Goal: Task Accomplishment & Management: Manage account settings

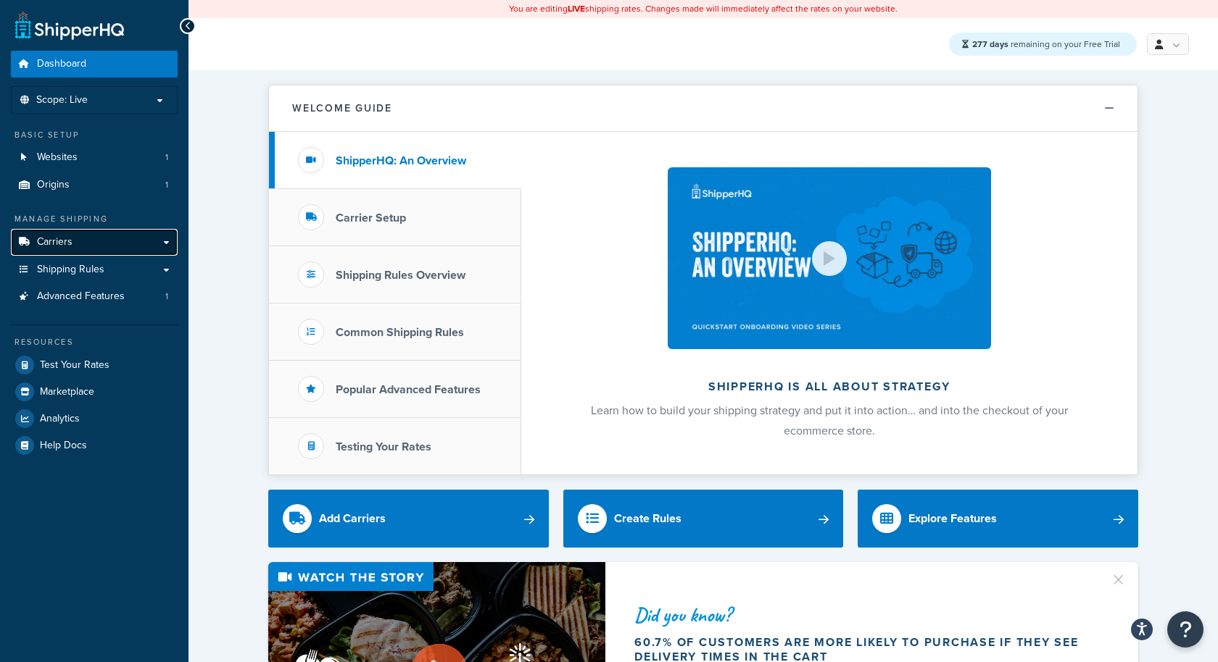
click at [46, 244] on span "Carriers" at bounding box center [55, 242] width 36 height 12
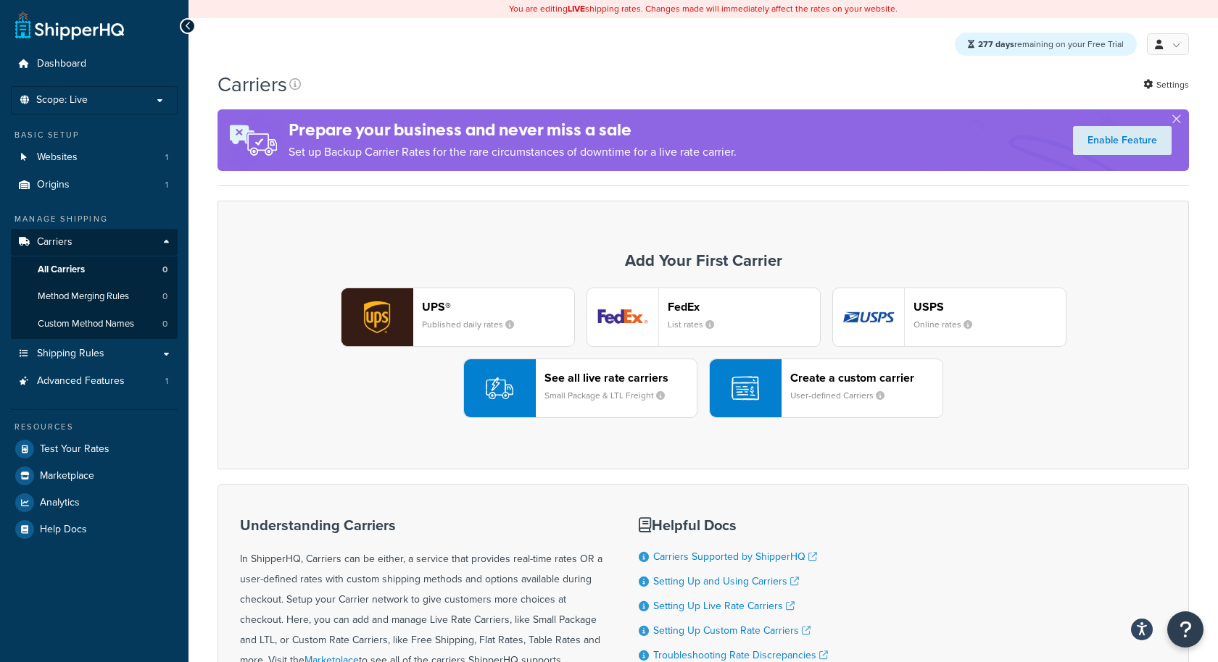
click at [631, 384] on div "See all live rate carriers Small Package & LTL Freight" at bounding box center [620, 388] width 152 height 35
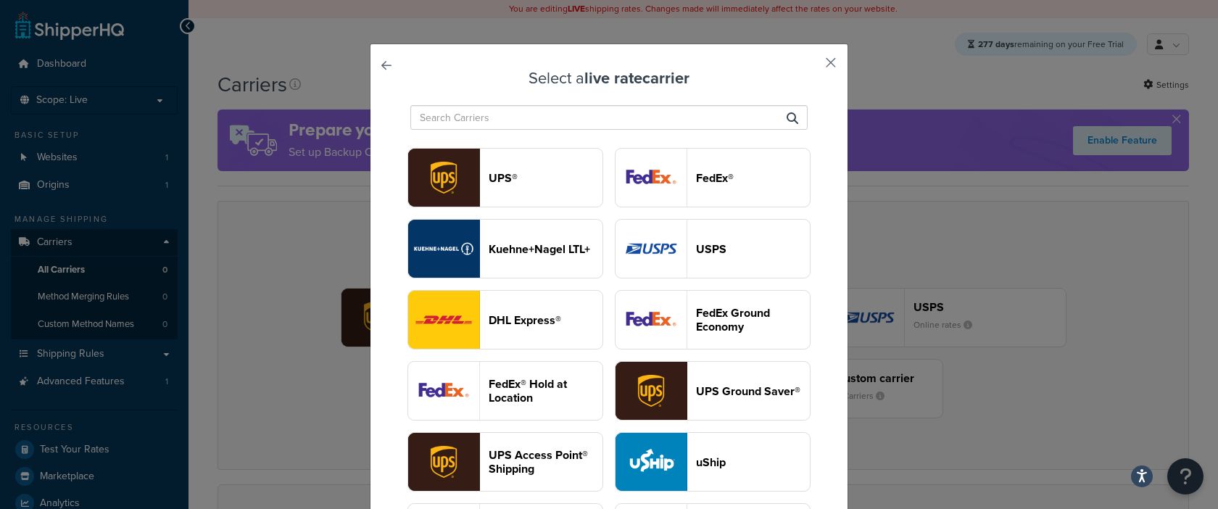
click at [811, 66] on button "button" at bounding box center [809, 68] width 4 height 4
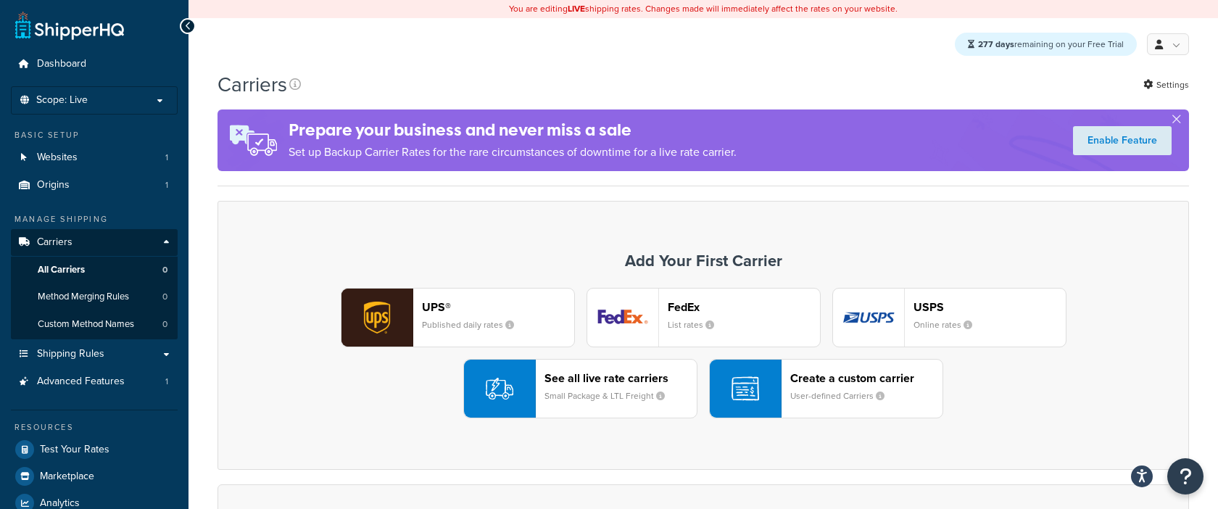
click at [476, 313] on header "UPS®" at bounding box center [498, 307] width 152 height 14
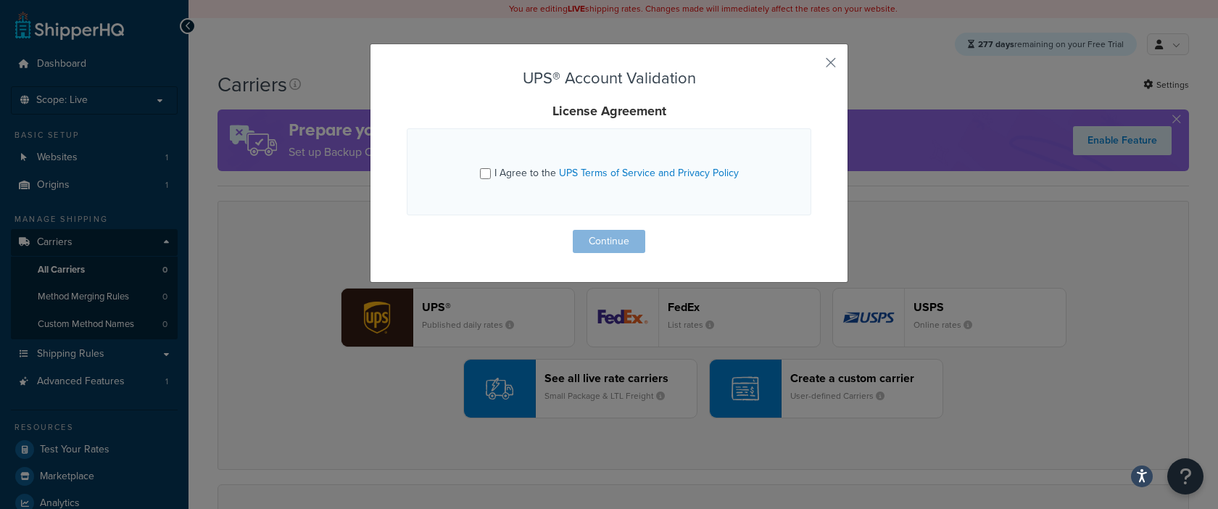
click at [540, 168] on span "I Agree to the UPS Terms of Service and Privacy Policy" at bounding box center [616, 172] width 244 height 15
click at [491, 168] on input "I Agree to the UPS Terms of Service and Privacy Policy" at bounding box center [485, 173] width 11 height 11
checkbox input "true"
click at [618, 246] on button "Continue" at bounding box center [609, 241] width 72 height 23
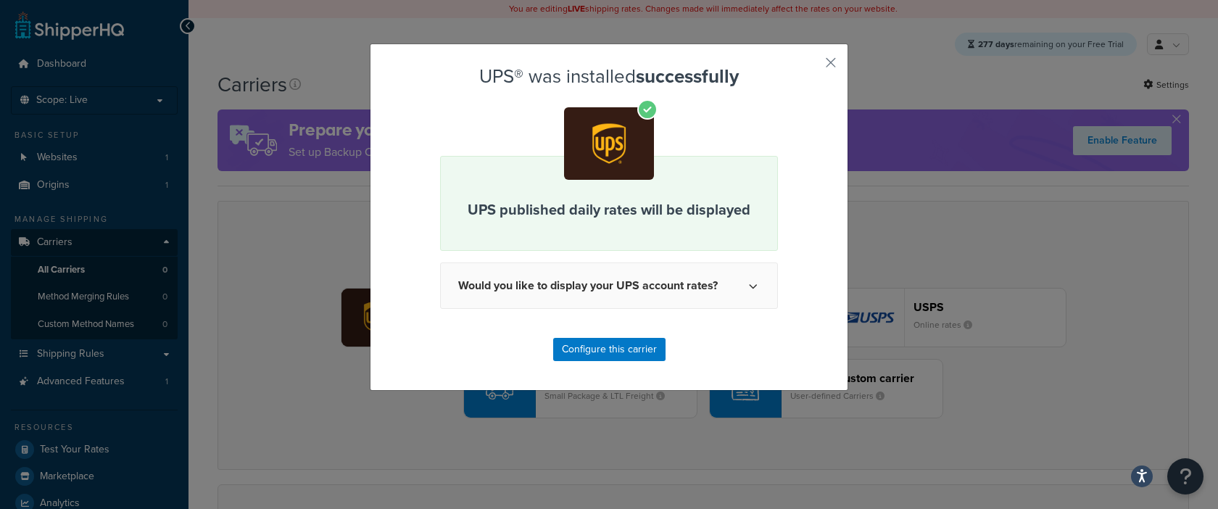
click at [837, 54] on div "UPS® was installed successfully UPS published daily rates will be displayed Wou…" at bounding box center [609, 216] width 478 height 347
click at [811, 66] on button "button" at bounding box center [809, 68] width 4 height 4
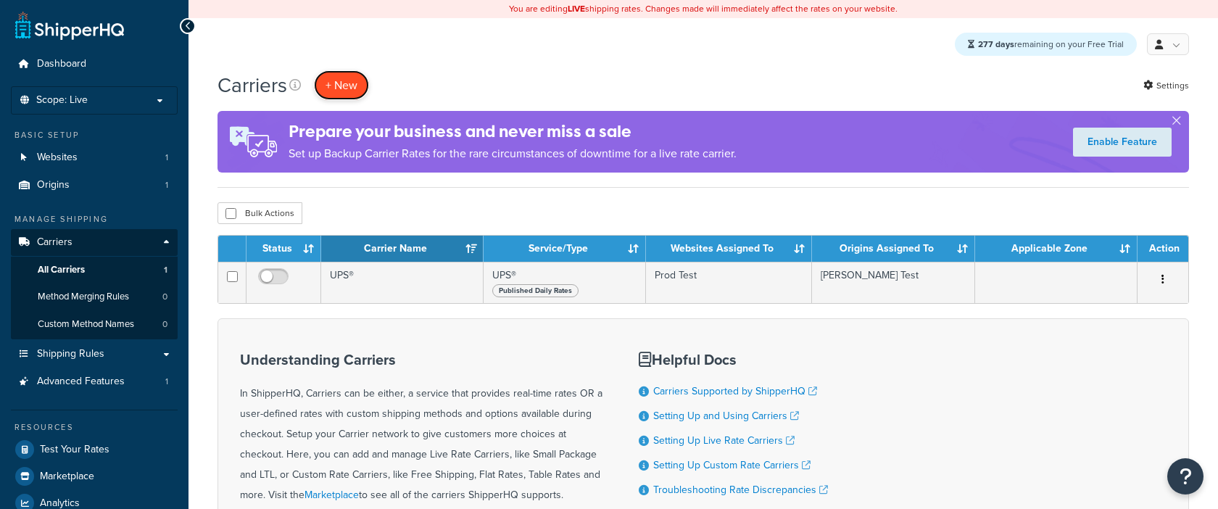
click at [353, 83] on button "+ New" at bounding box center [341, 85] width 55 height 30
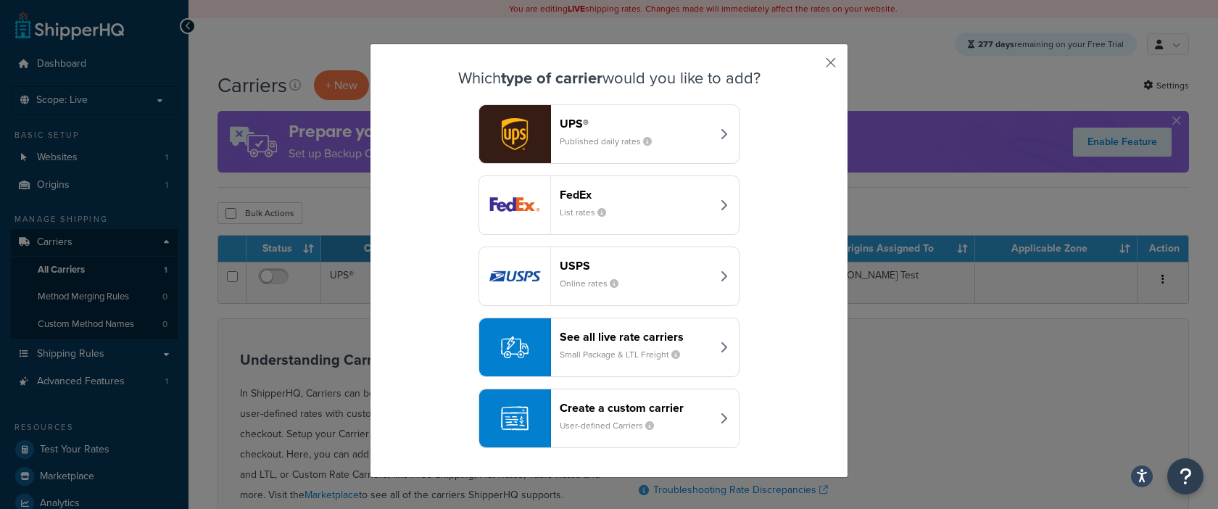
click at [811, 66] on button "button" at bounding box center [809, 68] width 4 height 4
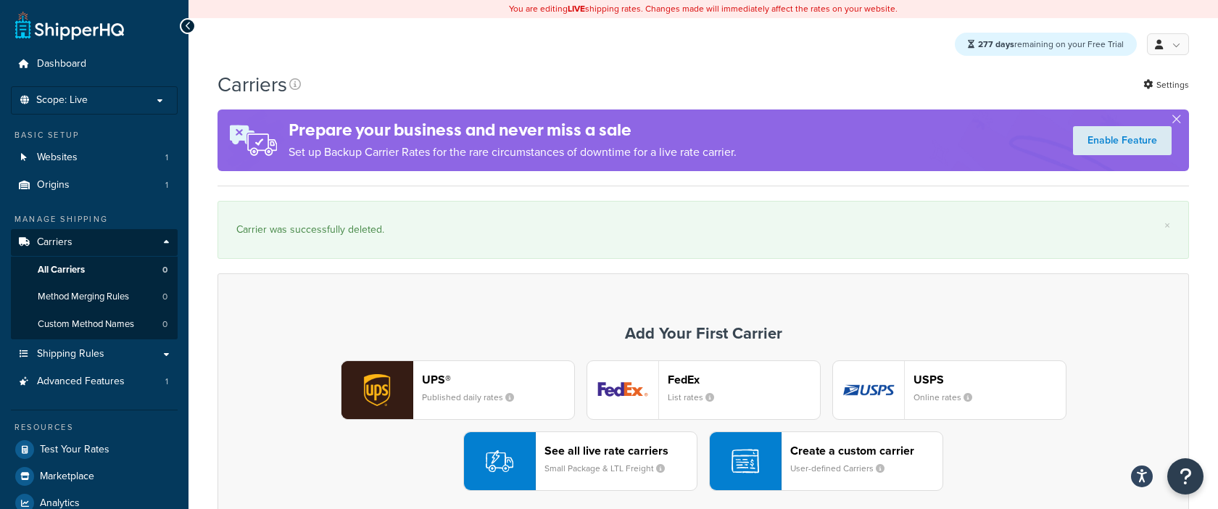
click at [583, 453] on header "See all live rate carriers" at bounding box center [620, 451] width 152 height 14
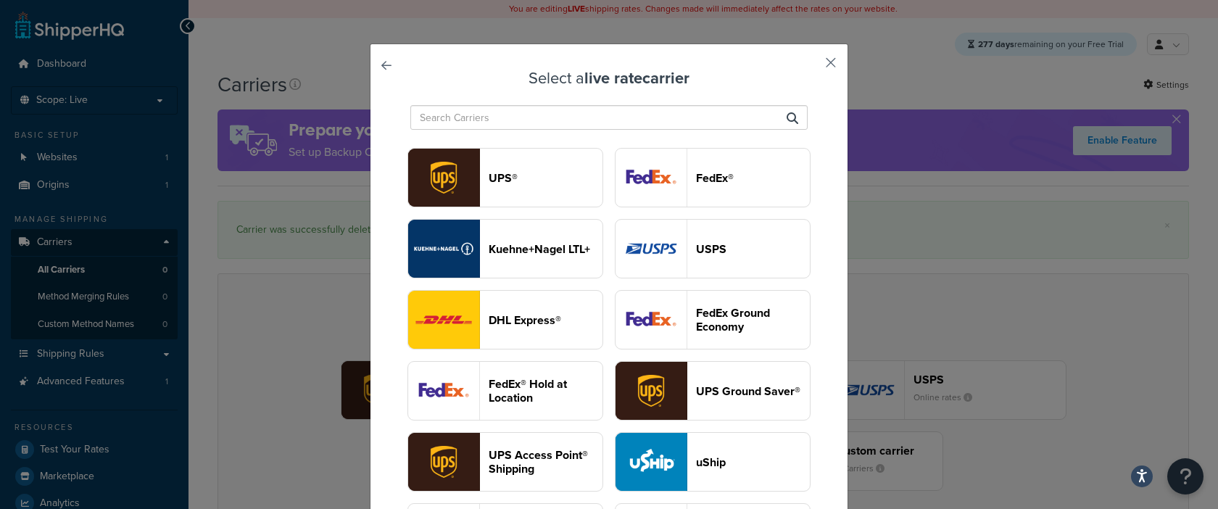
click at [811, 66] on button "button" at bounding box center [809, 68] width 4 height 4
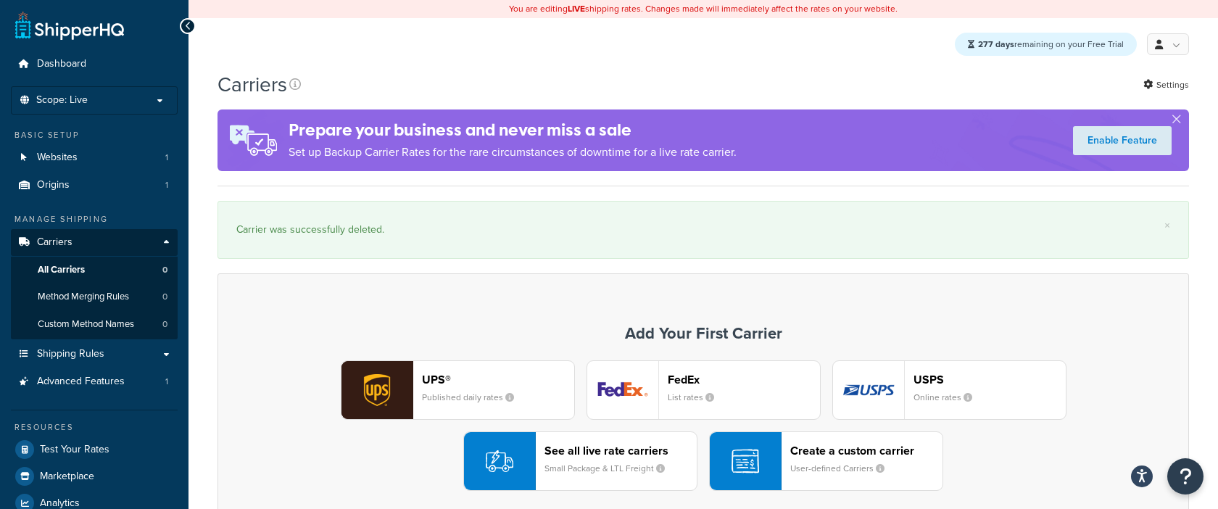
click at [637, 444] on header "See all live rate carriers" at bounding box center [620, 451] width 152 height 14
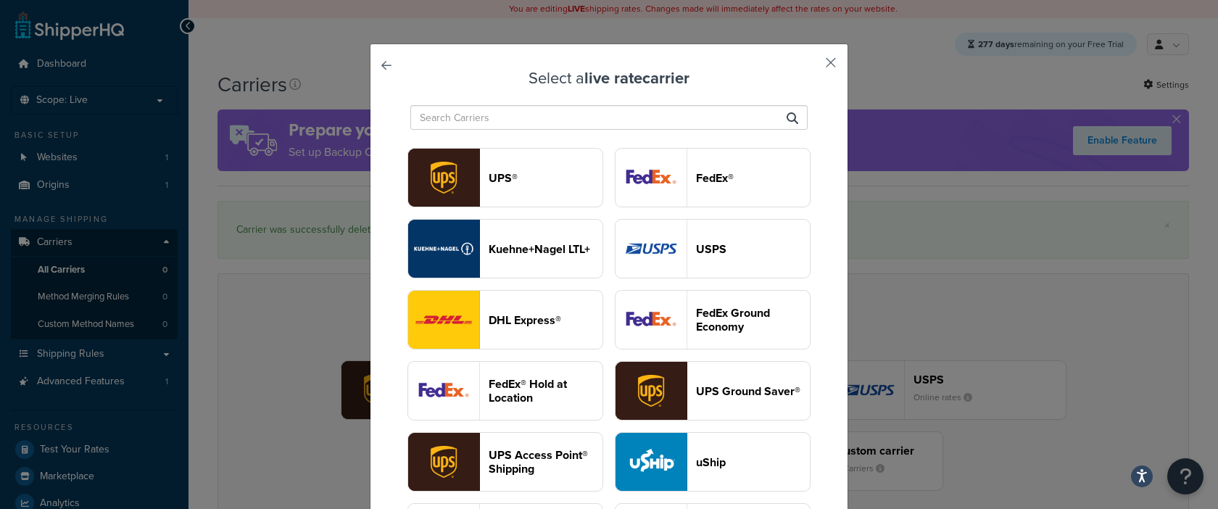
click at [811, 66] on button "button" at bounding box center [809, 68] width 4 height 4
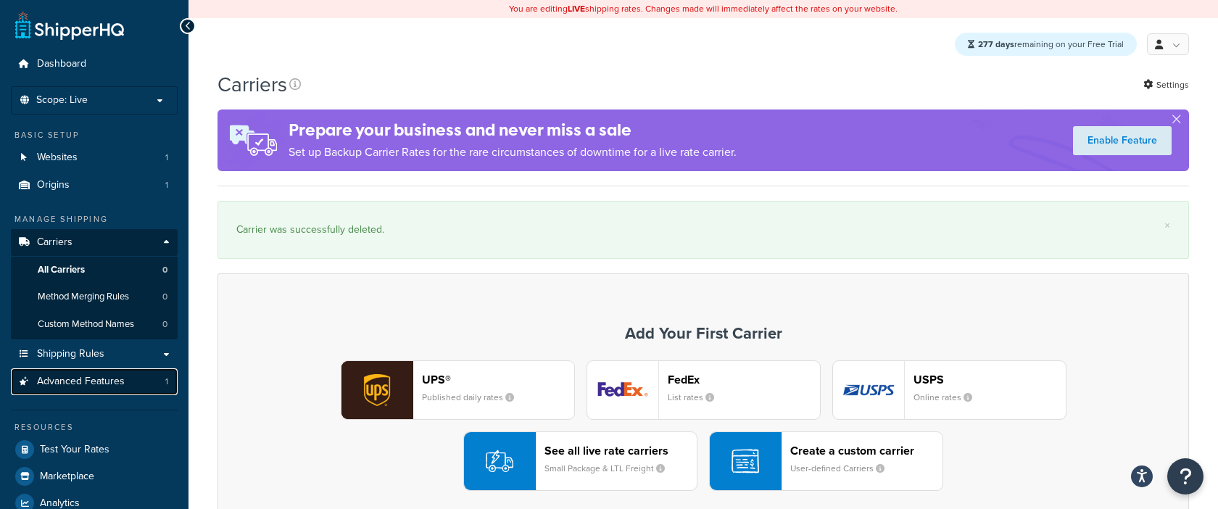
click at [156, 380] on link "Advanced Features 1" at bounding box center [94, 381] width 167 height 27
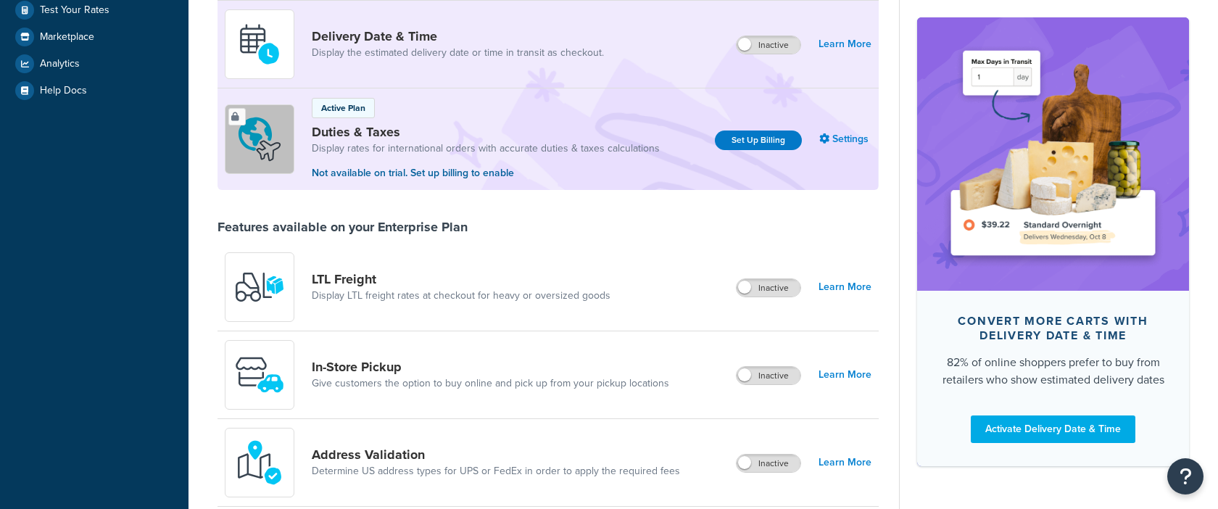
scroll to position [807, 0]
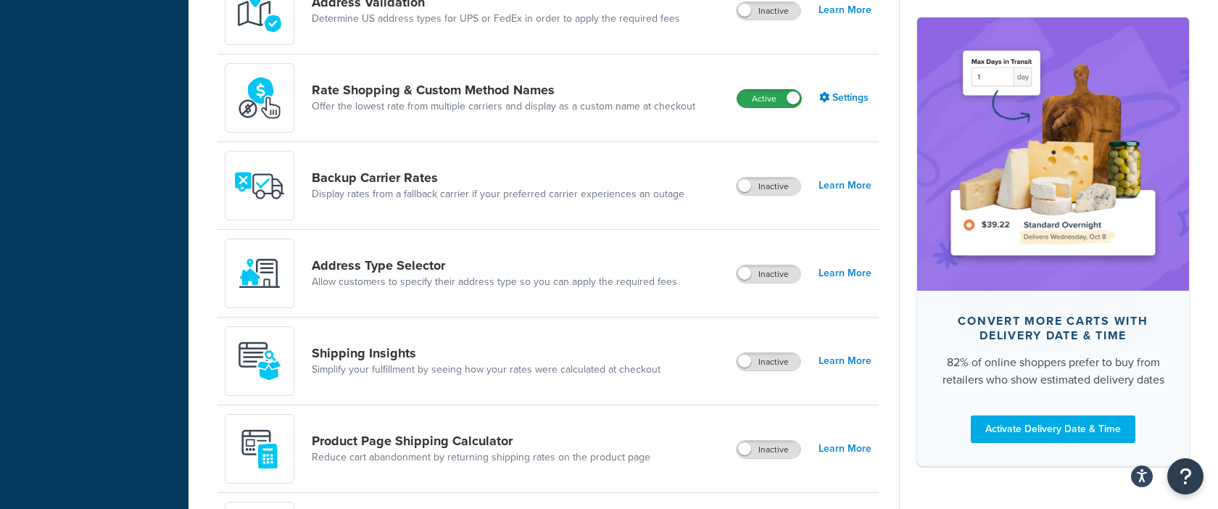
click at [783, 101] on label "Active" at bounding box center [769, 98] width 64 height 17
click at [784, 104] on label "Active" at bounding box center [769, 98] width 64 height 17
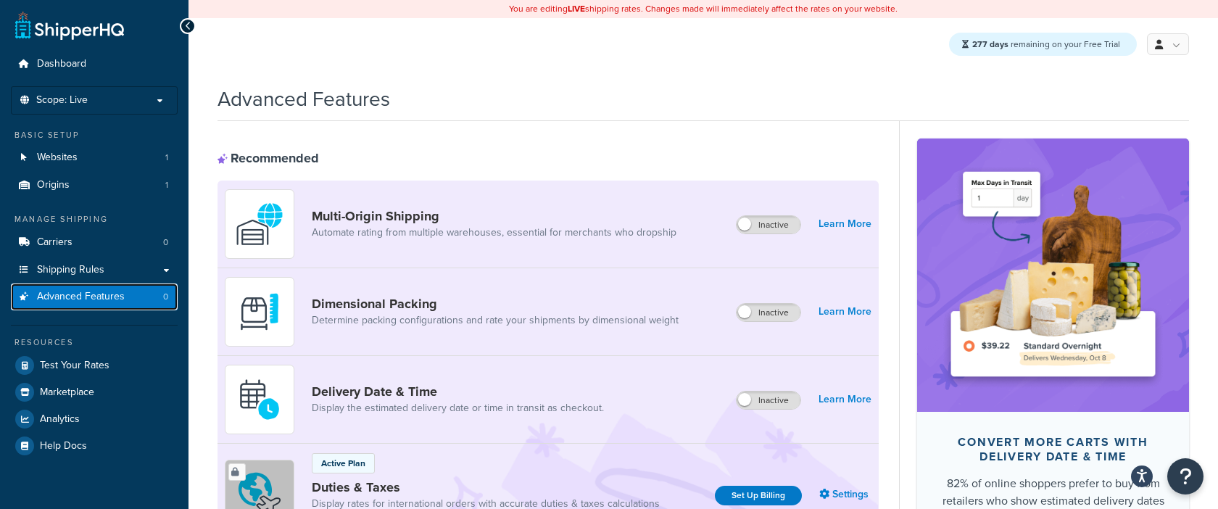
click at [136, 295] on link "Advanced Features 0" at bounding box center [94, 296] width 167 height 27
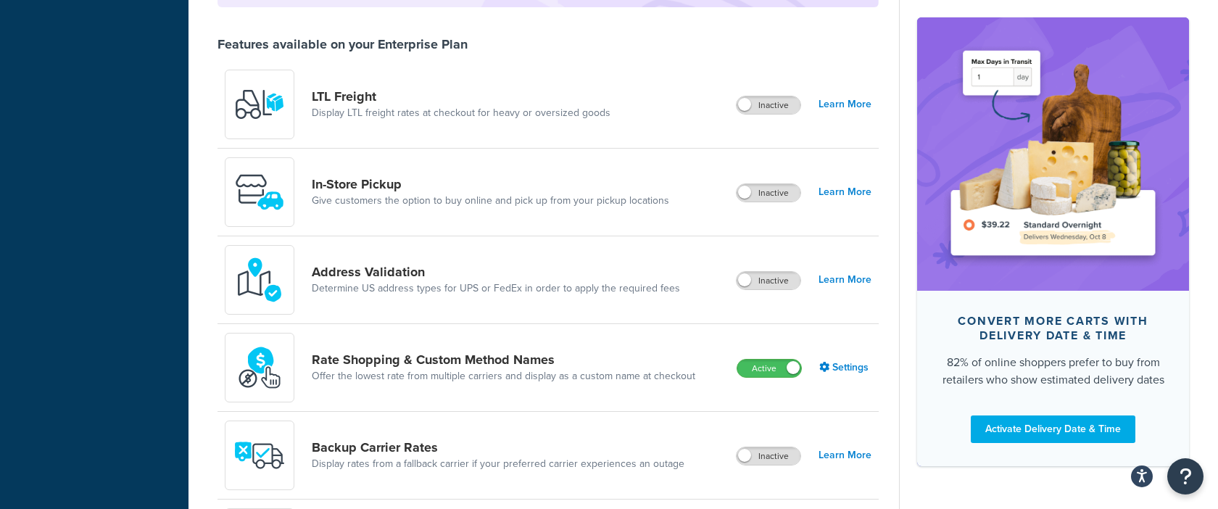
scroll to position [628, 0]
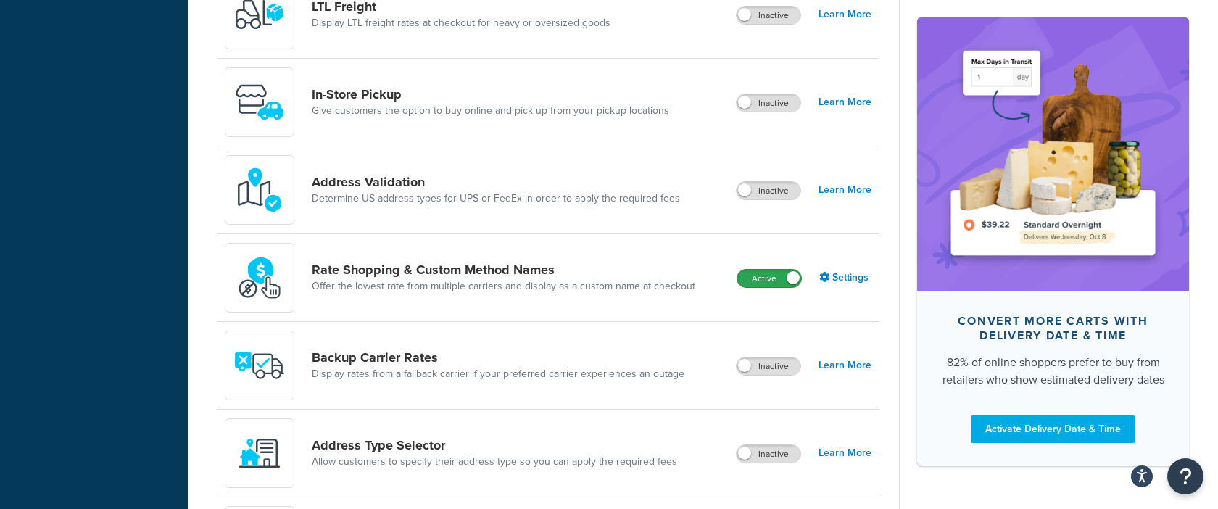
click at [783, 278] on label "Active" at bounding box center [769, 278] width 64 height 17
click at [786, 273] on span at bounding box center [792, 277] width 13 height 13
click at [779, 281] on label "Active" at bounding box center [769, 278] width 64 height 17
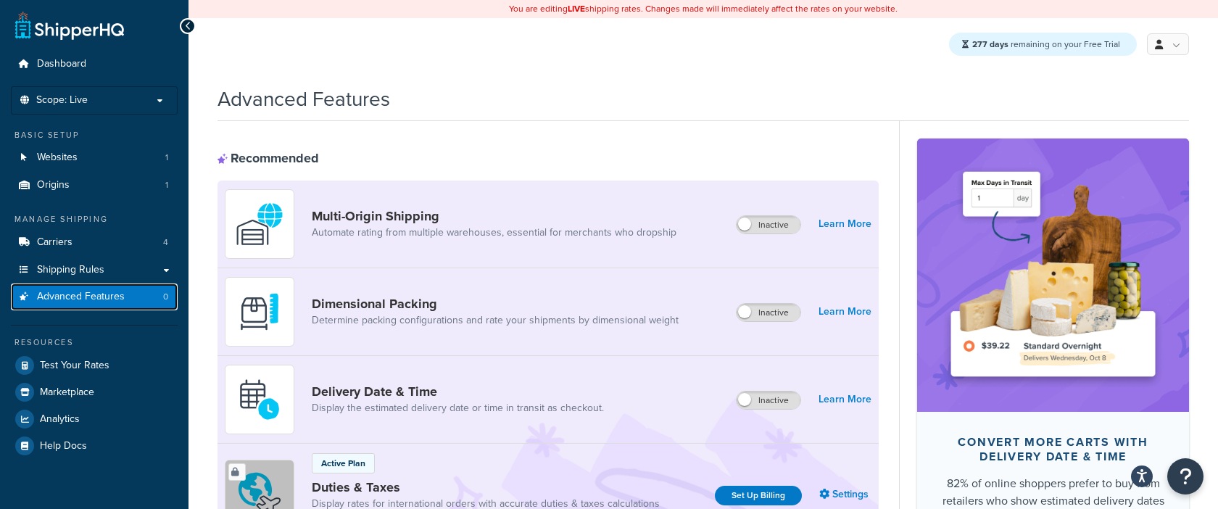
click at [146, 302] on link "Advanced Features 0" at bounding box center [94, 296] width 167 height 27
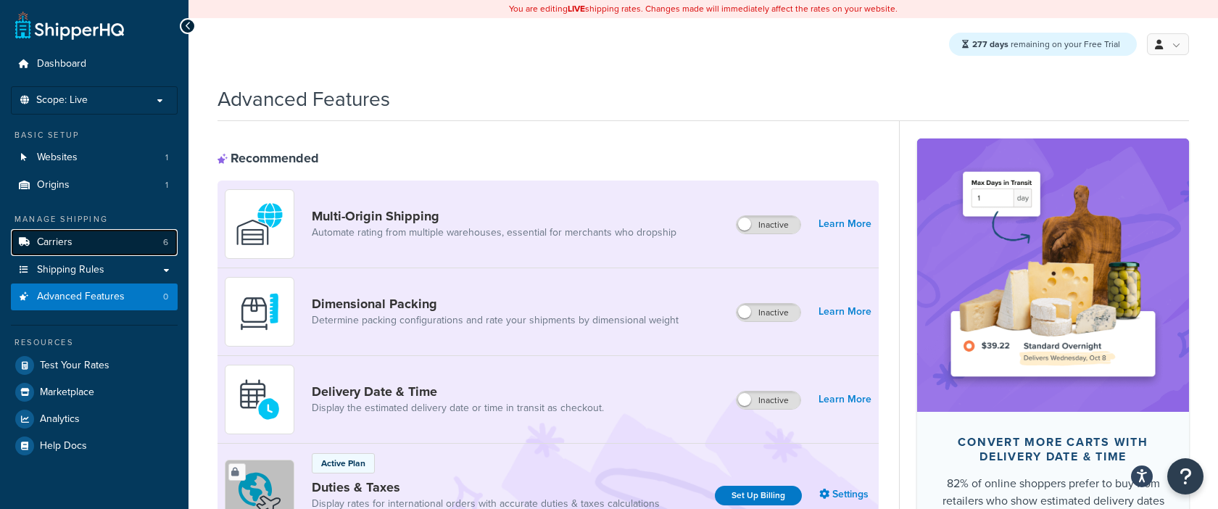
click at [138, 240] on link "Carriers 6" at bounding box center [94, 242] width 167 height 27
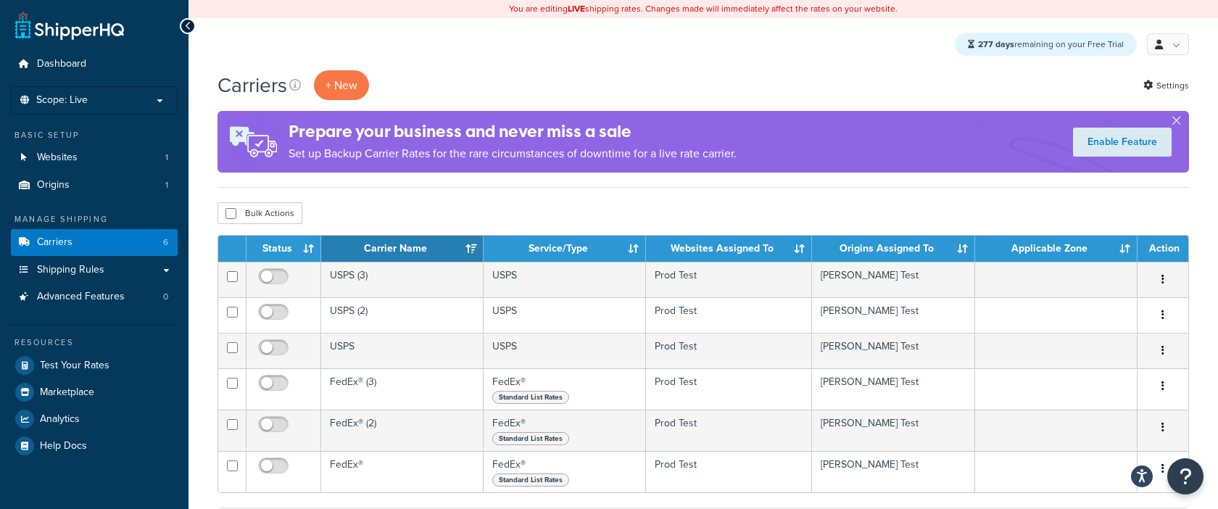
click at [300, 224] on div "Bulk Actions Duplicate [GEOGRAPHIC_DATA]" at bounding box center [702, 213] width 971 height 22
click at [291, 215] on button "Bulk Actions" at bounding box center [259, 213] width 85 height 22
checkbox input "true"
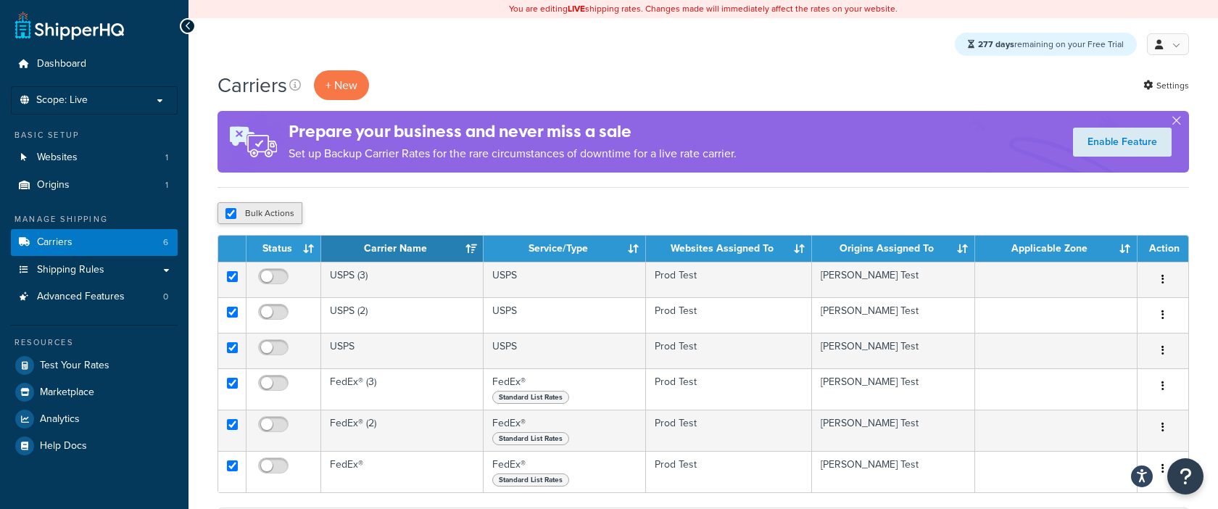
checkbox input "true"
click at [399, 211] on button "Delete" at bounding box center [387, 213] width 50 height 22
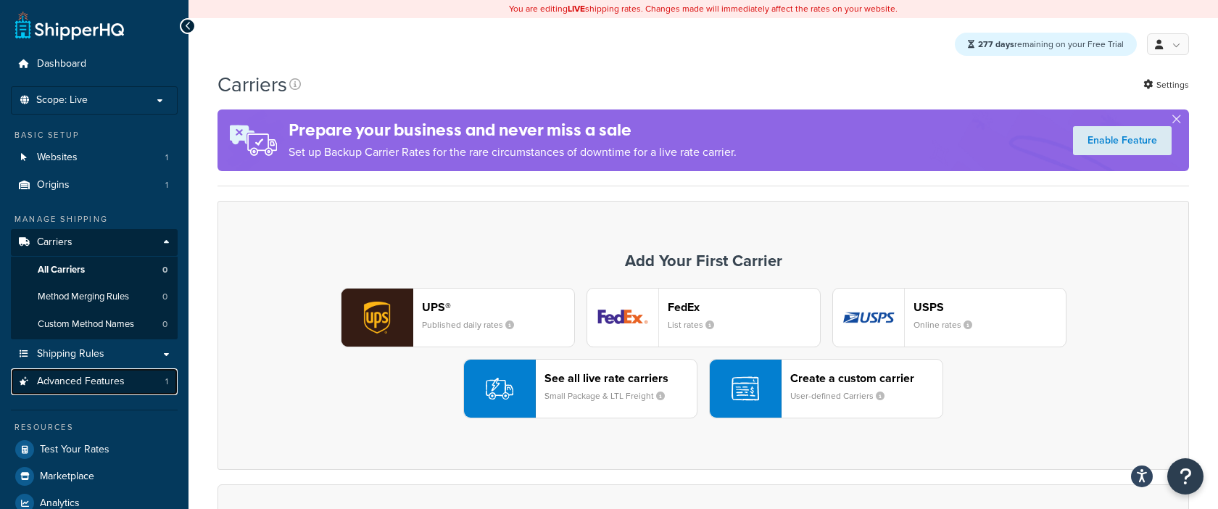
click at [121, 385] on span "Advanced Features" at bounding box center [81, 381] width 88 height 12
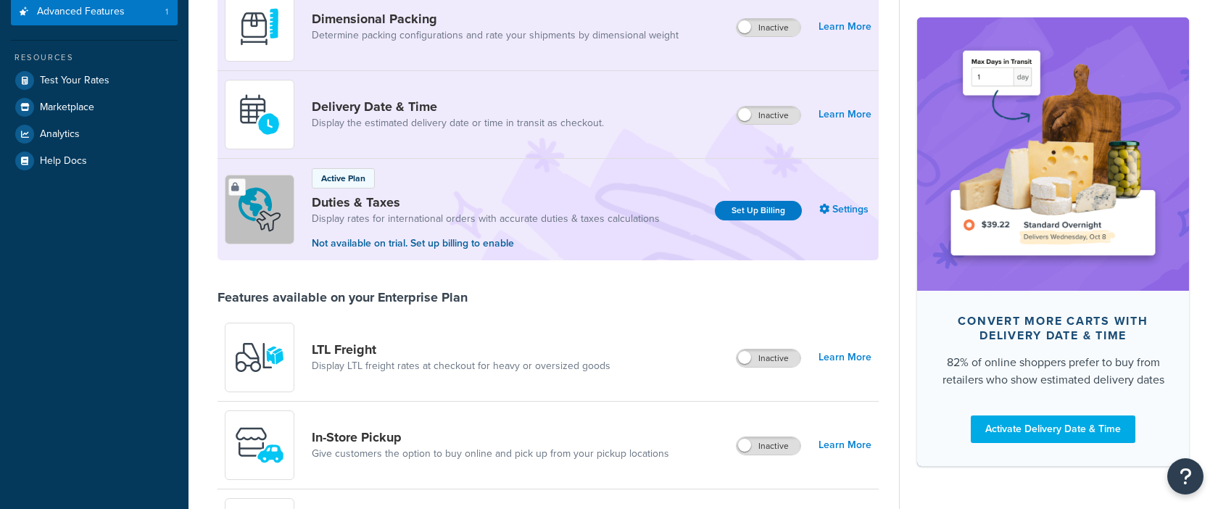
scroll to position [520, 0]
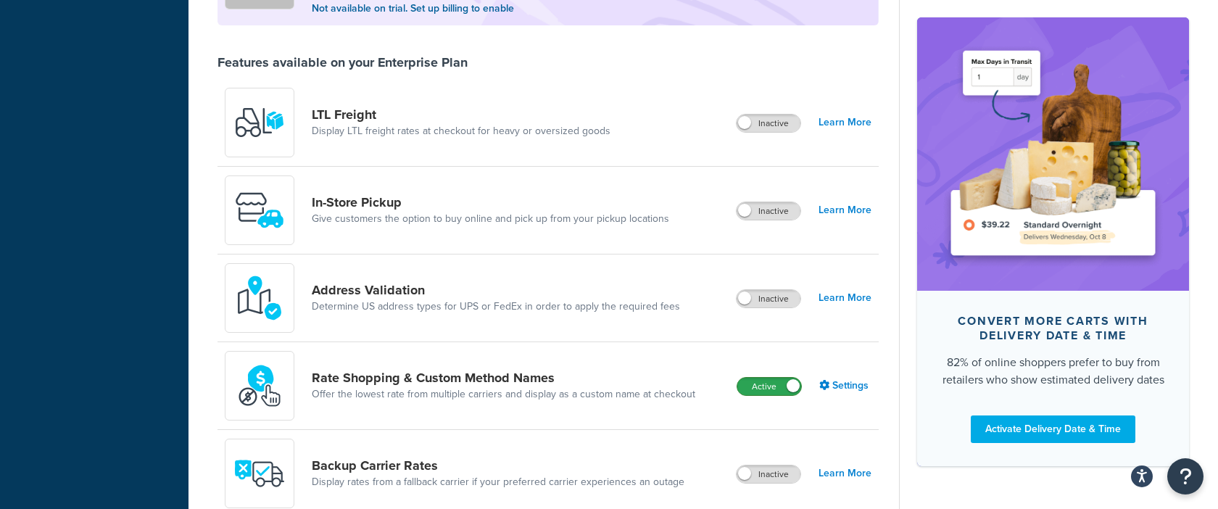
click at [755, 394] on label "Active" at bounding box center [769, 386] width 64 height 17
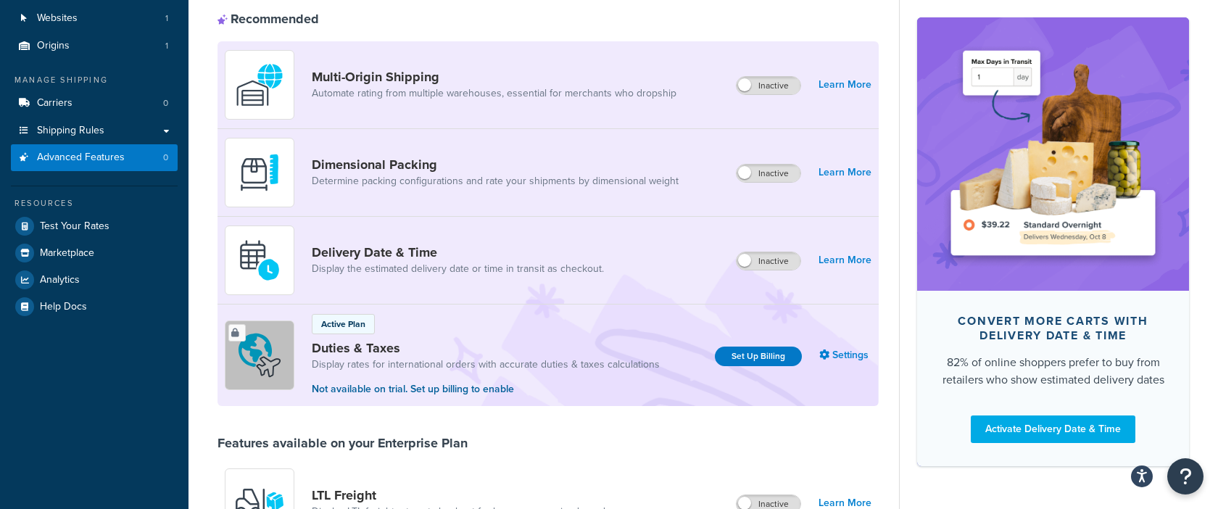
scroll to position [0, 0]
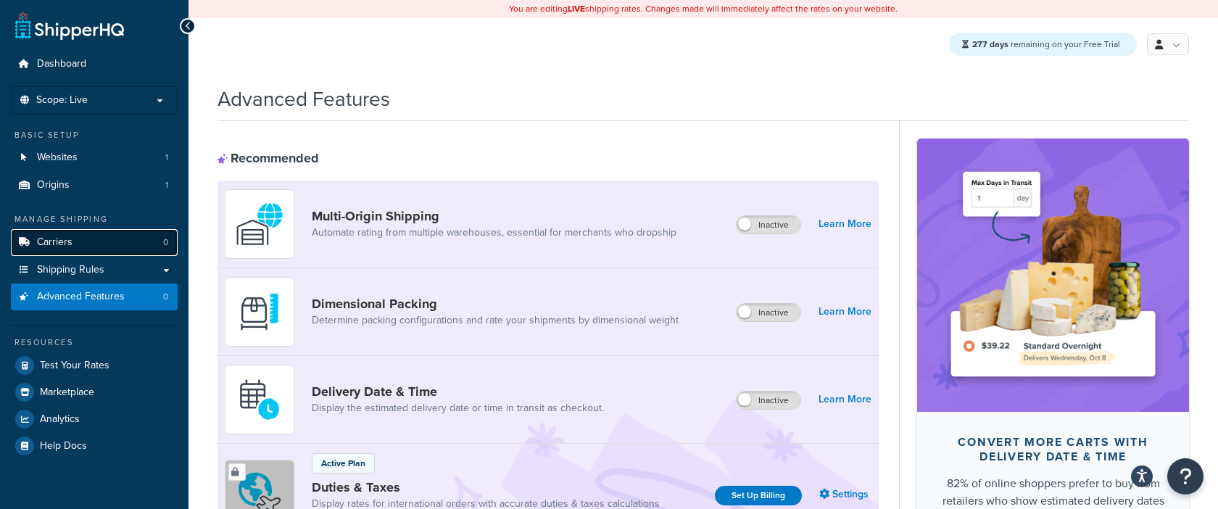
click at [57, 237] on span "Carriers" at bounding box center [55, 242] width 36 height 12
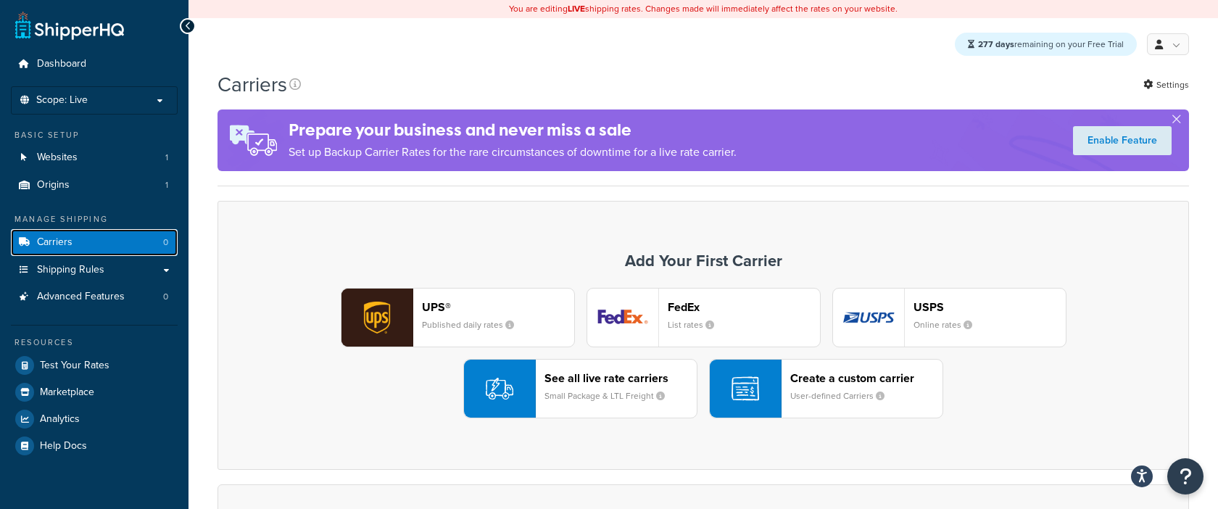
click at [75, 236] on link "Carriers 0" at bounding box center [94, 242] width 167 height 27
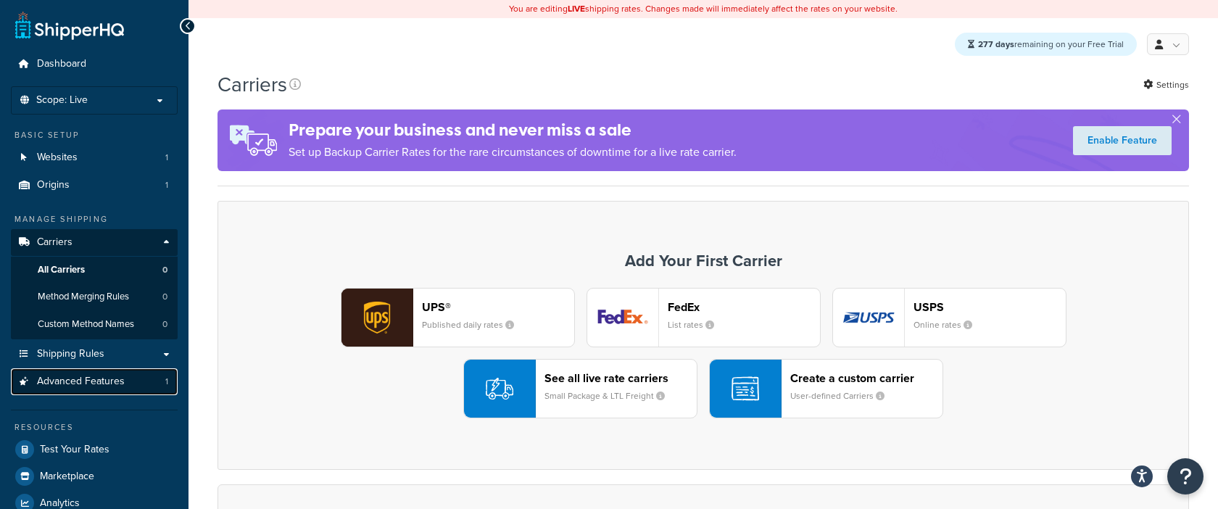
click at [104, 387] on link "Advanced Features 1" at bounding box center [94, 381] width 167 height 27
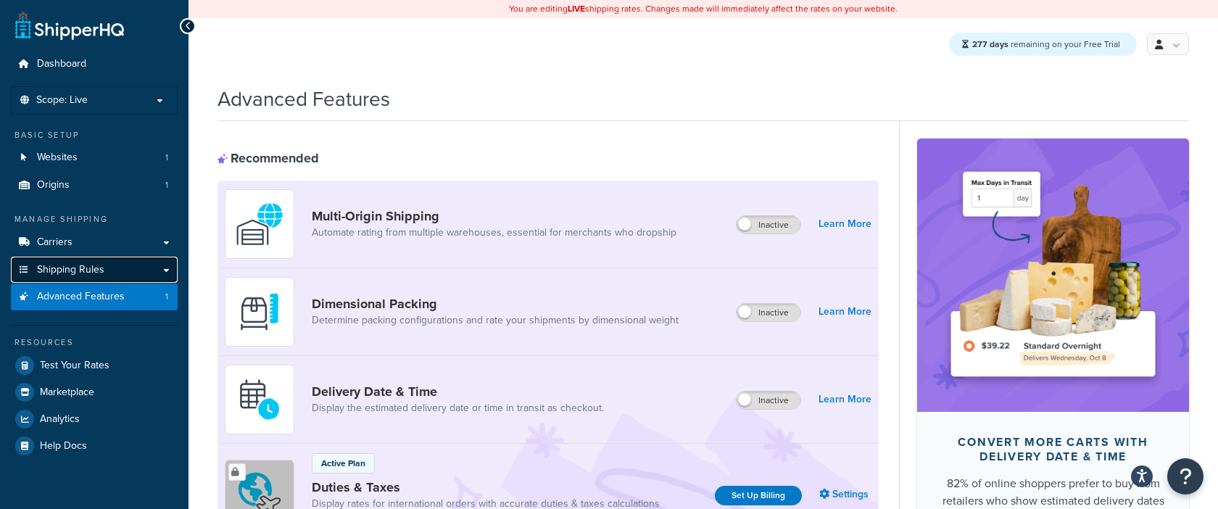
click at [142, 257] on link "Shipping Rules" at bounding box center [94, 270] width 167 height 27
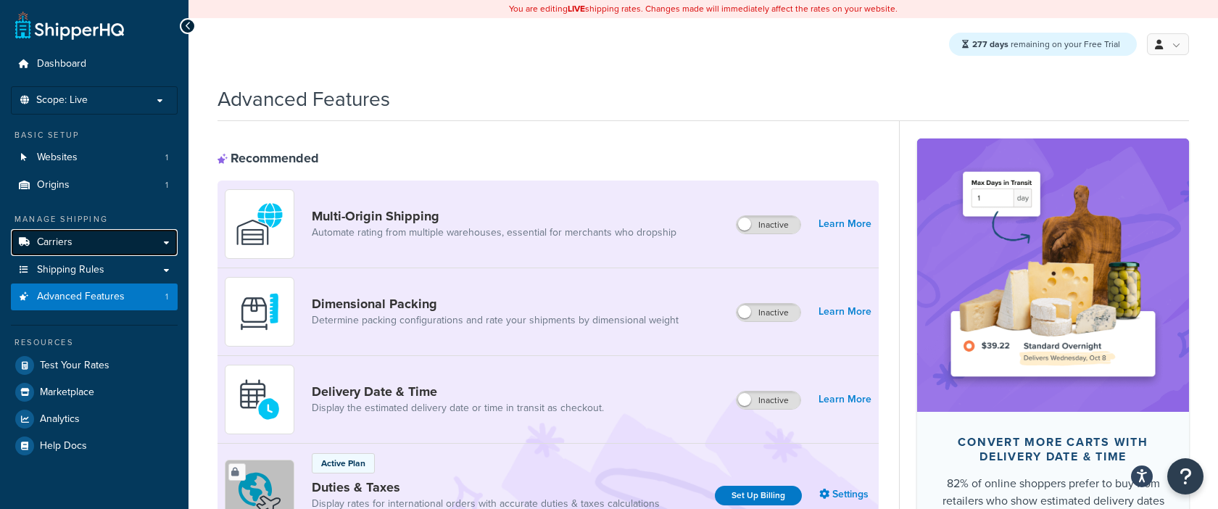
click at [146, 242] on link "Carriers" at bounding box center [94, 242] width 167 height 27
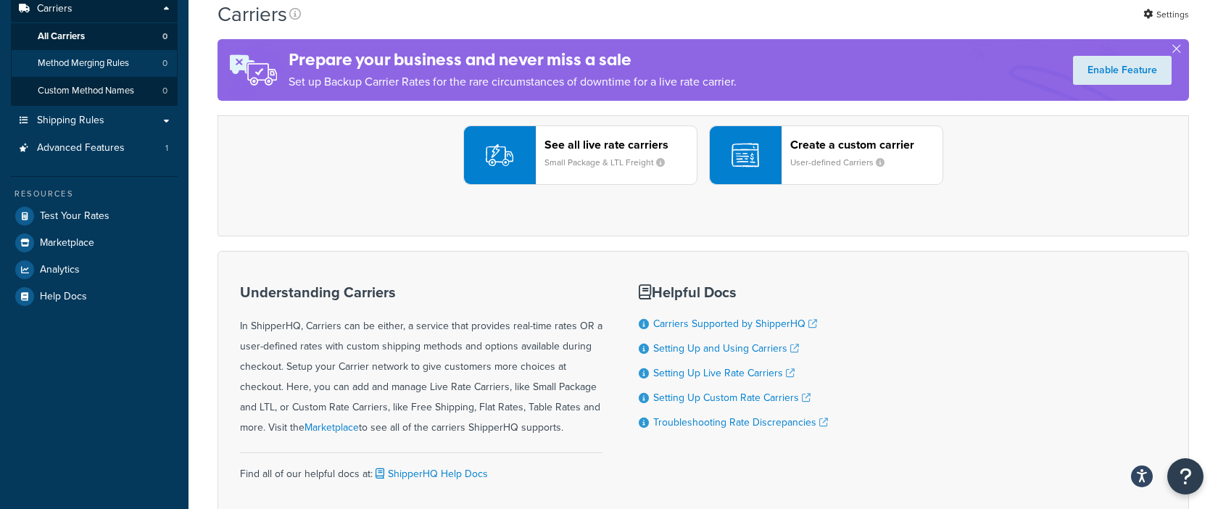
scroll to position [283, 0]
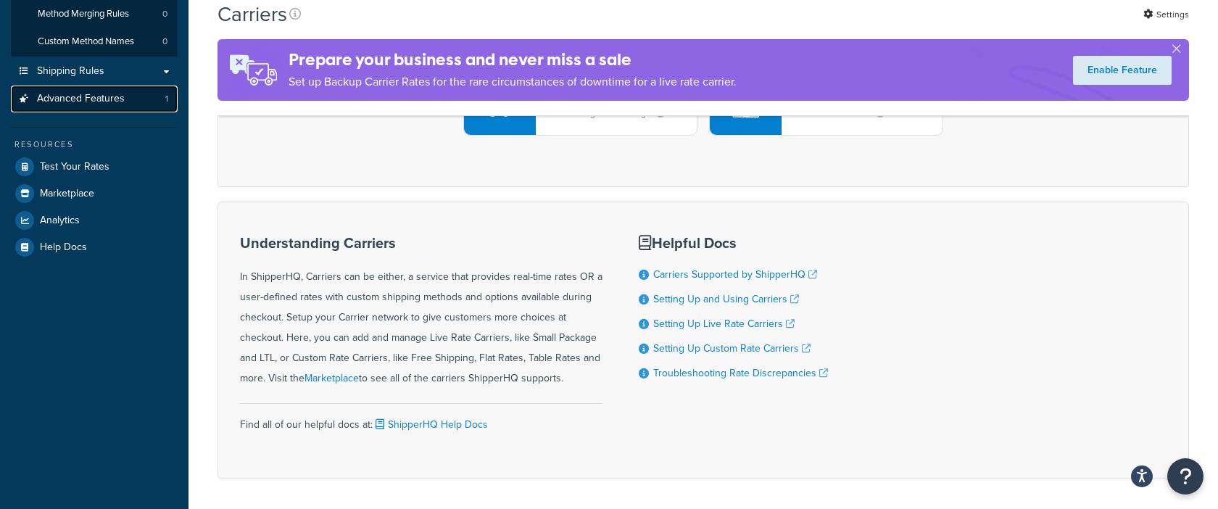
click at [111, 96] on span "Advanced Features" at bounding box center [81, 99] width 88 height 12
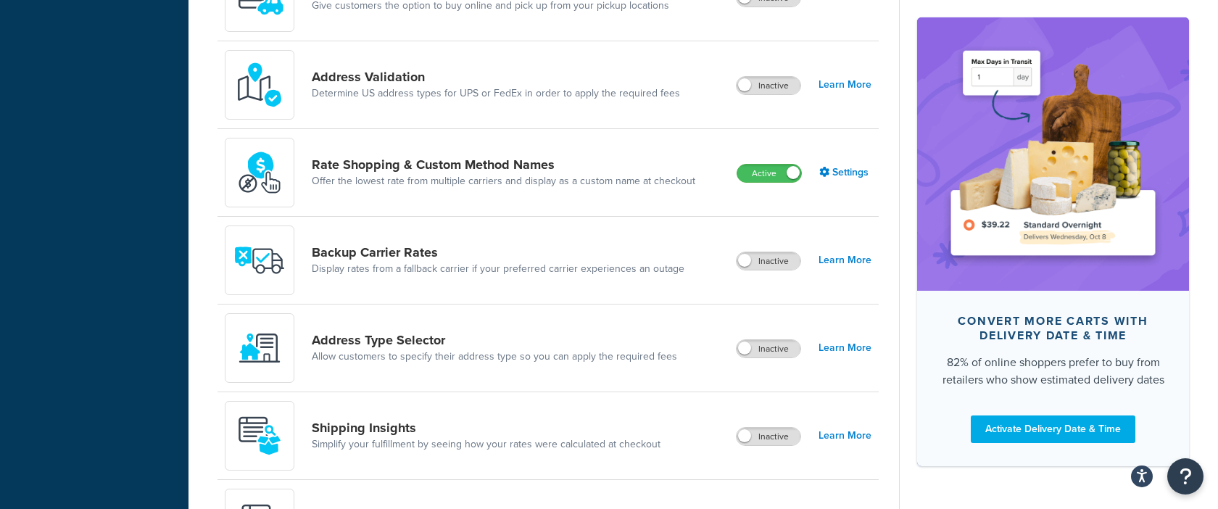
scroll to position [755, 0]
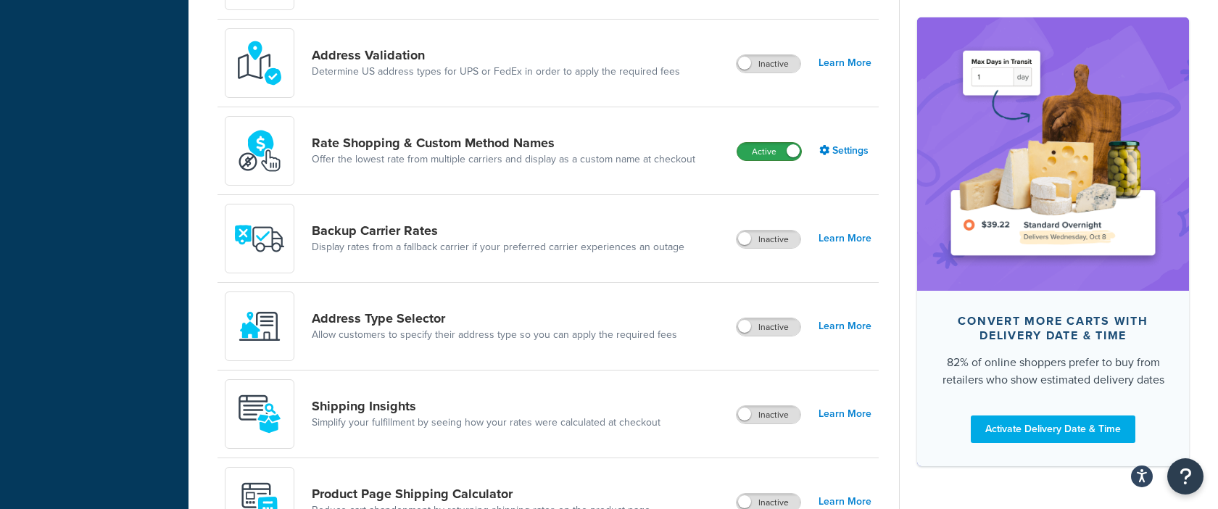
click at [779, 158] on label "Active" at bounding box center [769, 151] width 64 height 17
click at [785, 147] on label "Active" at bounding box center [769, 151] width 64 height 17
click at [774, 147] on label "Inactive" at bounding box center [768, 151] width 64 height 17
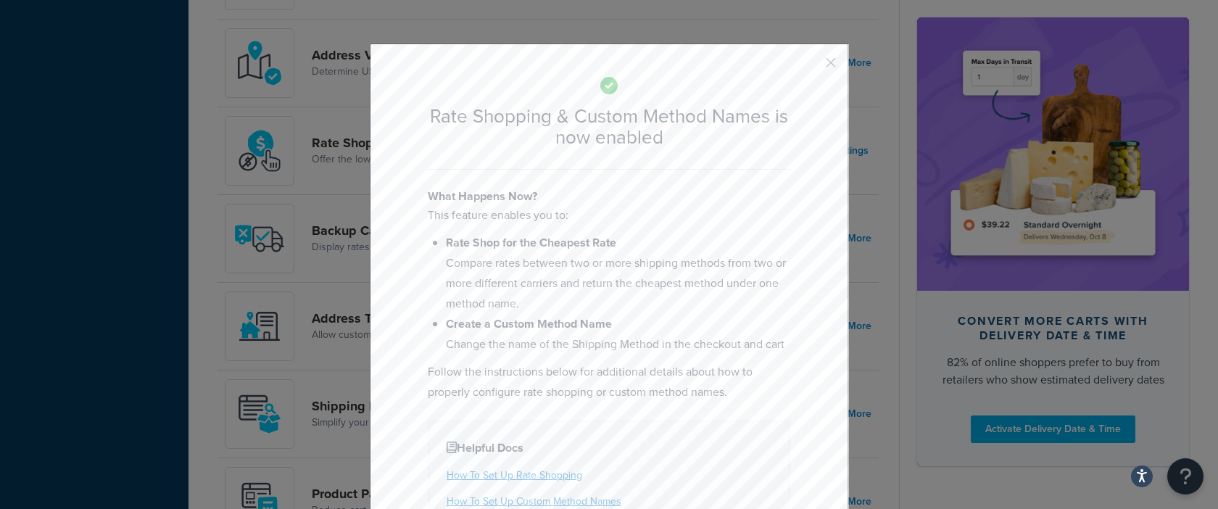
scroll to position [115, 0]
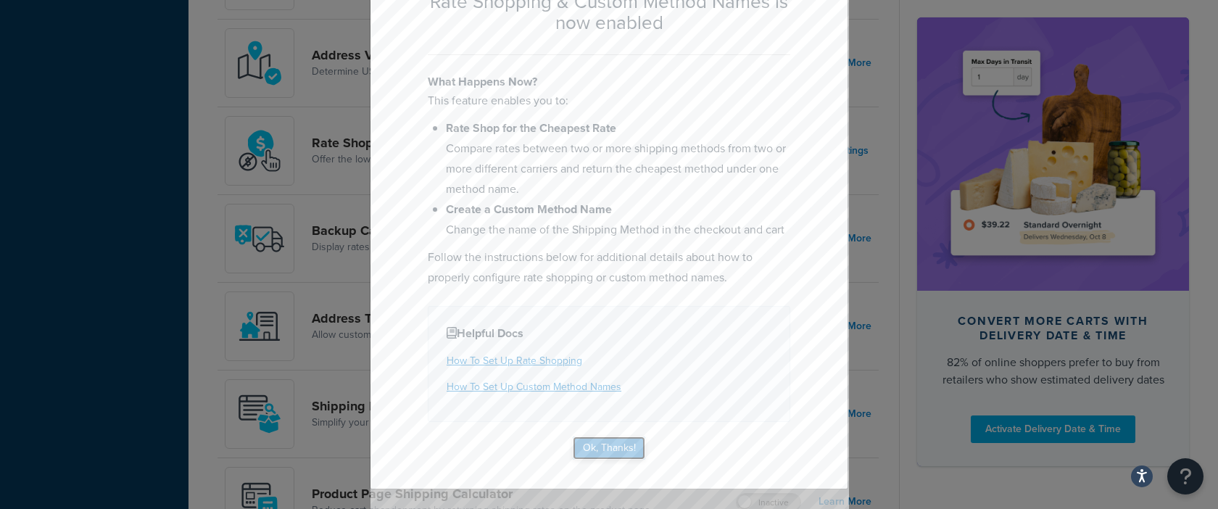
click at [629, 439] on button "Ok, Thanks!" at bounding box center [609, 447] width 72 height 23
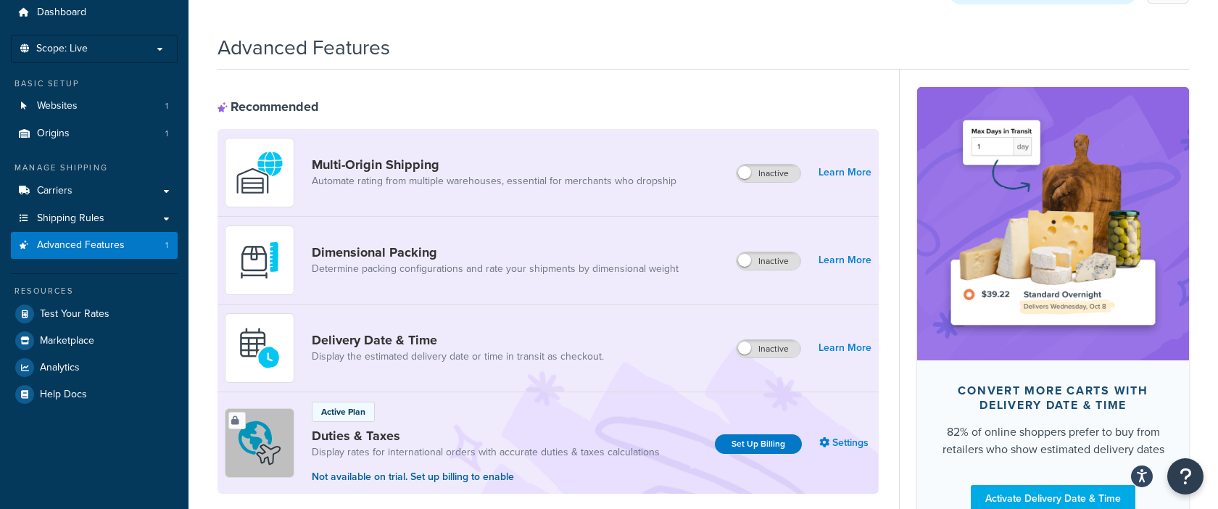
scroll to position [0, 0]
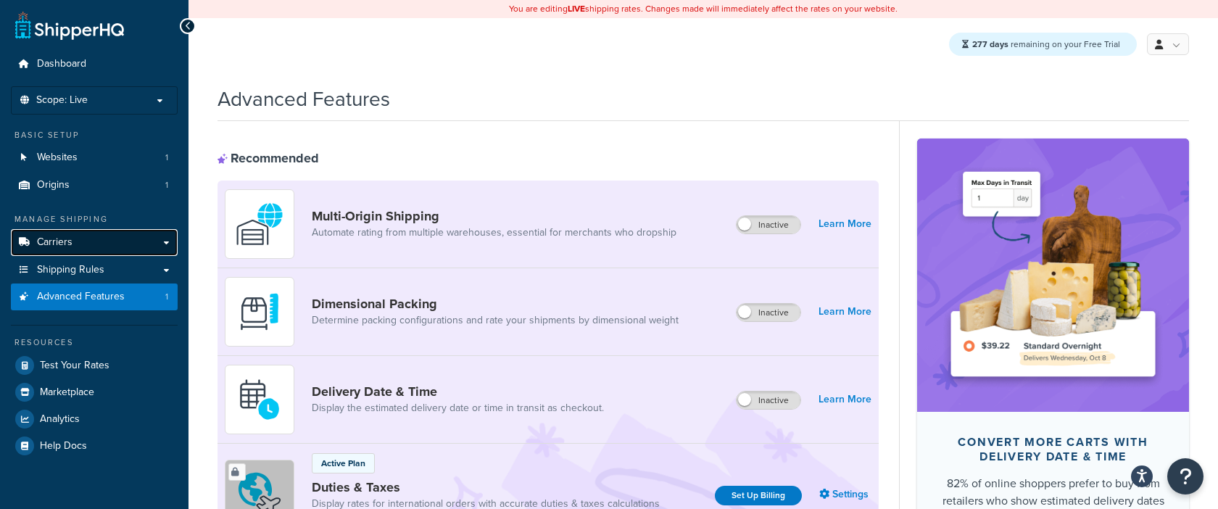
click at [134, 239] on link "Carriers" at bounding box center [94, 242] width 167 height 27
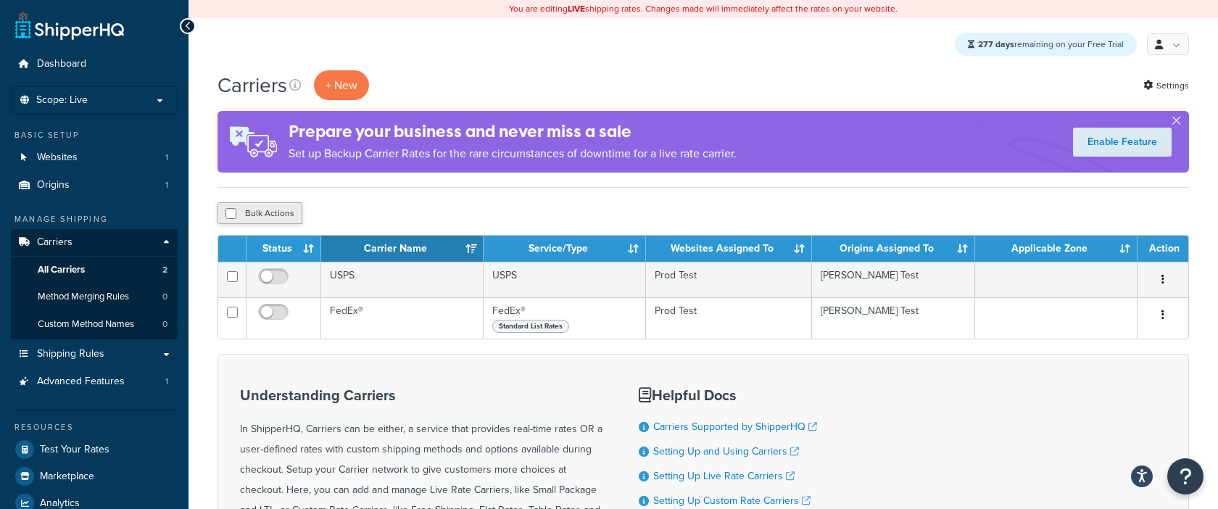
click at [287, 217] on button "Bulk Actions" at bounding box center [259, 213] width 85 height 22
checkbox input "true"
click at [402, 210] on button "Delete" at bounding box center [387, 213] width 50 height 22
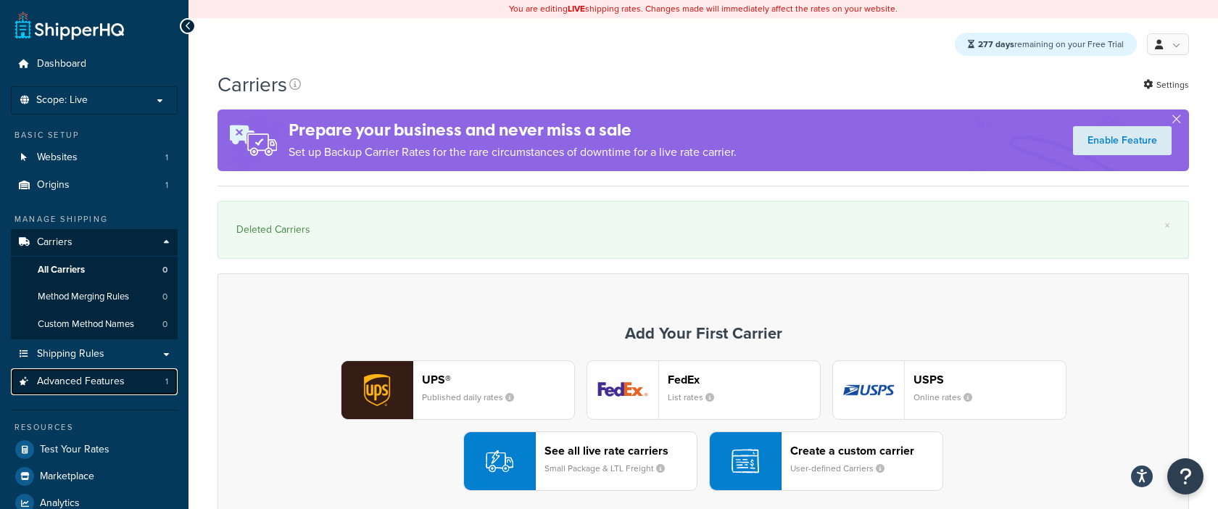
click at [161, 383] on link "Advanced Features 1" at bounding box center [94, 381] width 167 height 27
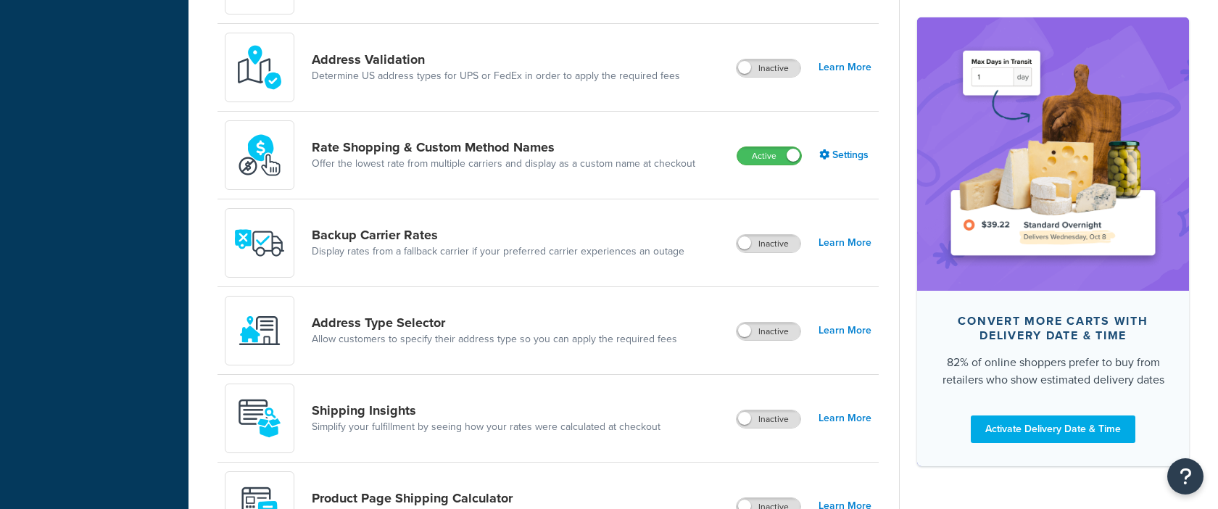
scroll to position [778, 0]
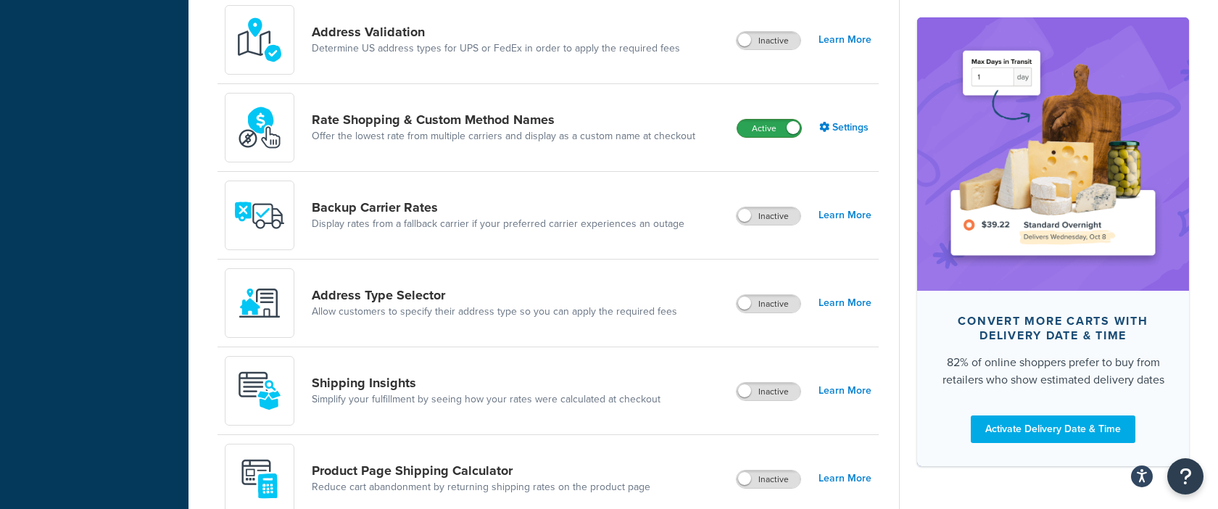
click at [786, 124] on label "Active" at bounding box center [769, 128] width 64 height 17
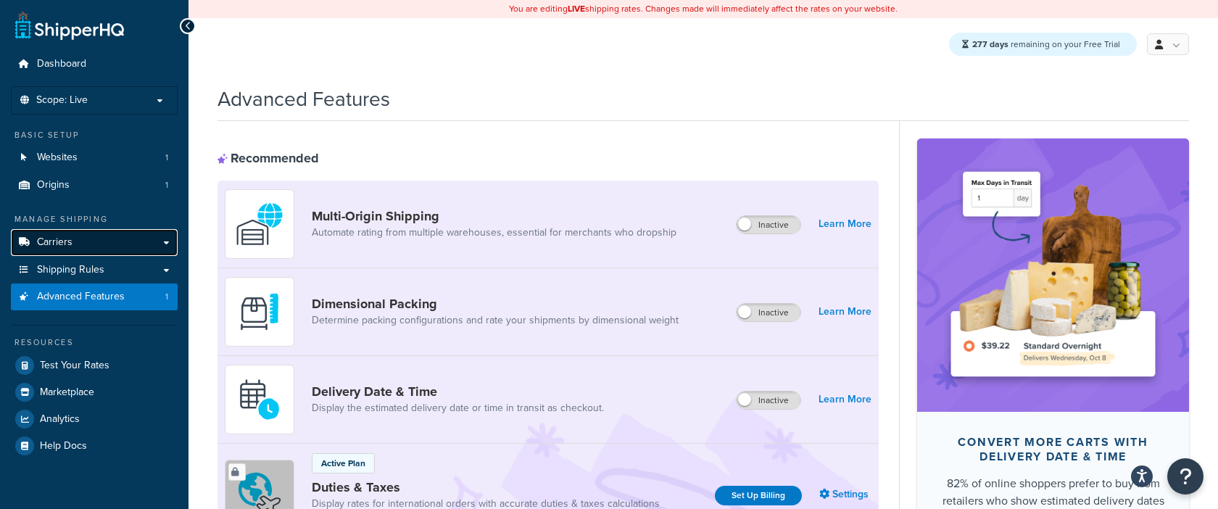
click at [112, 244] on link "Carriers" at bounding box center [94, 242] width 167 height 27
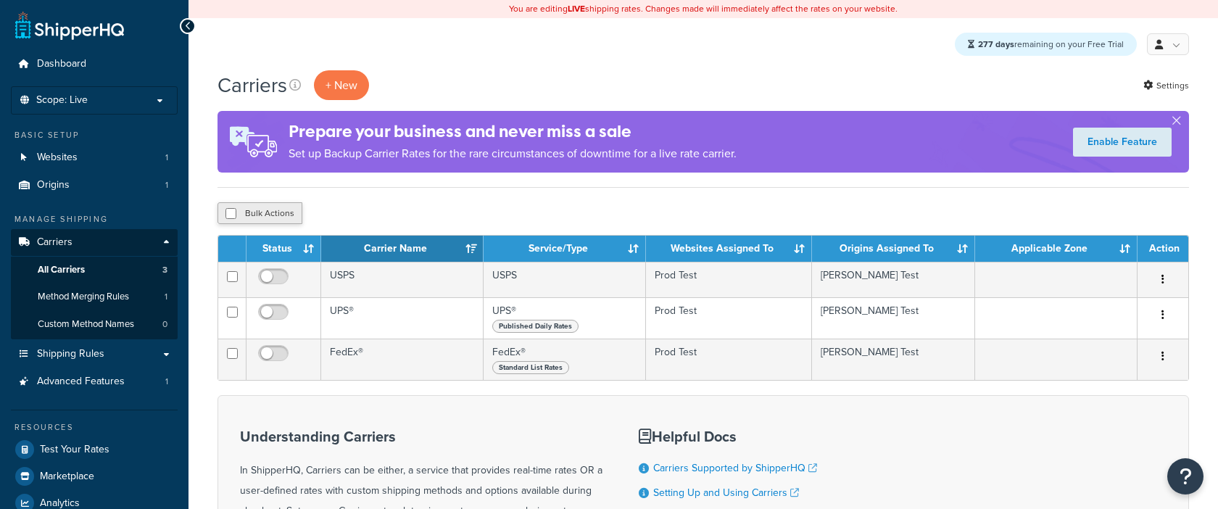
click at [256, 209] on button "Bulk Actions" at bounding box center [259, 213] width 85 height 22
checkbox input "true"
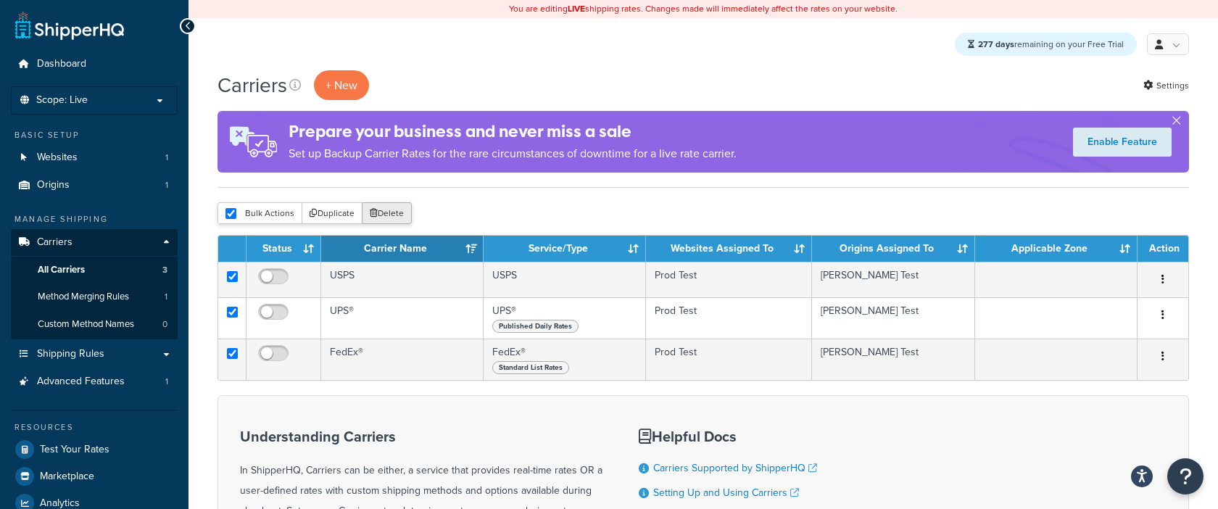
click at [399, 219] on button "Delete" at bounding box center [387, 213] width 50 height 22
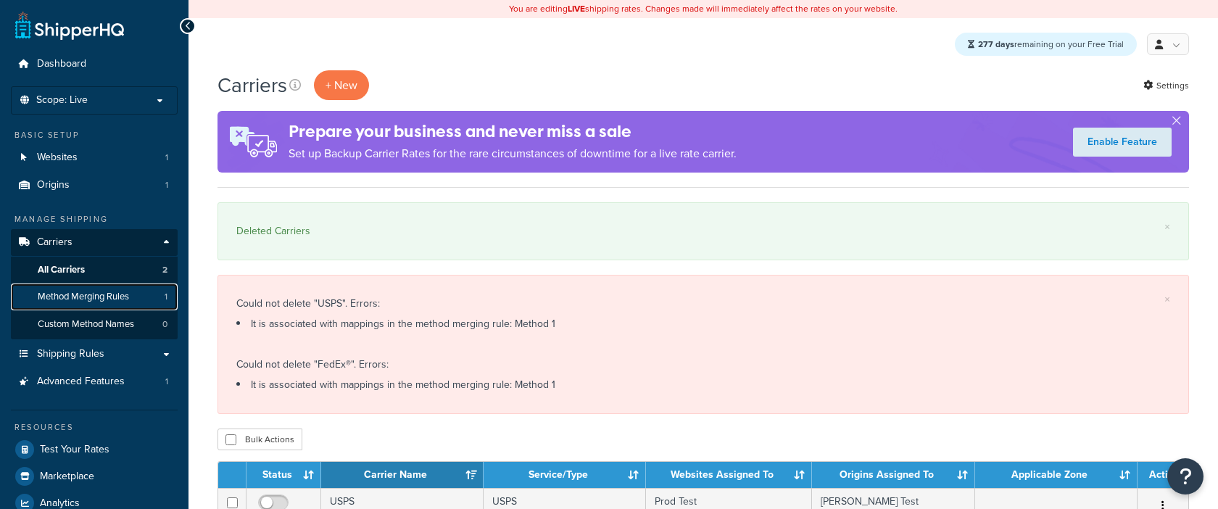
click at [132, 300] on link "Method Merging Rules 1" at bounding box center [94, 296] width 167 height 27
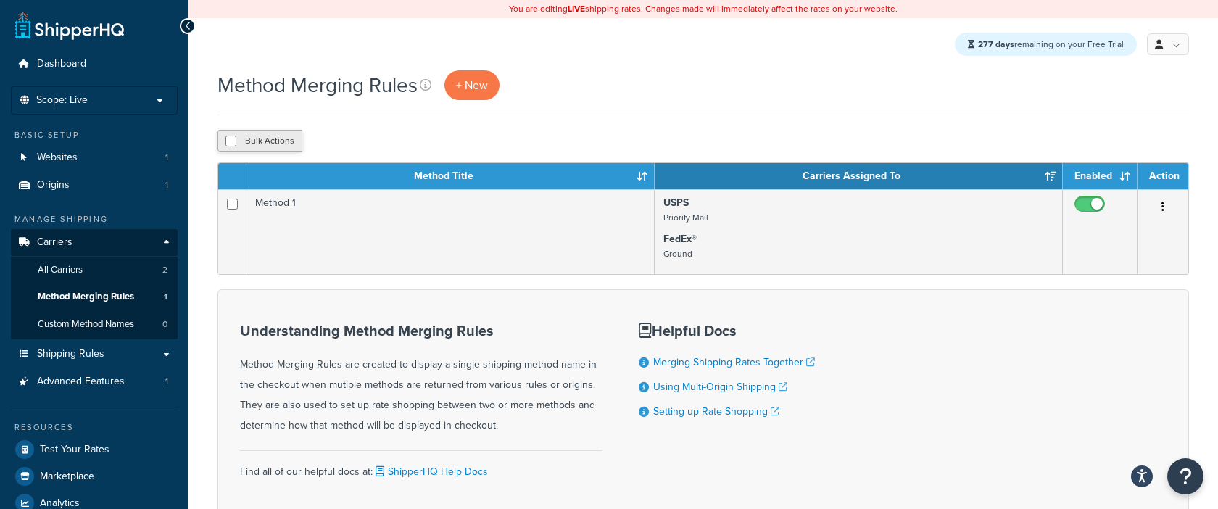
click at [277, 137] on button "Bulk Actions" at bounding box center [259, 141] width 85 height 22
checkbox input "true"
click at [390, 142] on button "Delete" at bounding box center [387, 141] width 50 height 22
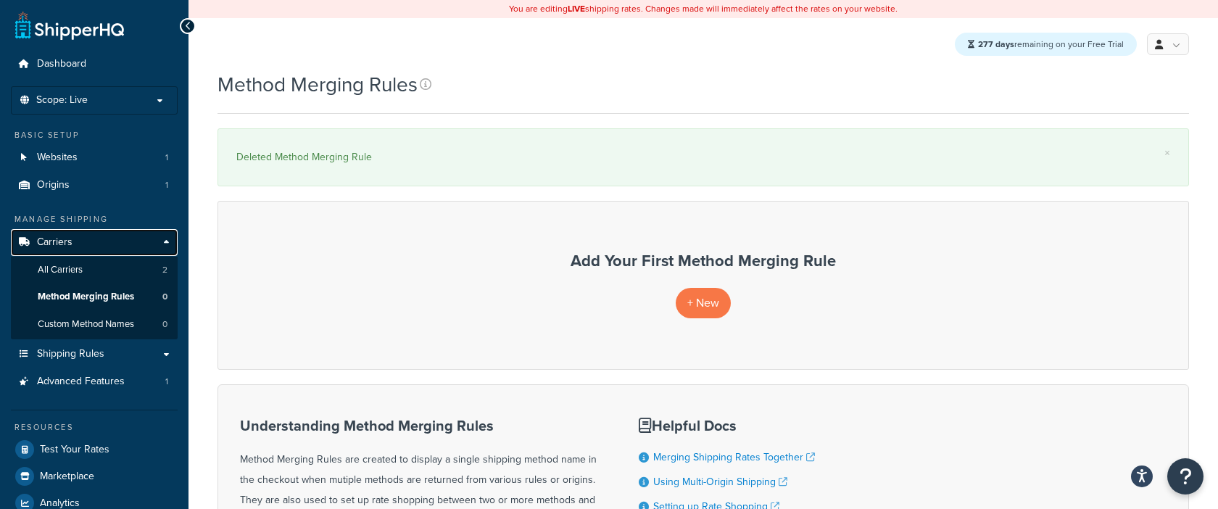
click at [99, 246] on link "Carriers" at bounding box center [94, 242] width 167 height 27
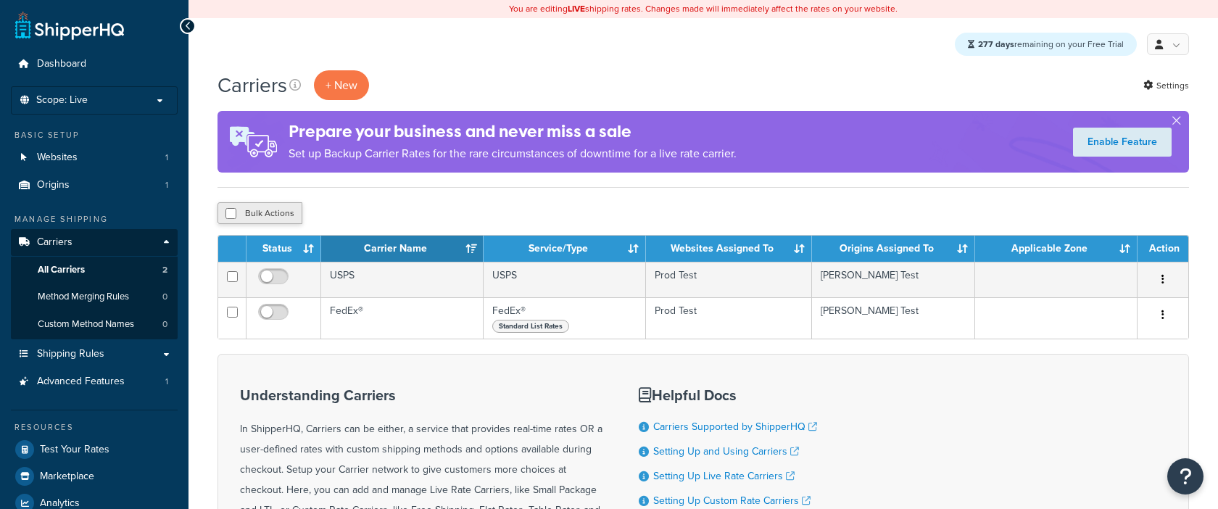
click at [269, 212] on button "Bulk Actions" at bounding box center [259, 213] width 85 height 22
checkbox input "true"
click at [397, 215] on button "Delete" at bounding box center [387, 213] width 50 height 22
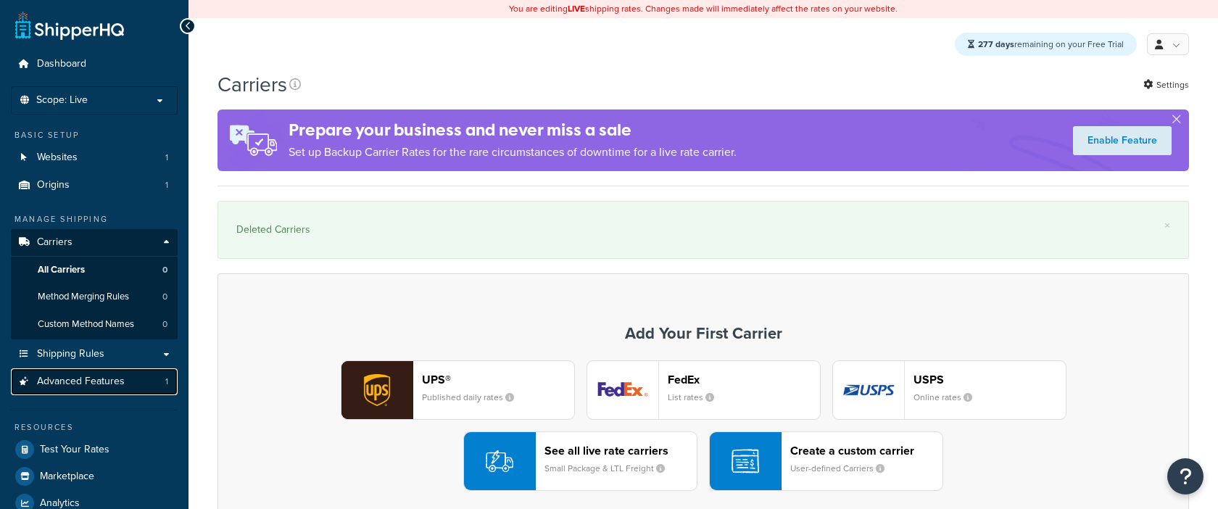
click at [151, 383] on link "Advanced Features 1" at bounding box center [94, 381] width 167 height 27
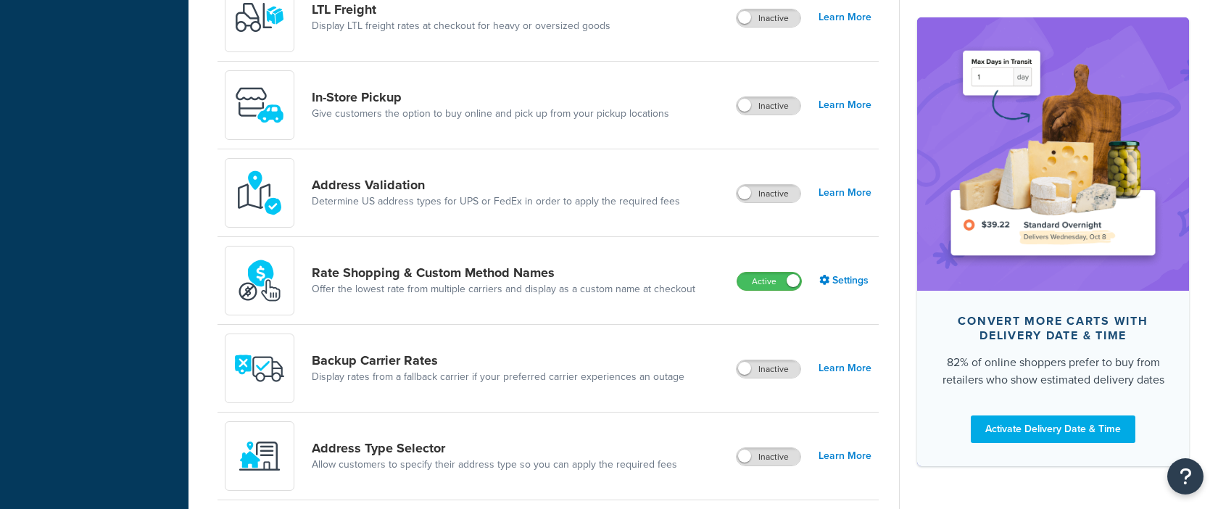
scroll to position [654, 0]
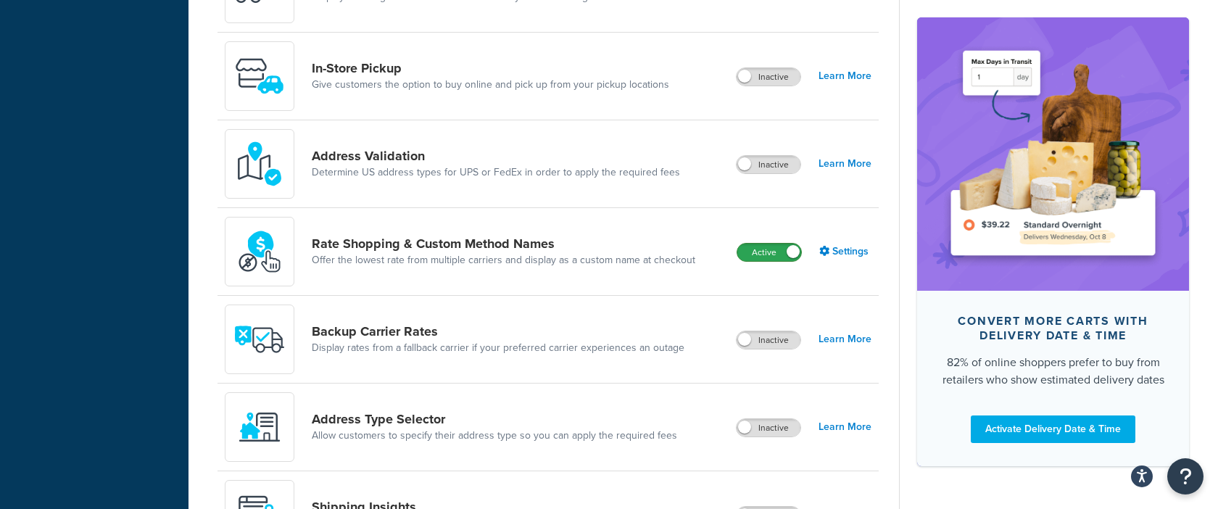
click at [773, 246] on label "Active" at bounding box center [769, 252] width 64 height 17
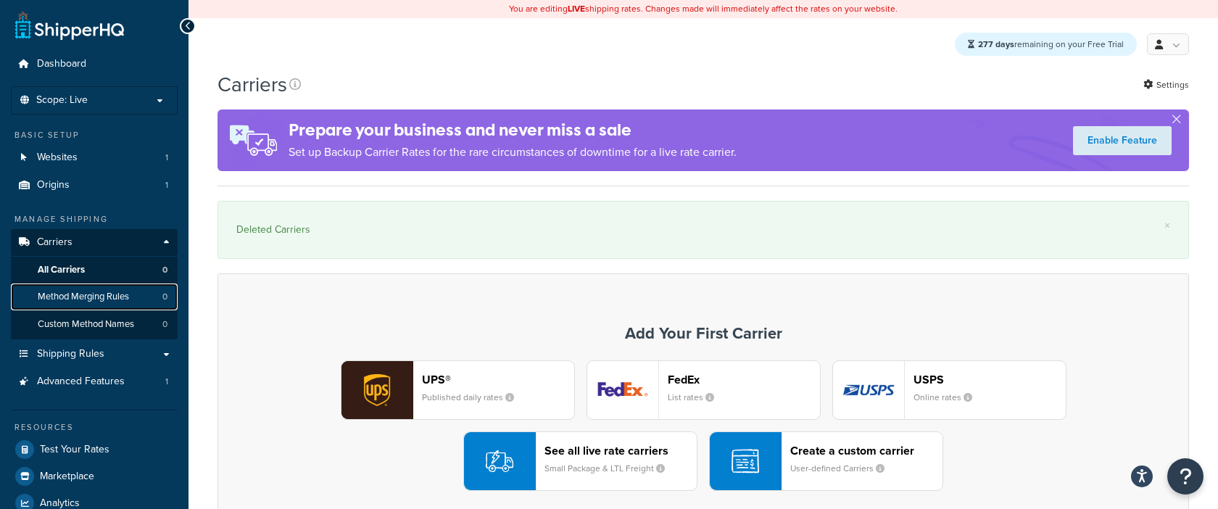
click at [80, 304] on link "Method Merging Rules 0" at bounding box center [94, 296] width 167 height 27
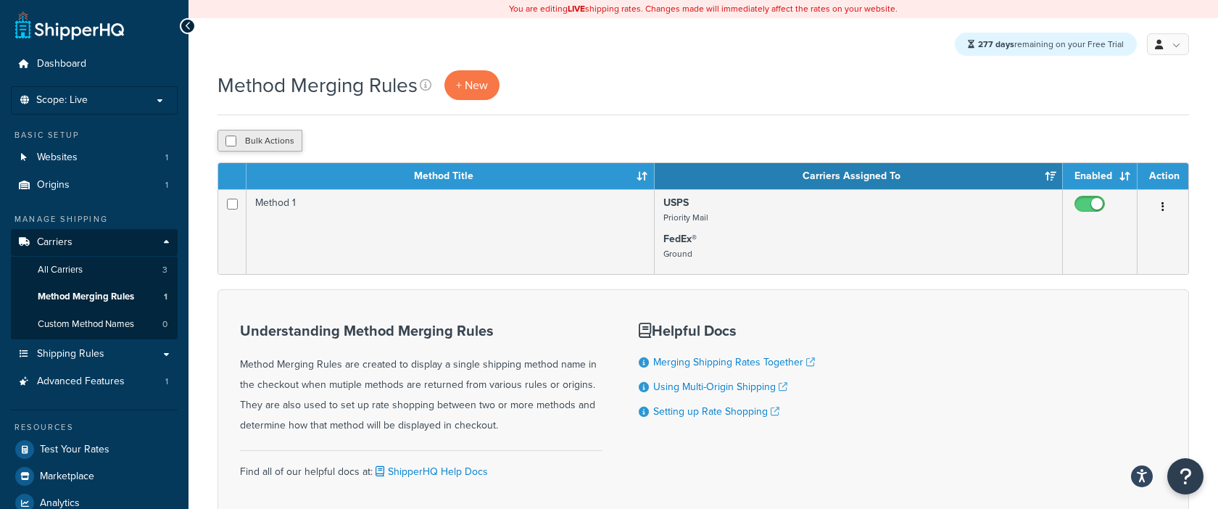
click at [271, 143] on button "Bulk Actions" at bounding box center [259, 141] width 85 height 22
checkbox input "true"
click at [393, 142] on button "Delete" at bounding box center [387, 141] width 50 height 22
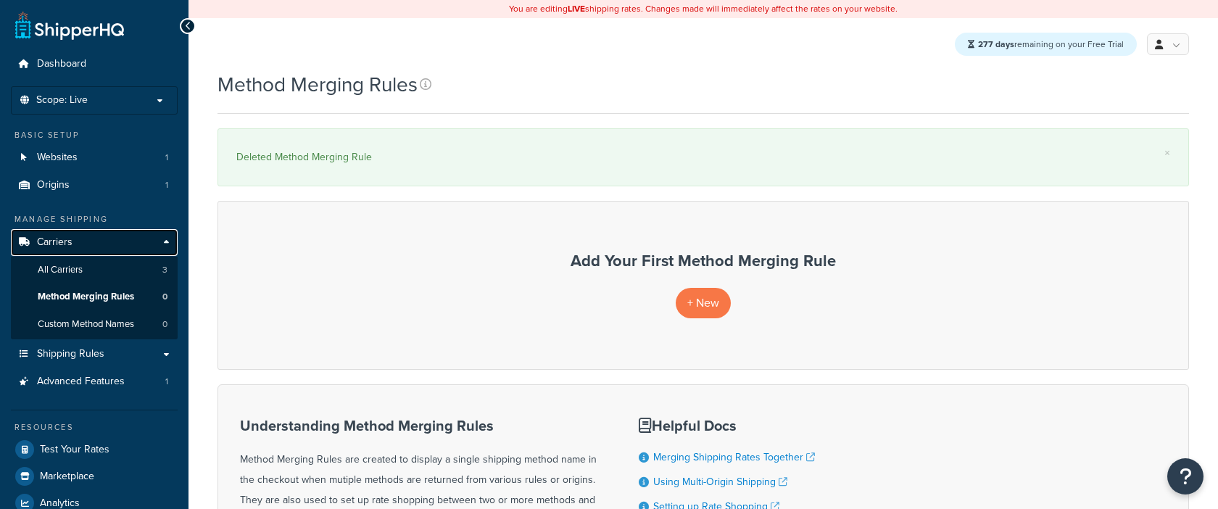
click at [130, 244] on link "Carriers" at bounding box center [94, 242] width 167 height 27
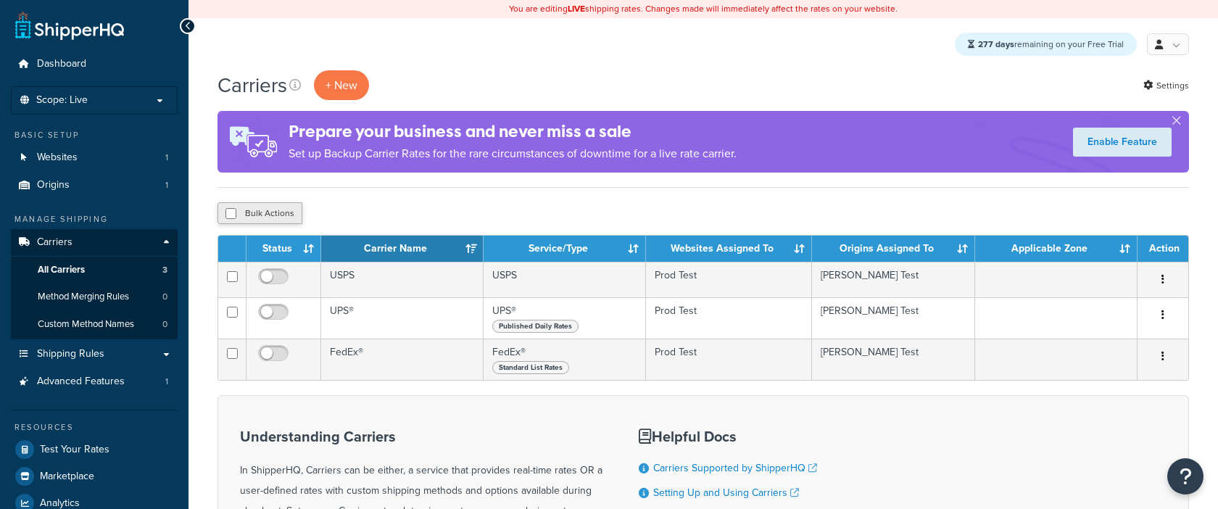
click at [273, 209] on button "Bulk Actions" at bounding box center [259, 213] width 85 height 22
checkbox input "true"
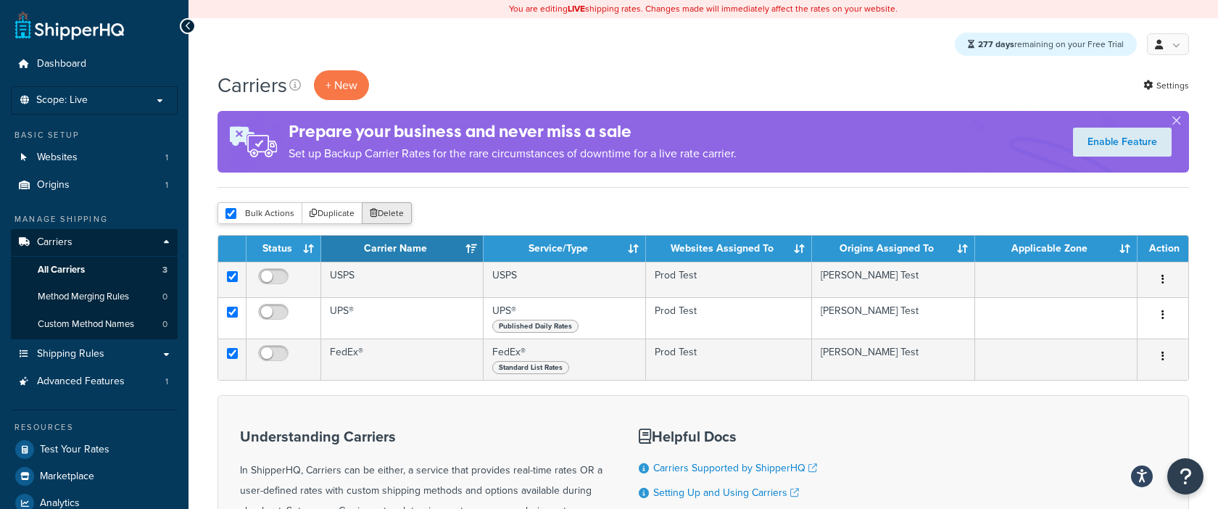
click at [393, 210] on button "Delete" at bounding box center [387, 213] width 50 height 22
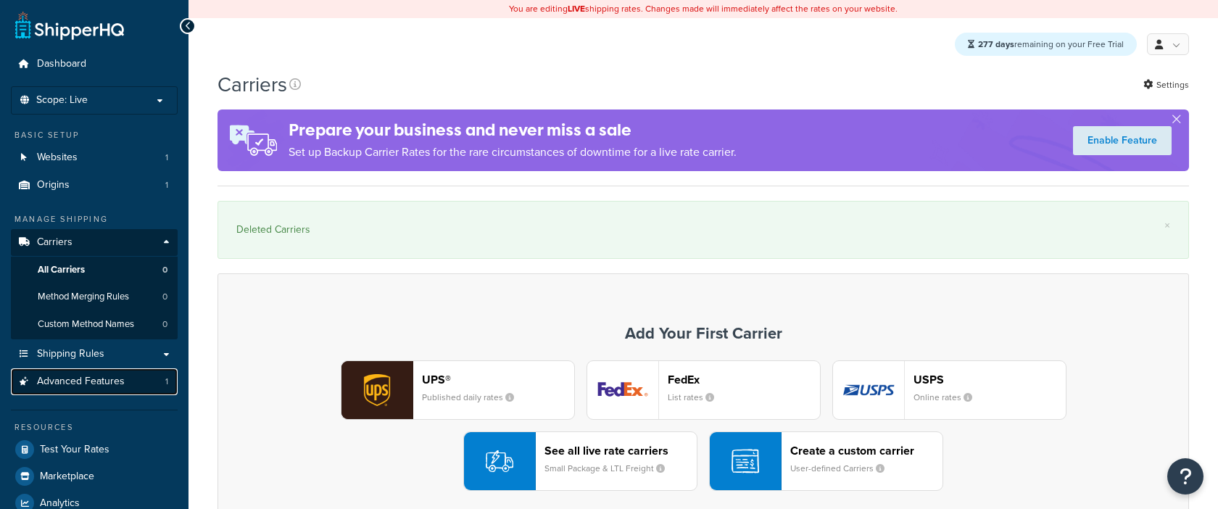
click at [138, 392] on link "Advanced Features 1" at bounding box center [94, 381] width 167 height 27
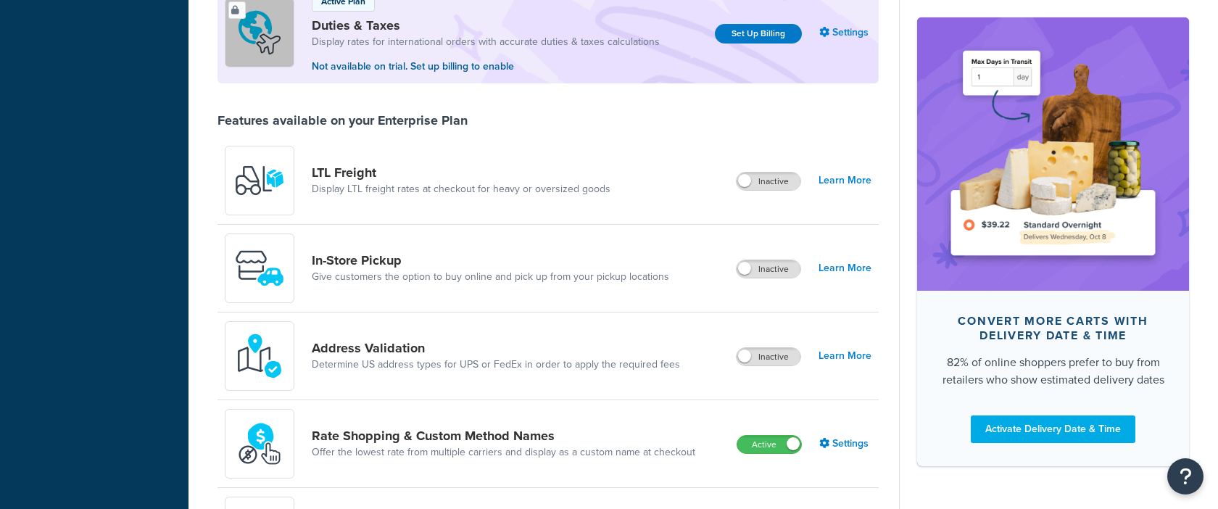
scroll to position [619, 0]
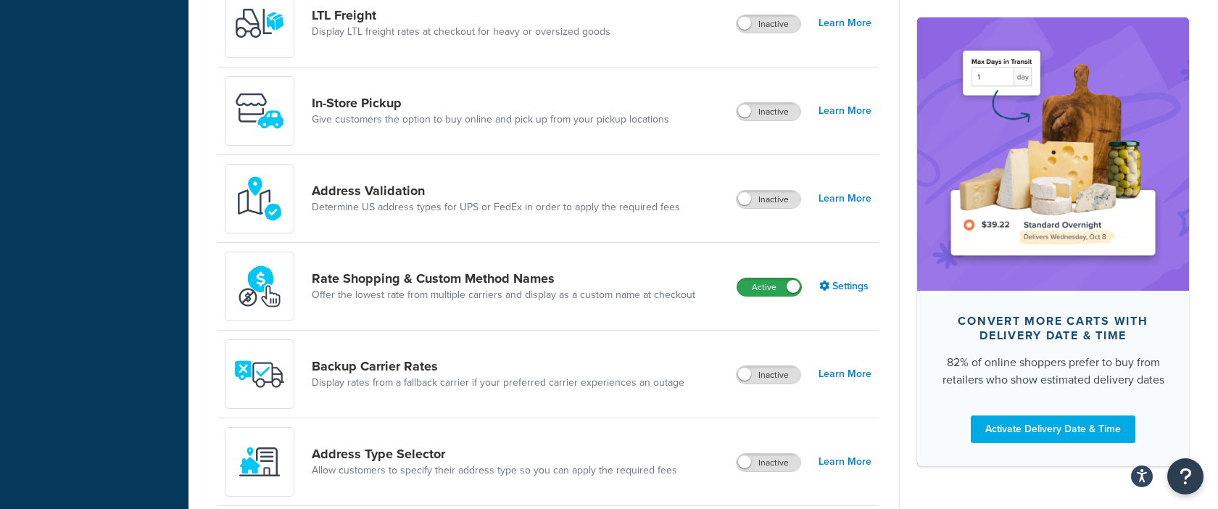
click at [766, 285] on label "Active" at bounding box center [769, 286] width 64 height 17
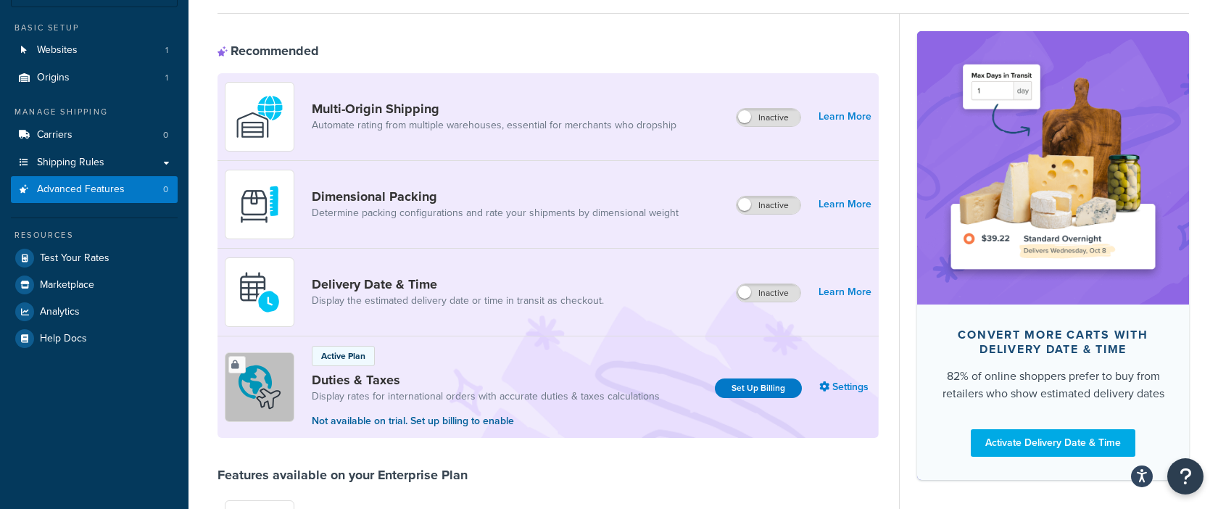
scroll to position [0, 0]
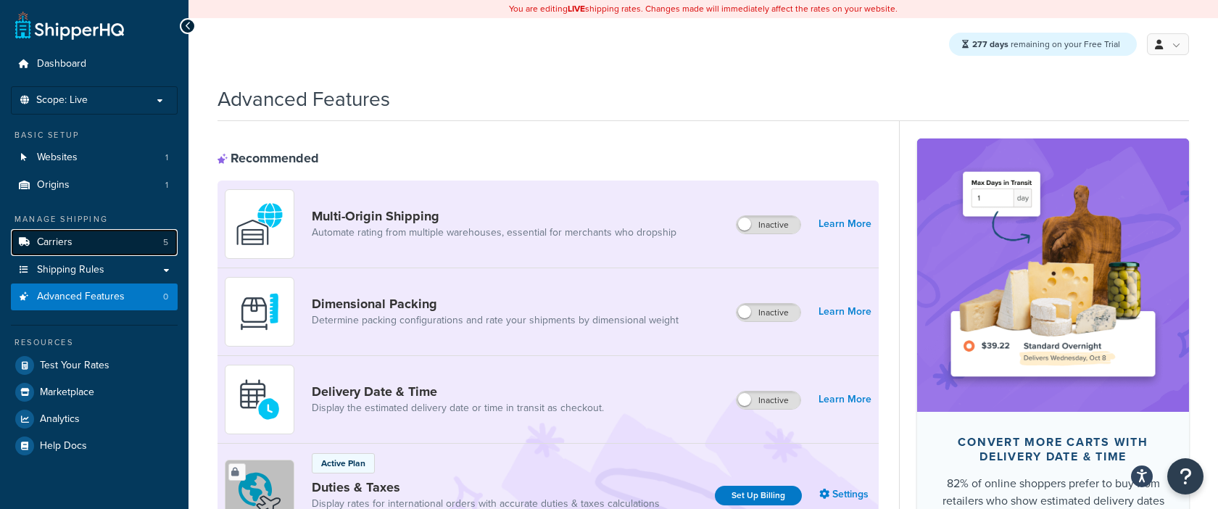
click at [129, 245] on link "Carriers 5" at bounding box center [94, 242] width 167 height 27
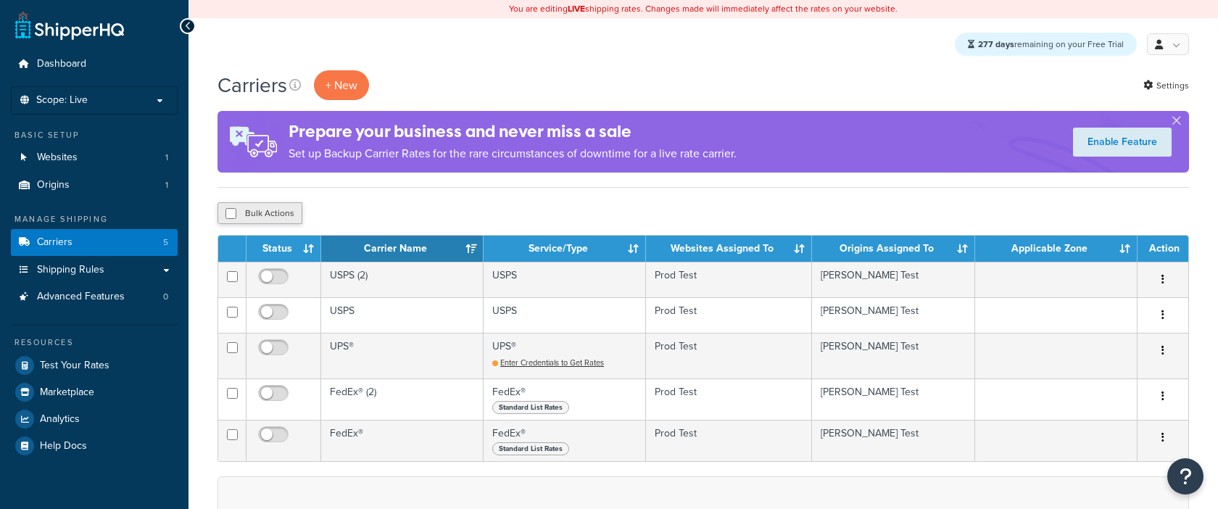
click at [269, 210] on button "Bulk Actions" at bounding box center [259, 213] width 85 height 22
checkbox input "true"
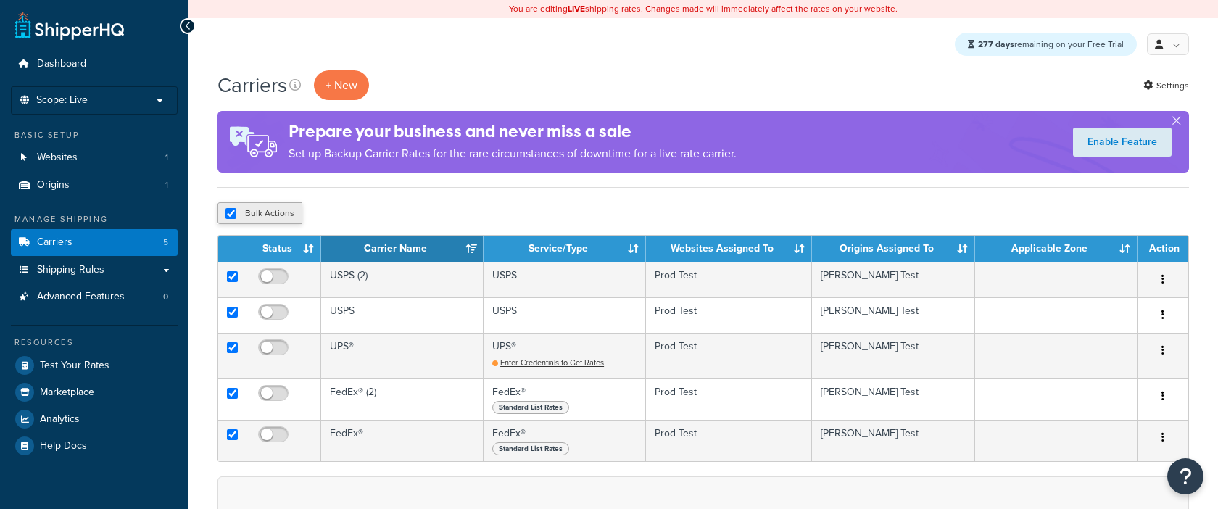
checkbox input "true"
click at [391, 212] on button "Delete" at bounding box center [387, 213] width 50 height 22
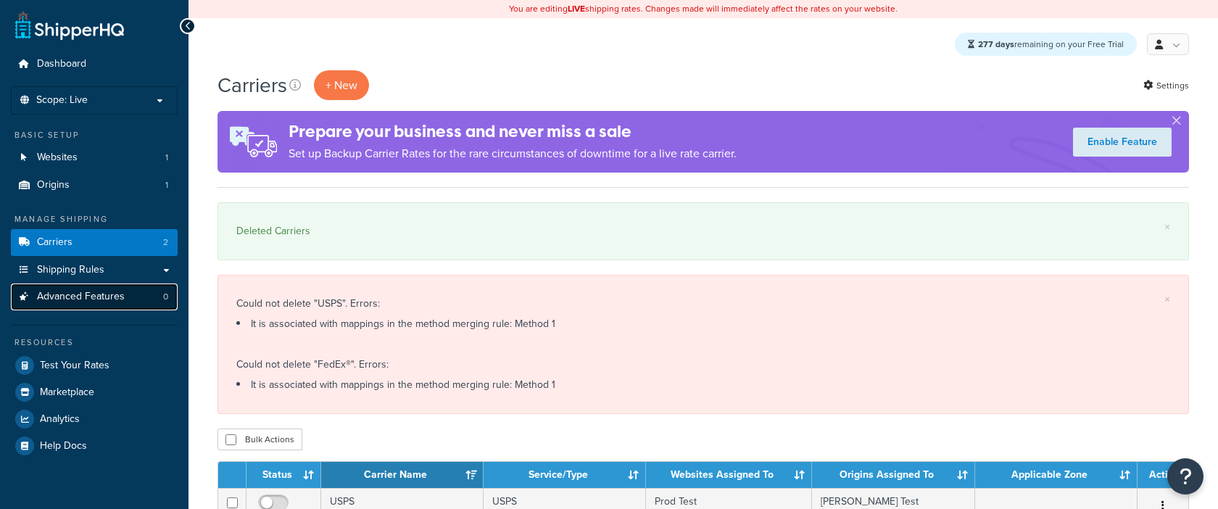
click at [152, 283] on link "Advanced Features 0" at bounding box center [94, 296] width 167 height 27
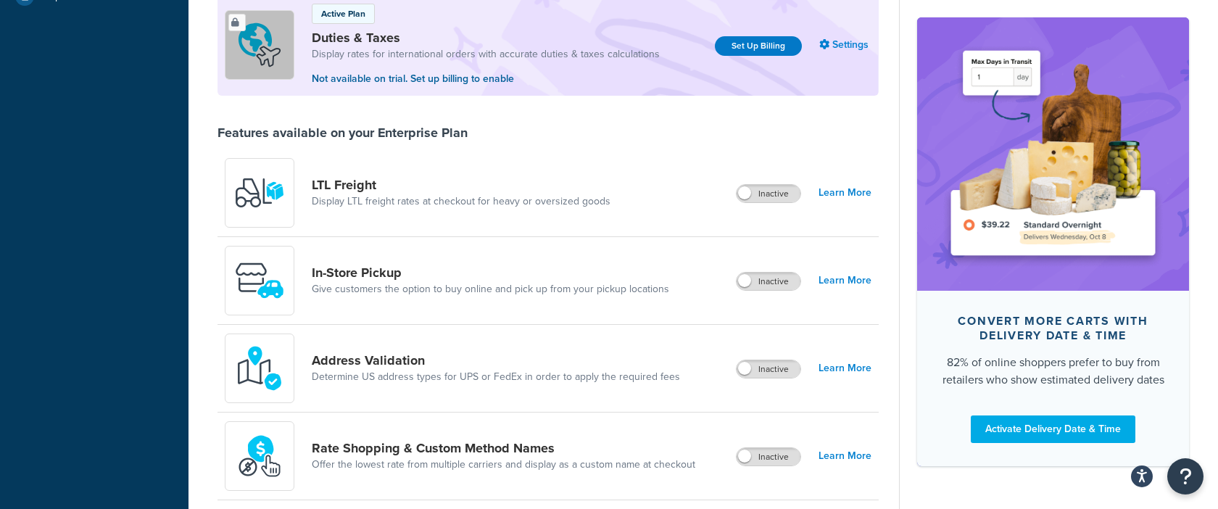
scroll to position [576, 0]
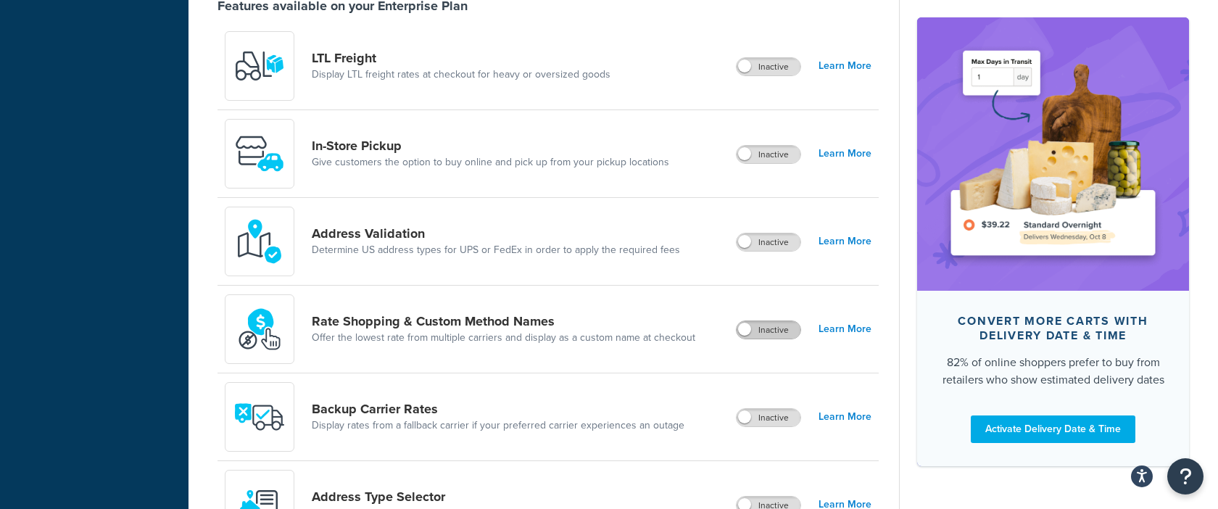
click at [775, 328] on label "Inactive" at bounding box center [768, 329] width 64 height 17
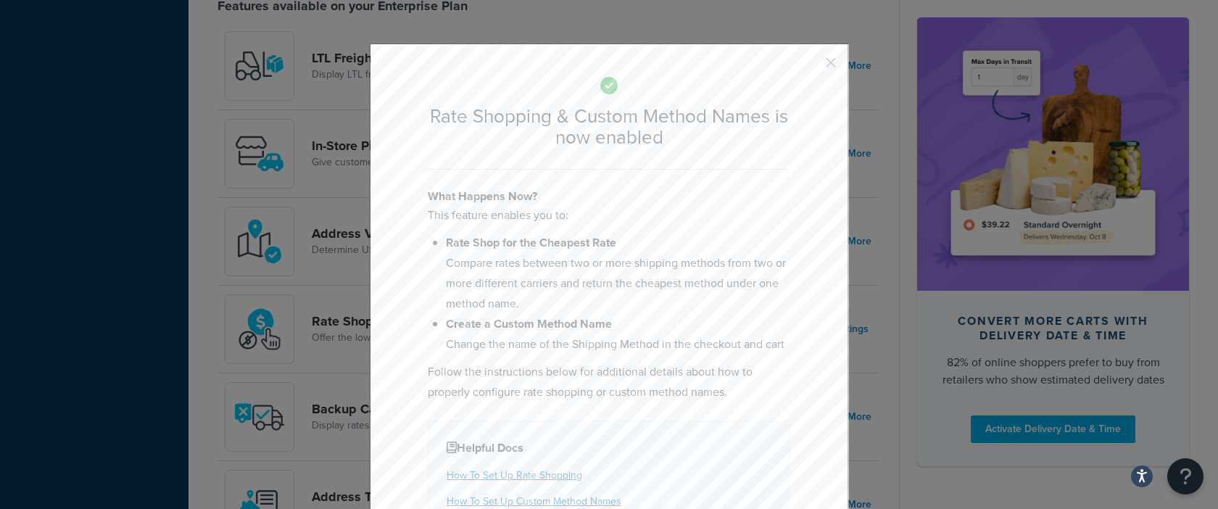
scroll to position [115, 0]
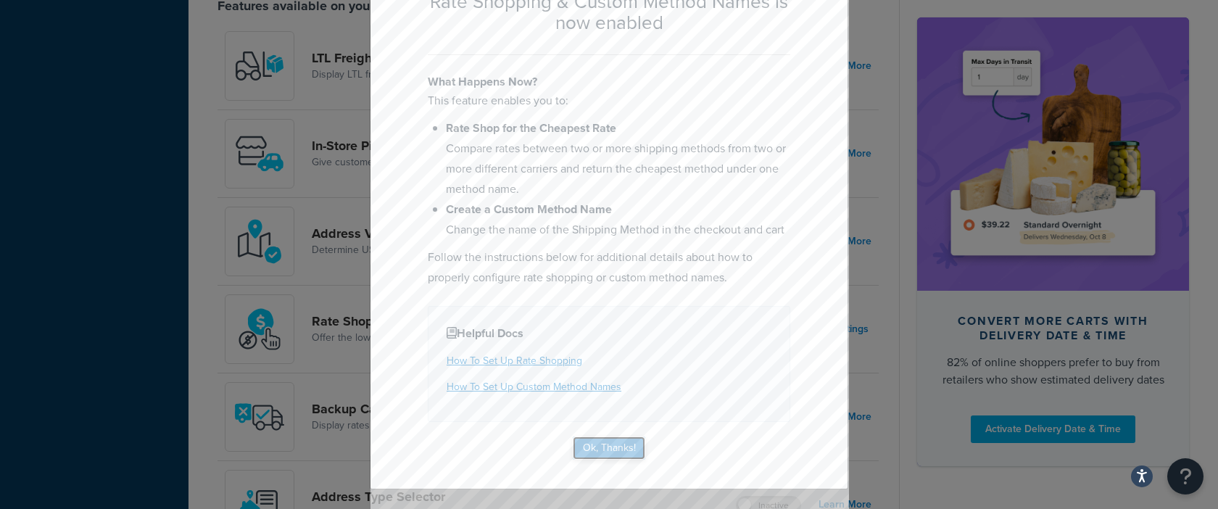
click at [612, 447] on button "Ok, Thanks!" at bounding box center [609, 447] width 72 height 23
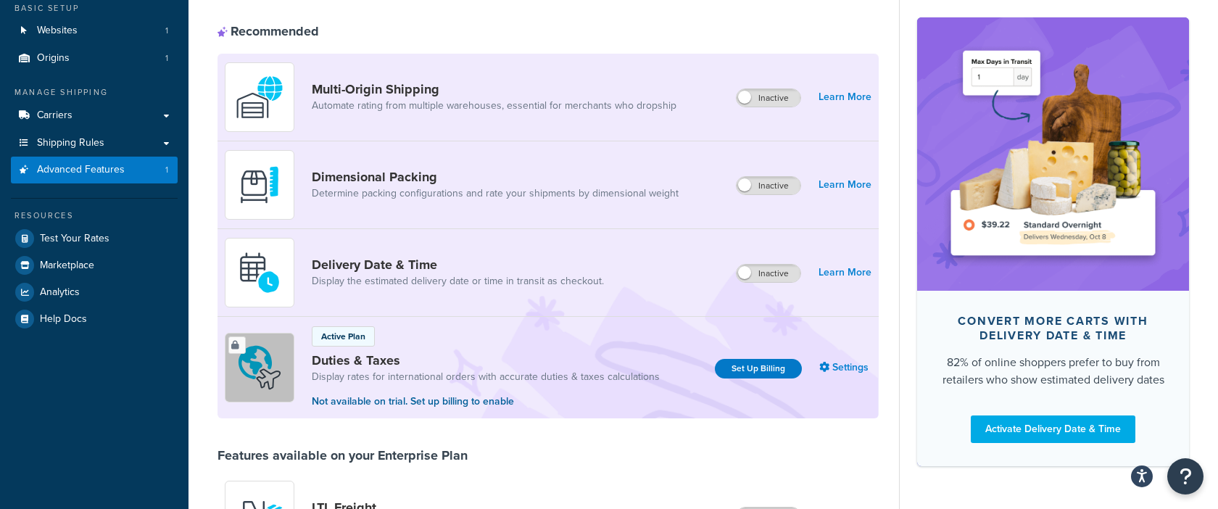
scroll to position [0, 0]
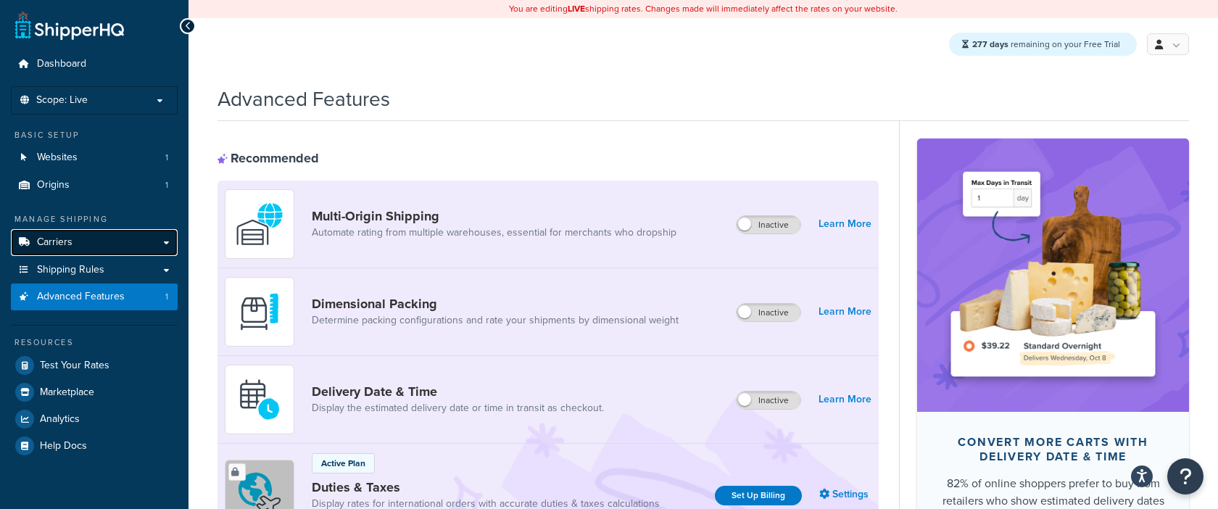
click at [105, 249] on link "Carriers" at bounding box center [94, 242] width 167 height 27
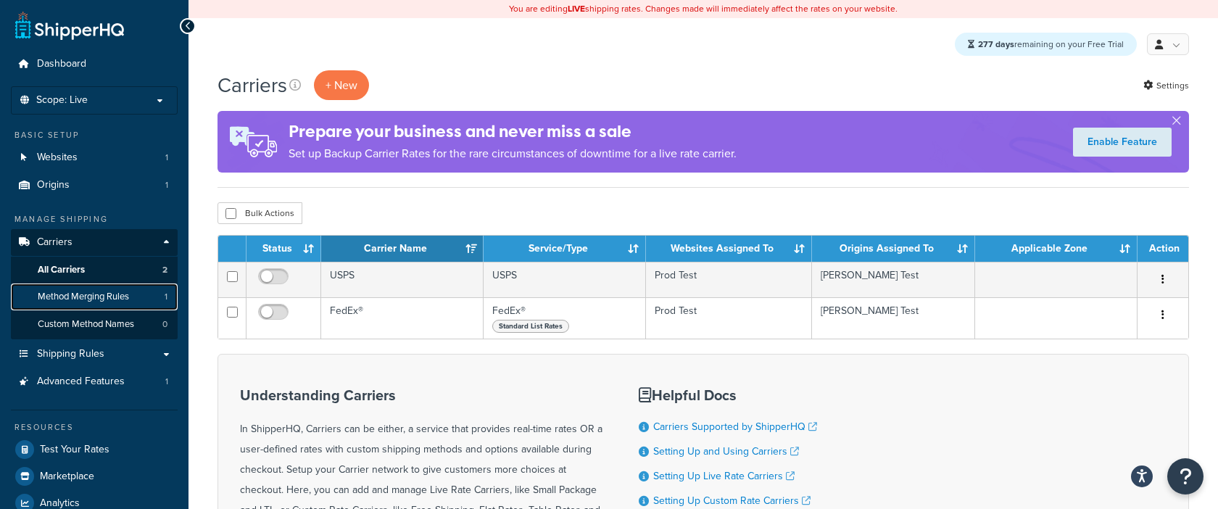
click at [90, 294] on span "Method Merging Rules" at bounding box center [83, 297] width 91 height 12
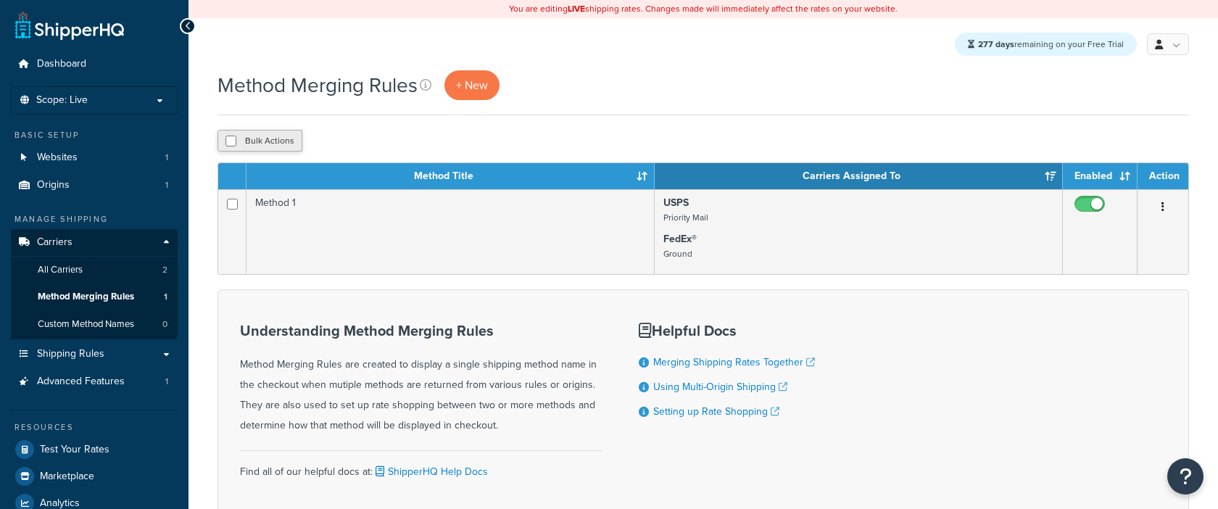
click at [282, 147] on button "Bulk Actions" at bounding box center [259, 141] width 85 height 22
checkbox input "true"
click at [399, 140] on button "Delete" at bounding box center [387, 141] width 50 height 22
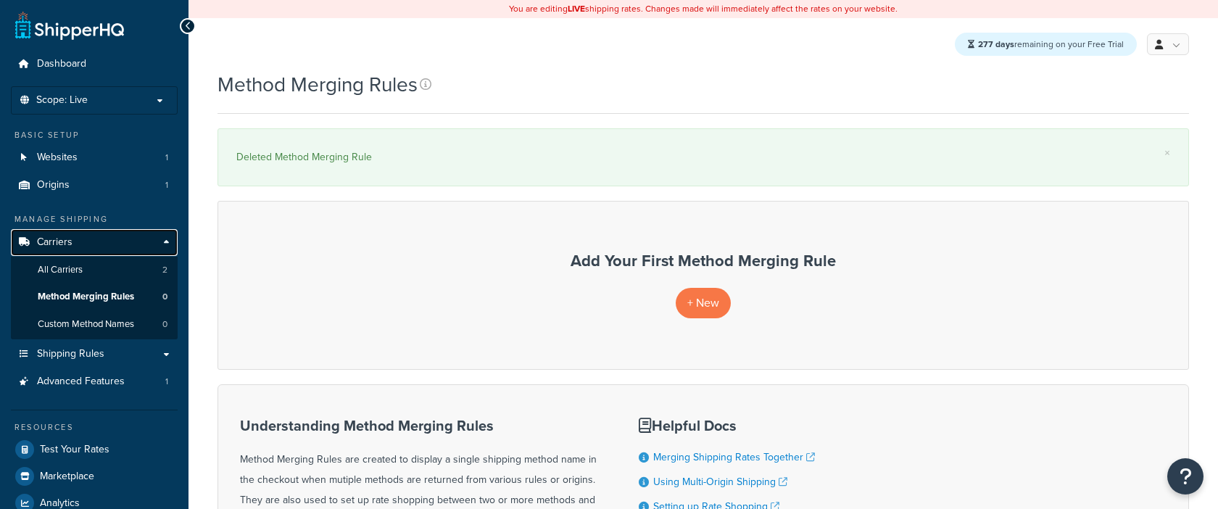
click at [150, 244] on link "Carriers" at bounding box center [94, 242] width 167 height 27
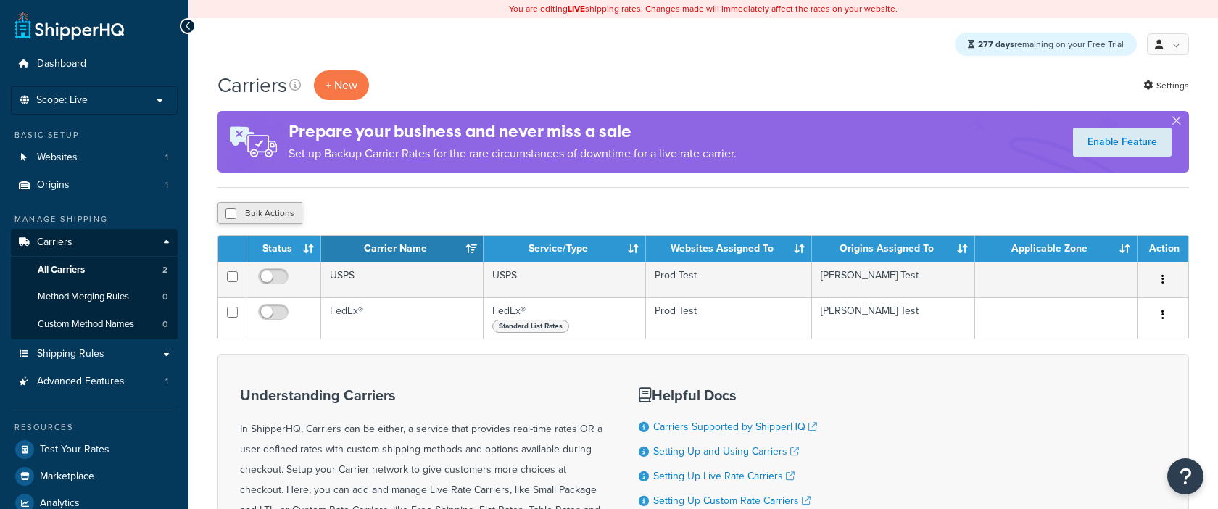
click at [278, 212] on button "Bulk Actions" at bounding box center [259, 213] width 85 height 22
checkbox input "true"
click at [394, 210] on button "Delete" at bounding box center [387, 213] width 50 height 22
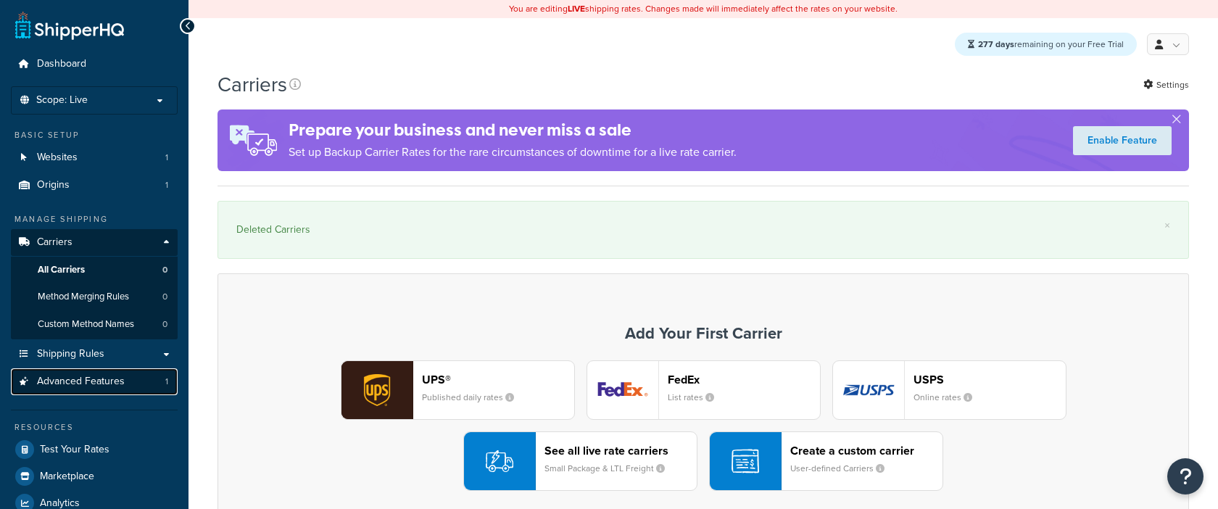
click at [140, 386] on link "Advanced Features 1" at bounding box center [94, 381] width 167 height 27
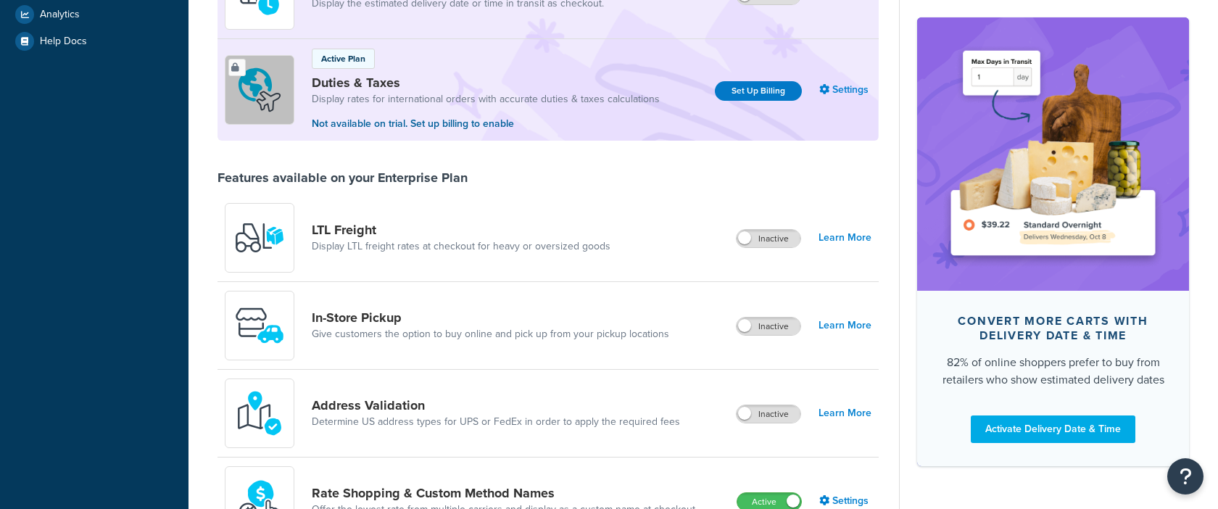
scroll to position [800, 0]
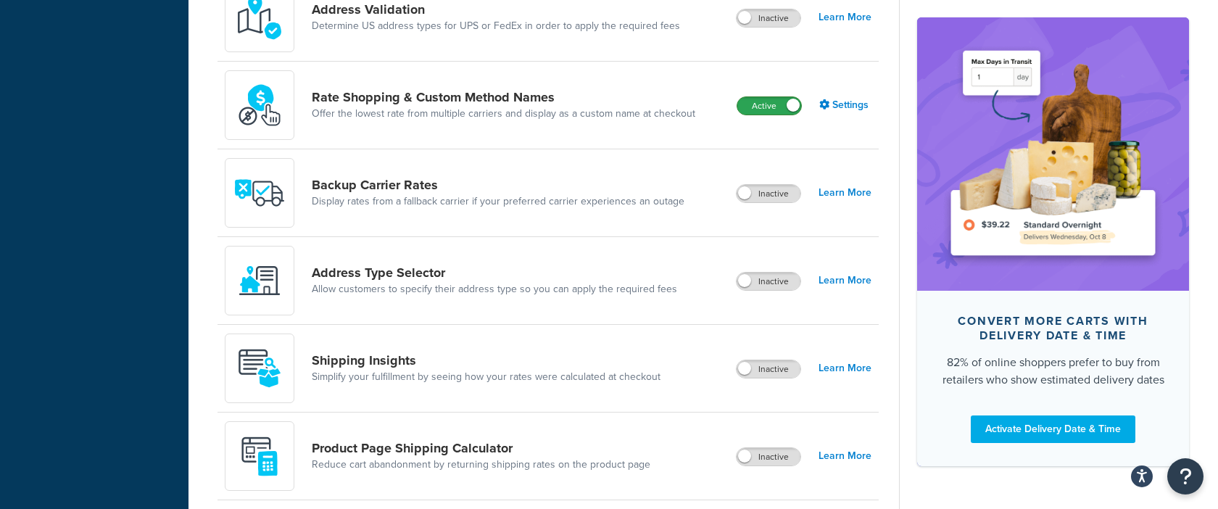
click at [782, 104] on label "Active" at bounding box center [769, 105] width 64 height 17
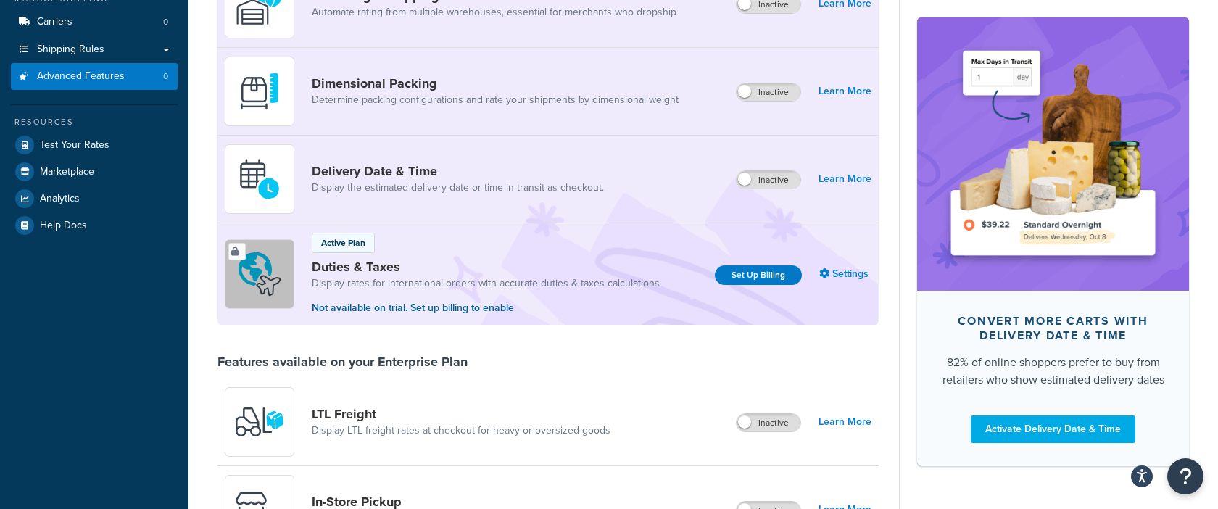
scroll to position [0, 0]
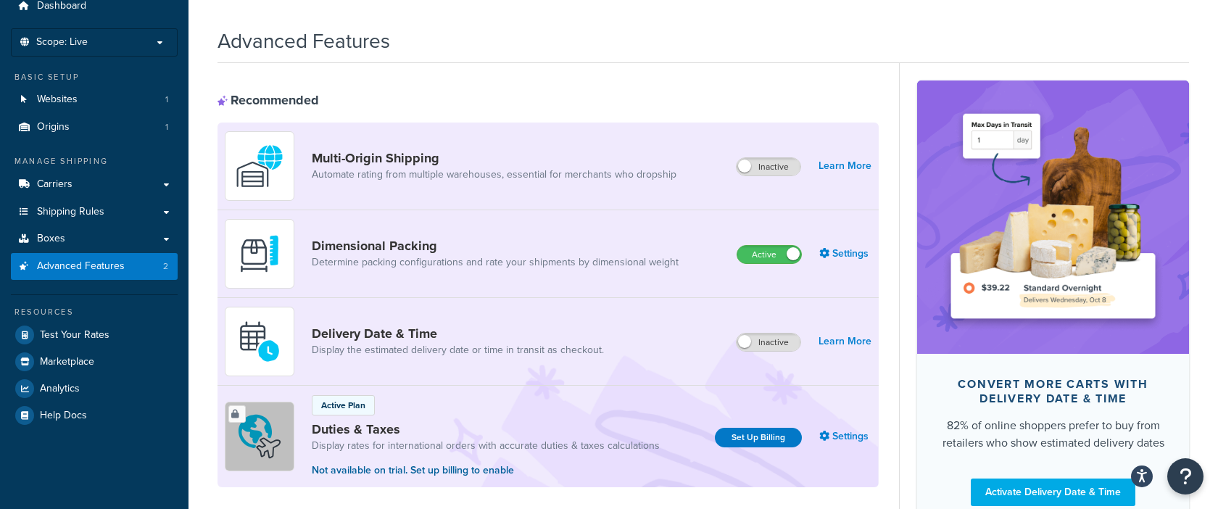
scroll to position [66, 0]
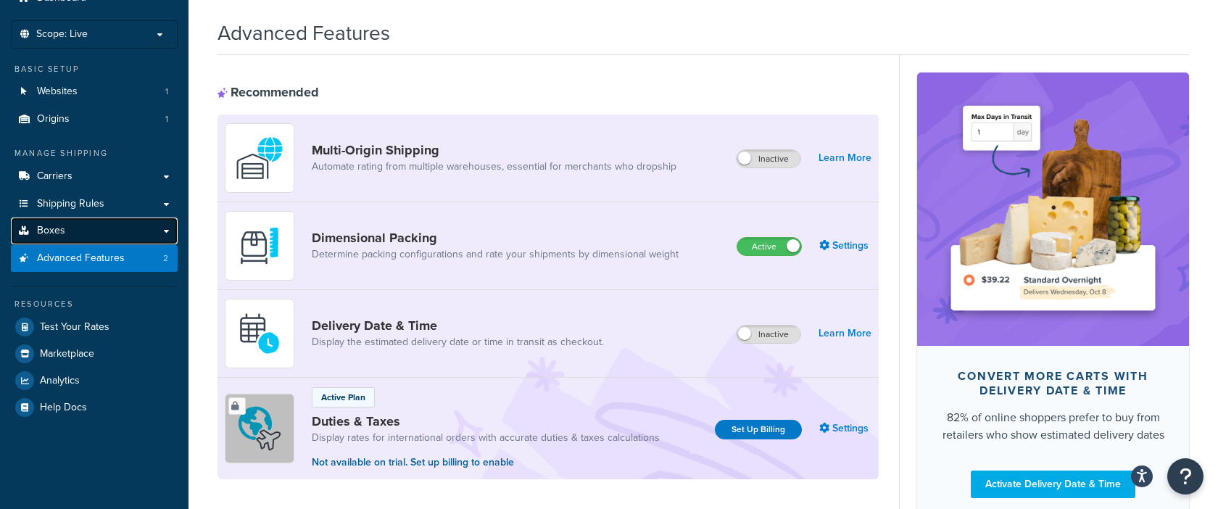
click at [64, 228] on link "Boxes" at bounding box center [94, 230] width 167 height 27
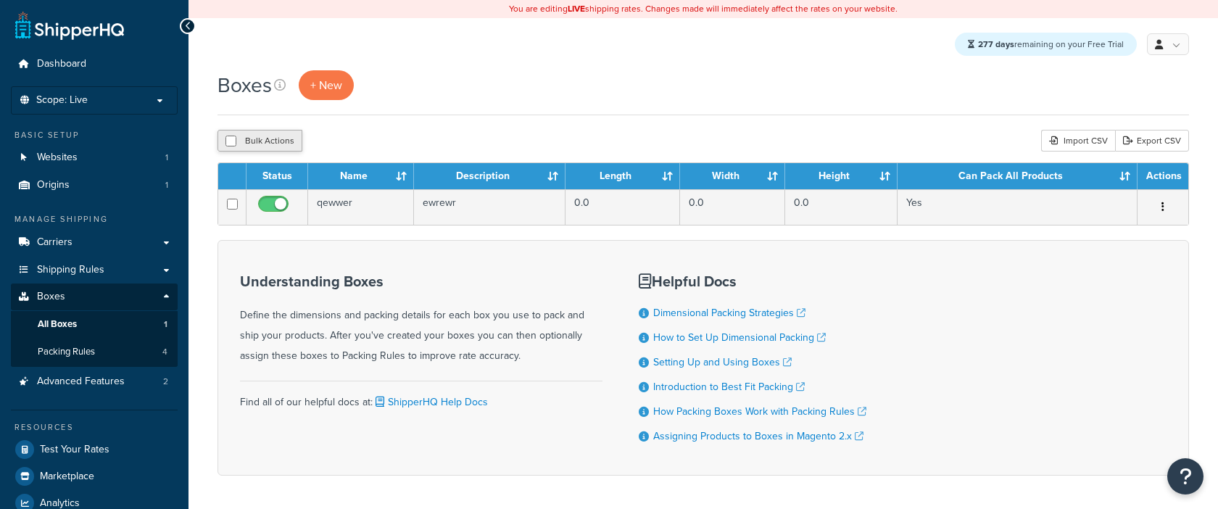
click at [275, 138] on button "Bulk Actions" at bounding box center [259, 141] width 85 height 22
checkbox input "true"
click at [396, 139] on button "Delete" at bounding box center [387, 141] width 50 height 22
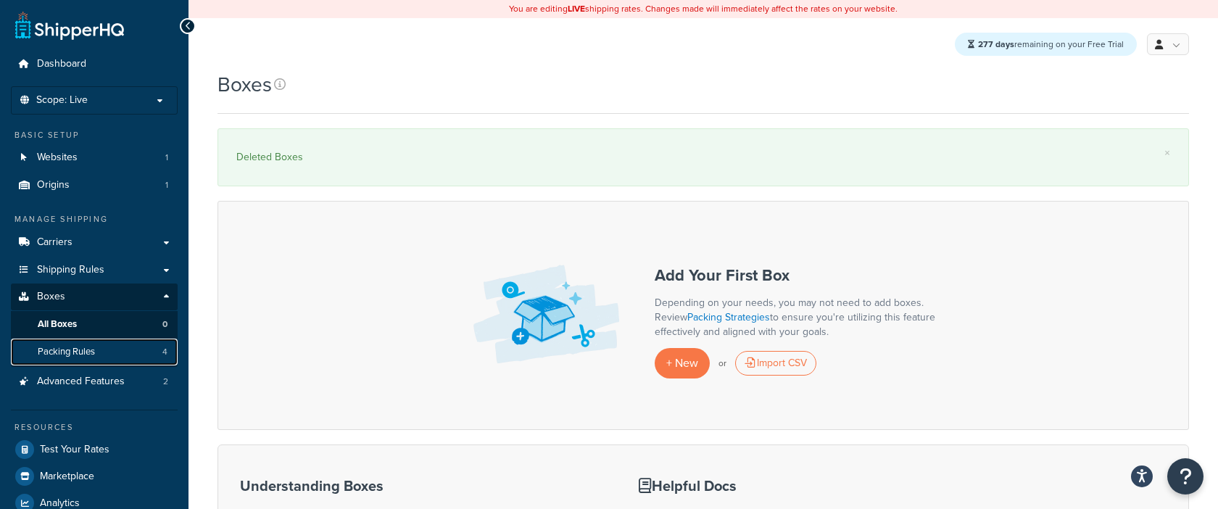
click at [133, 347] on link "Packing Rules 4" at bounding box center [94, 351] width 167 height 27
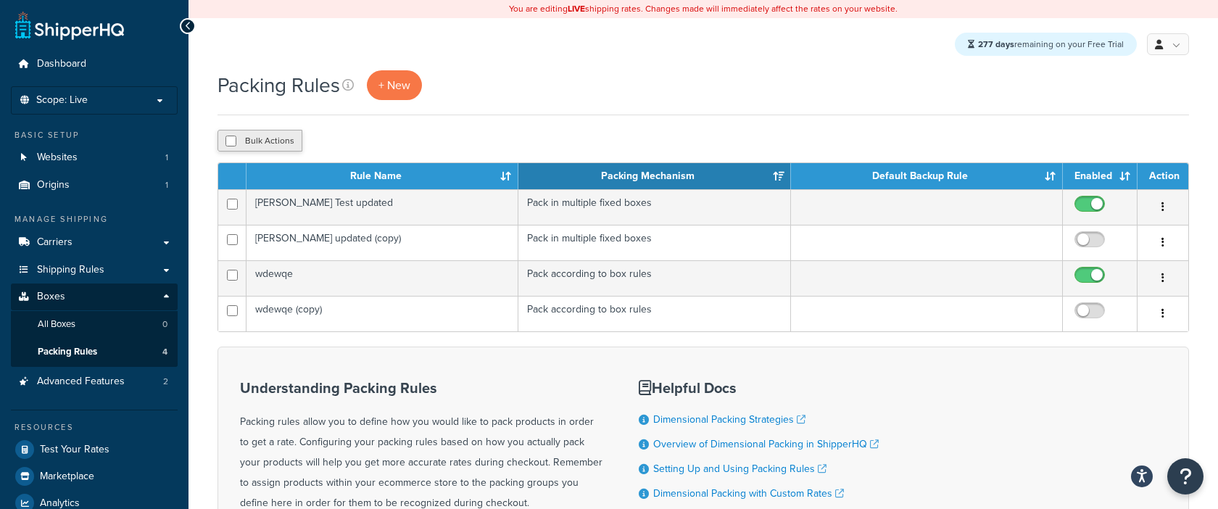
click at [269, 135] on button "Bulk Actions" at bounding box center [259, 141] width 85 height 22
checkbox input "true"
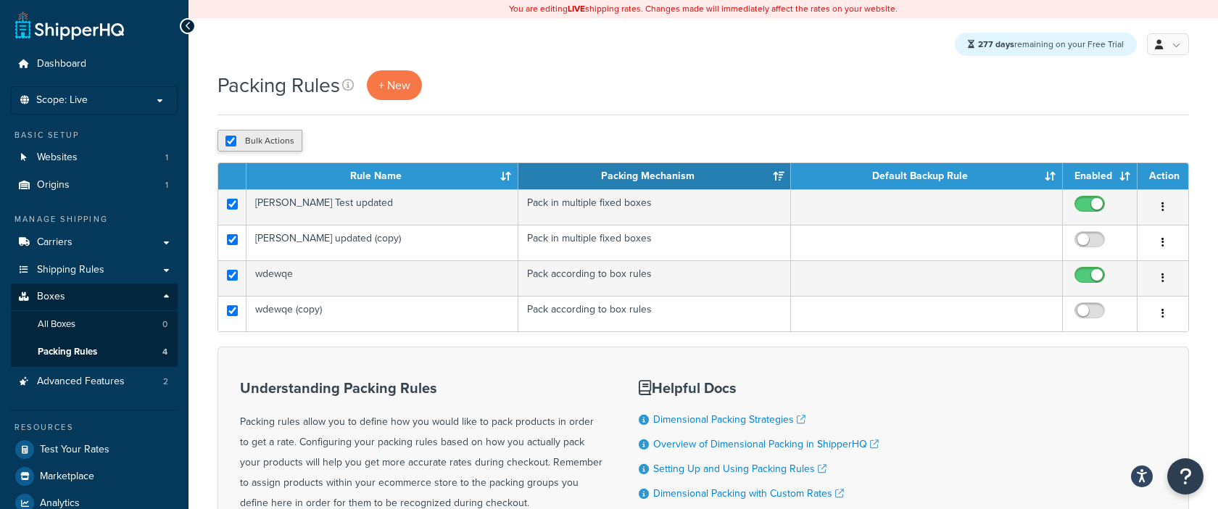
checkbox input "true"
click at [385, 143] on button "Delete" at bounding box center [387, 141] width 50 height 22
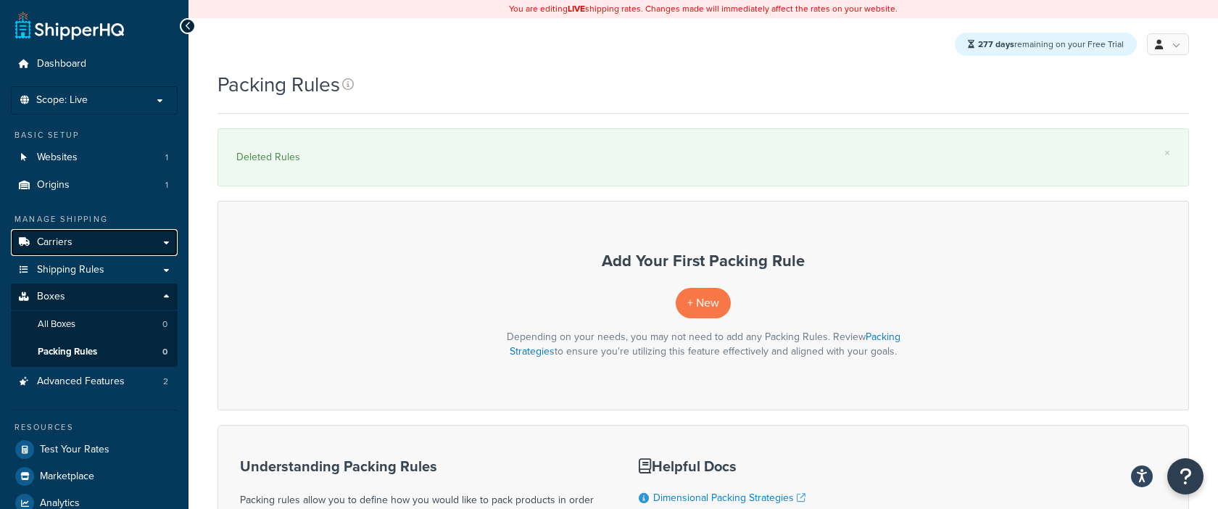
click at [123, 246] on link "Carriers" at bounding box center [94, 242] width 167 height 27
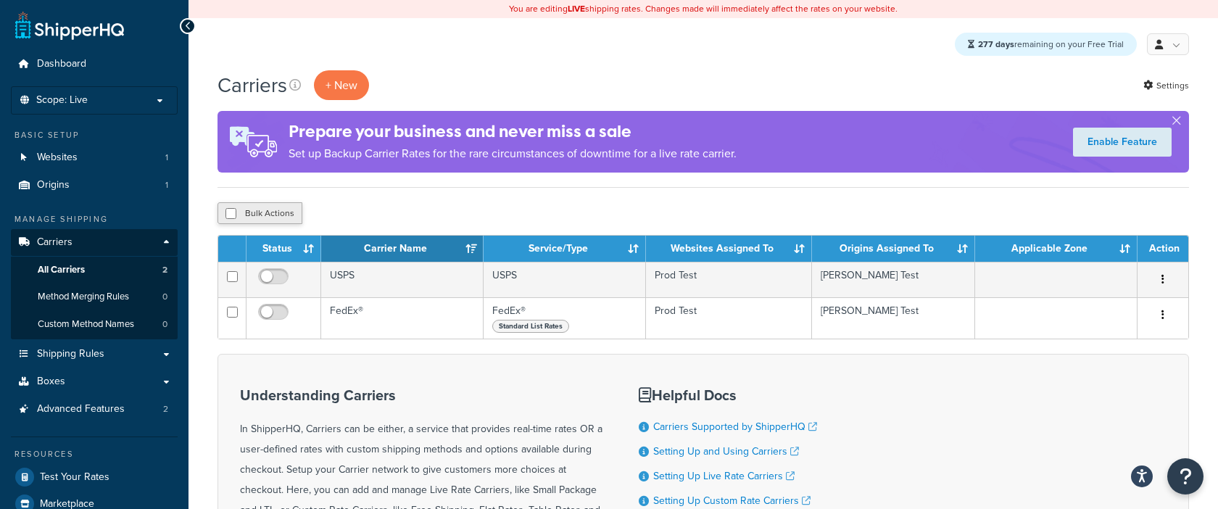
click at [283, 214] on button "Bulk Actions" at bounding box center [259, 213] width 85 height 22
checkbox input "true"
click at [377, 212] on button "Delete" at bounding box center [387, 213] width 50 height 22
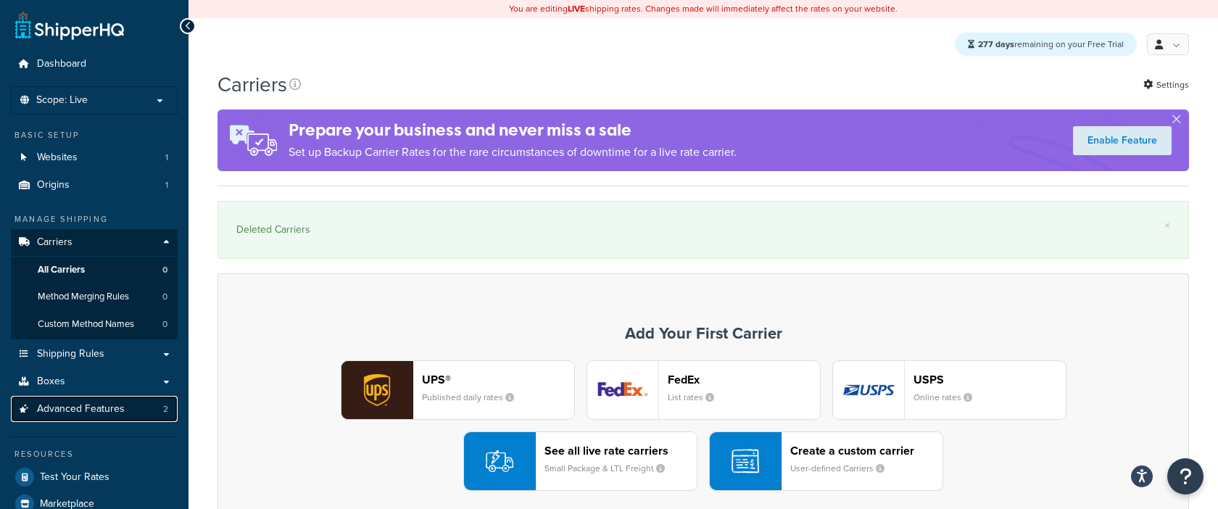
click at [130, 404] on link "Advanced Features 2" at bounding box center [94, 409] width 167 height 27
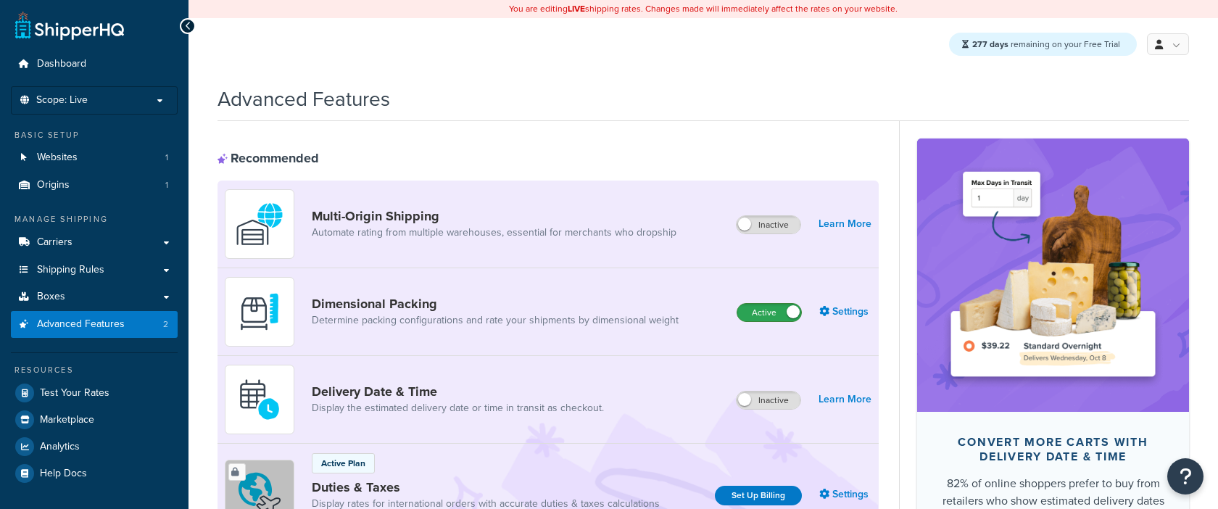
click at [785, 312] on label "Active" at bounding box center [769, 312] width 64 height 17
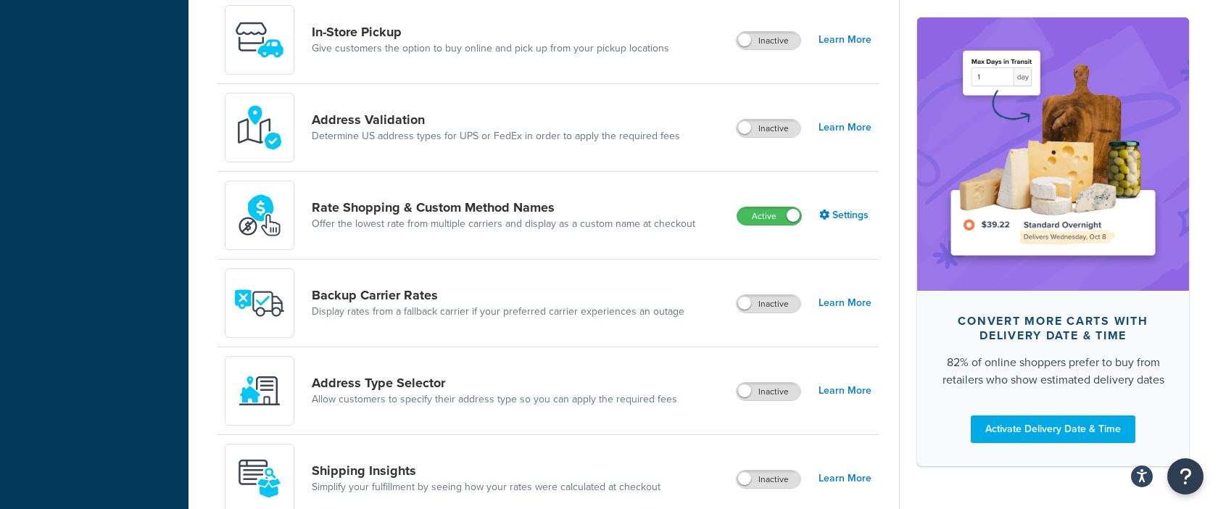
scroll to position [730, 0]
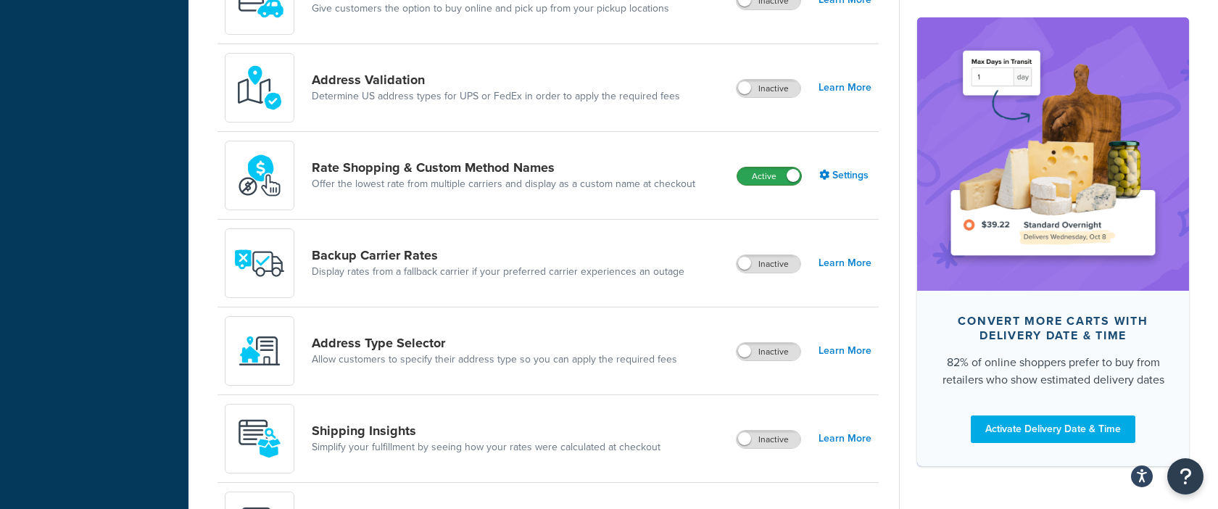
click at [770, 176] on label "Active" at bounding box center [769, 175] width 64 height 17
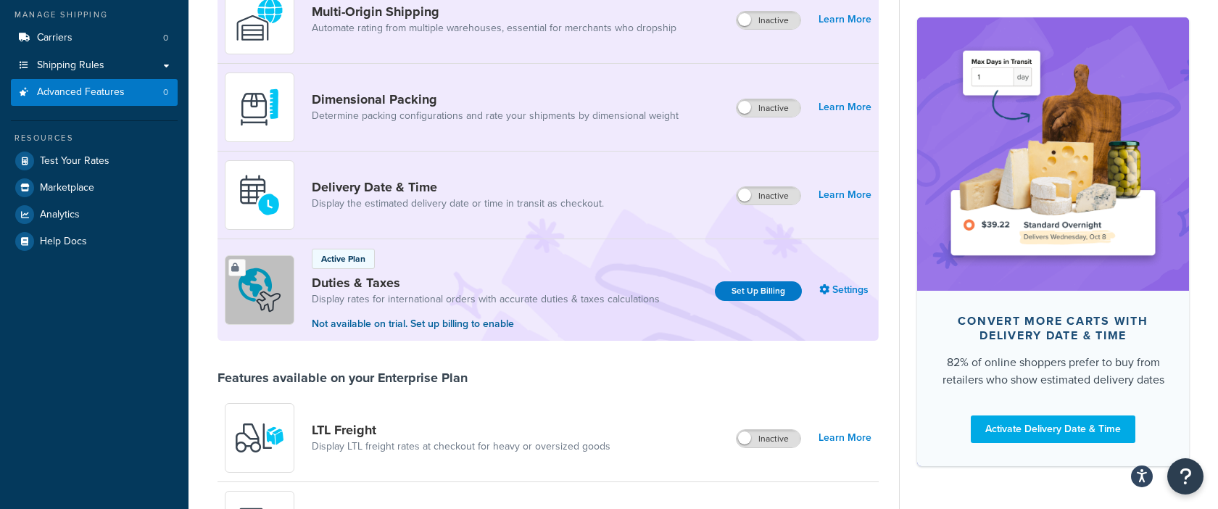
scroll to position [0, 0]
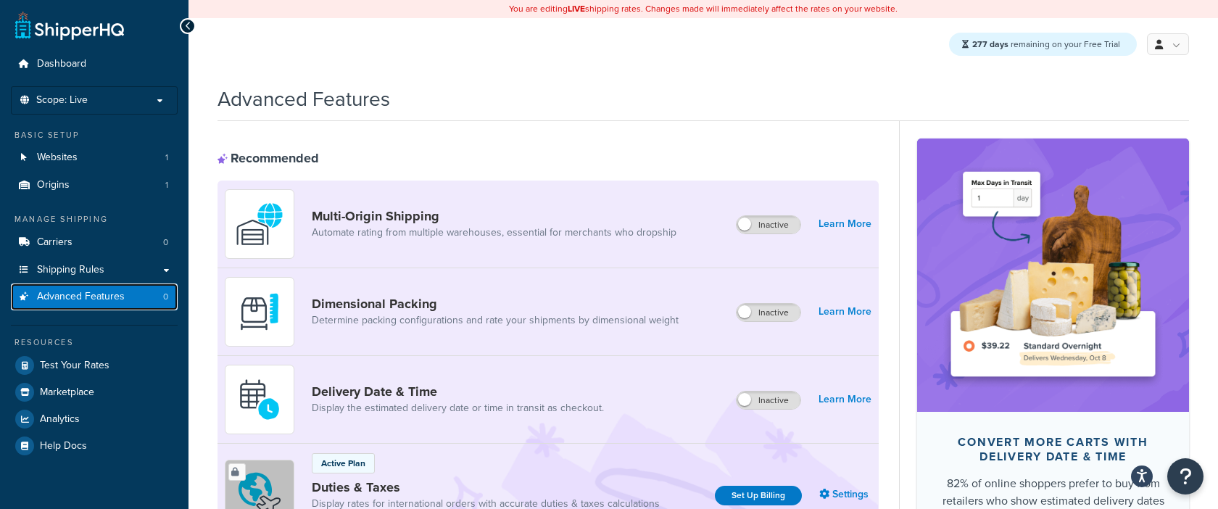
click at [100, 303] on link "Advanced Features 0" at bounding box center [94, 296] width 167 height 27
click at [112, 291] on span "Advanced Features" at bounding box center [81, 297] width 88 height 12
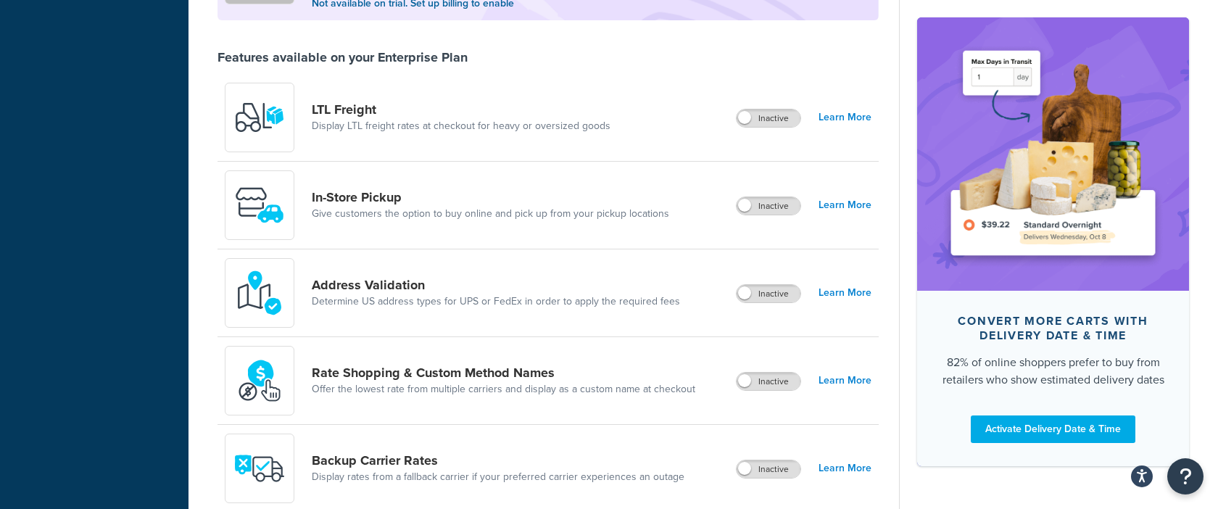
scroll to position [723, 0]
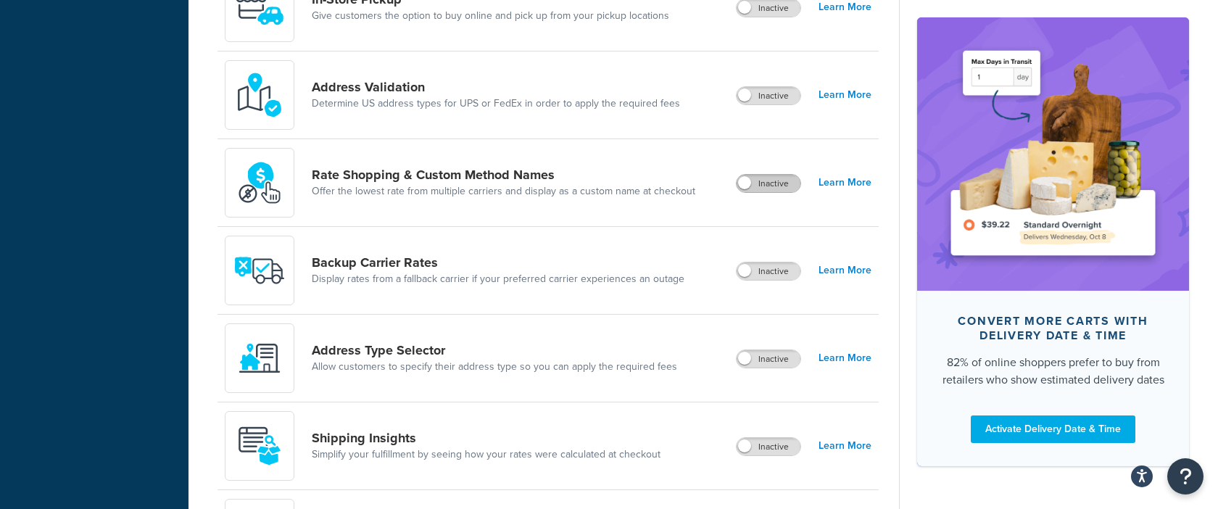
click at [767, 183] on label "Inactive" at bounding box center [768, 183] width 64 height 17
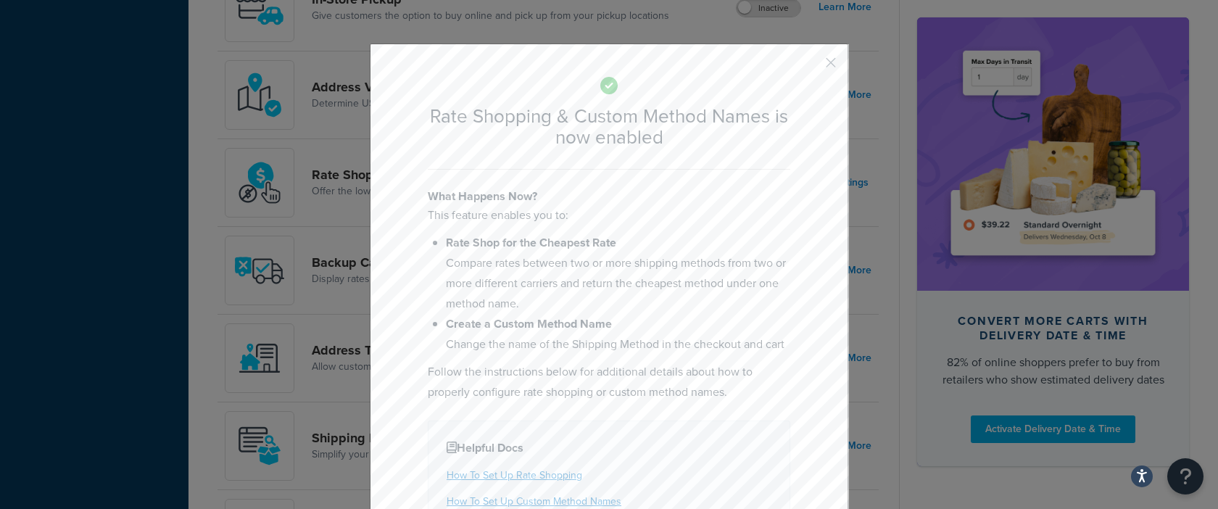
scroll to position [115, 0]
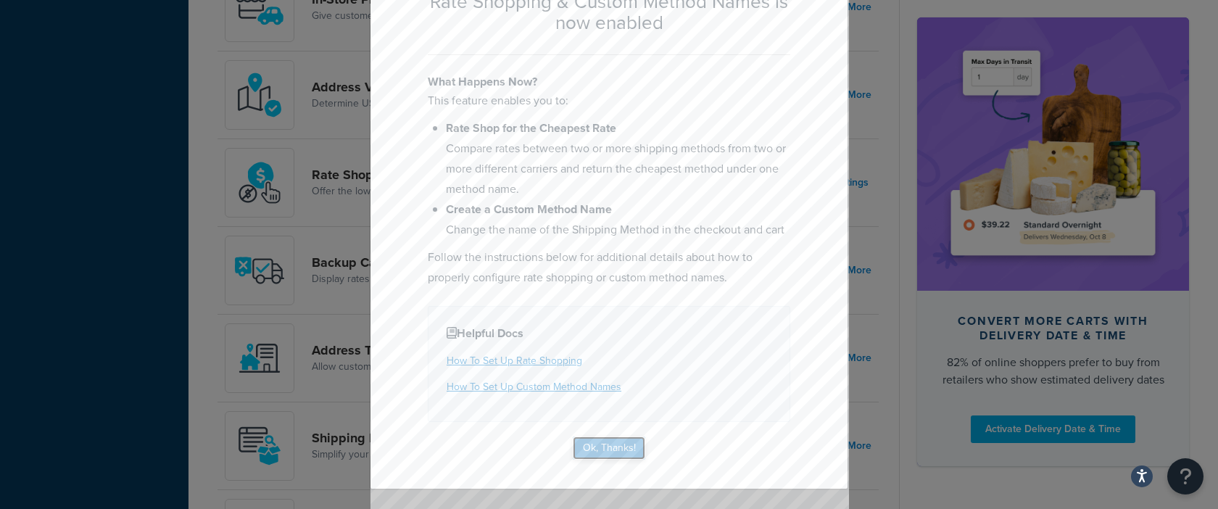
click at [625, 453] on button "Ok, Thanks!" at bounding box center [609, 447] width 72 height 23
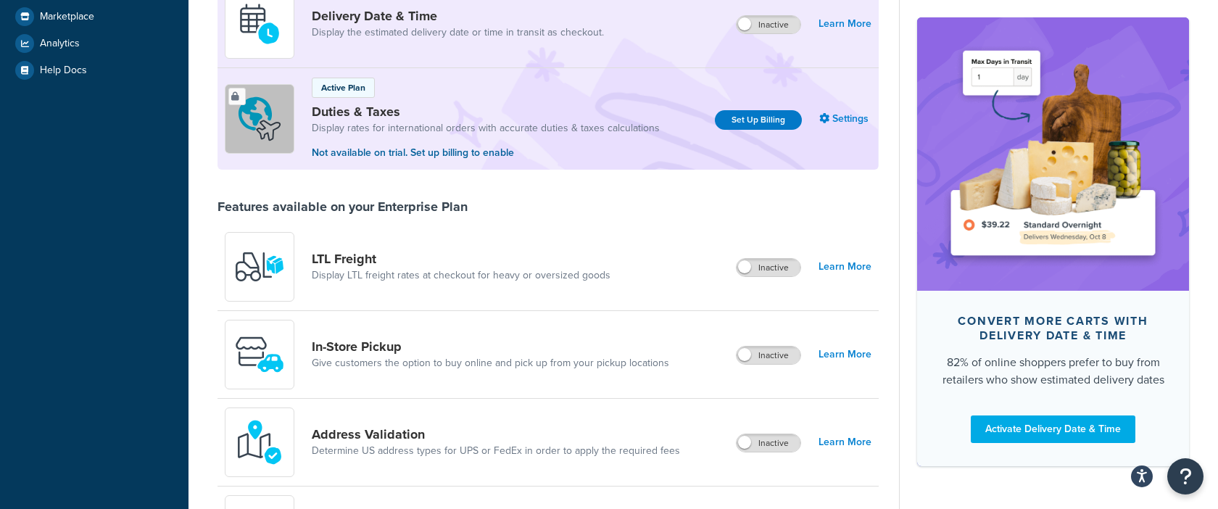
scroll to position [0, 0]
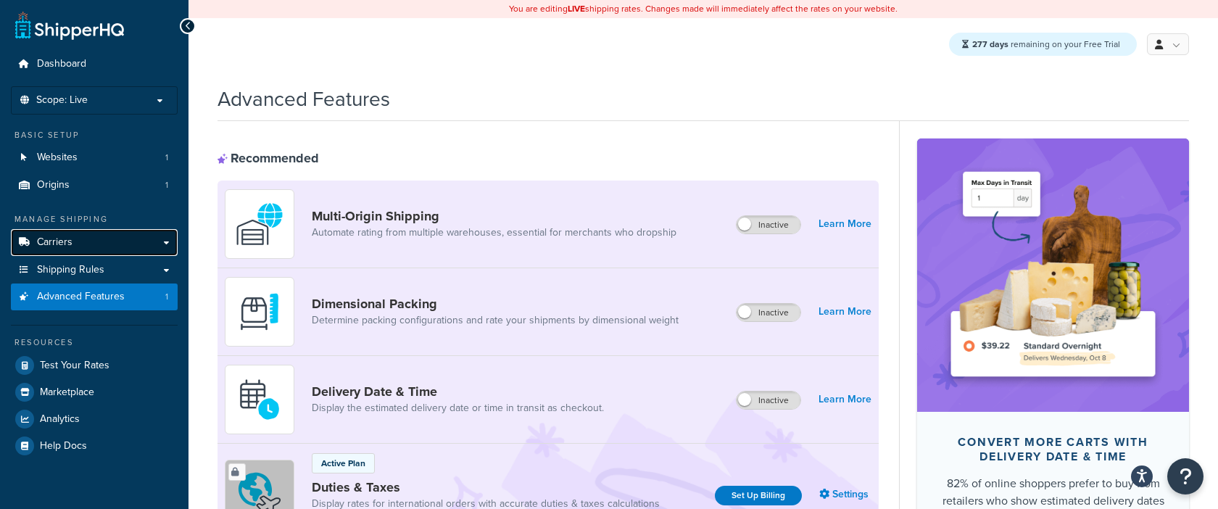
click at [137, 248] on link "Carriers" at bounding box center [94, 242] width 167 height 27
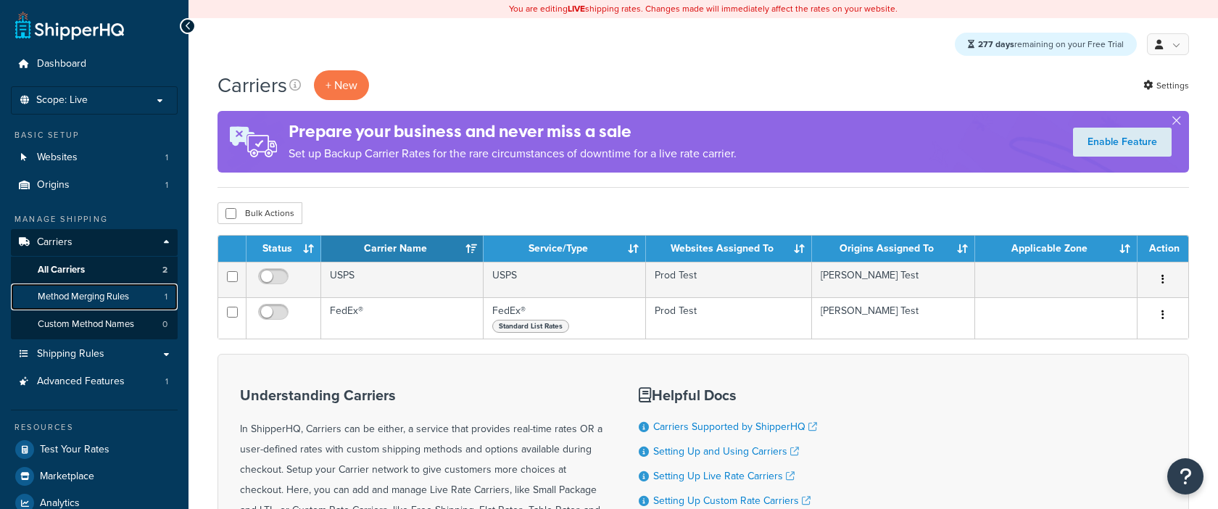
click at [122, 300] on span "Method Merging Rules" at bounding box center [83, 297] width 91 height 12
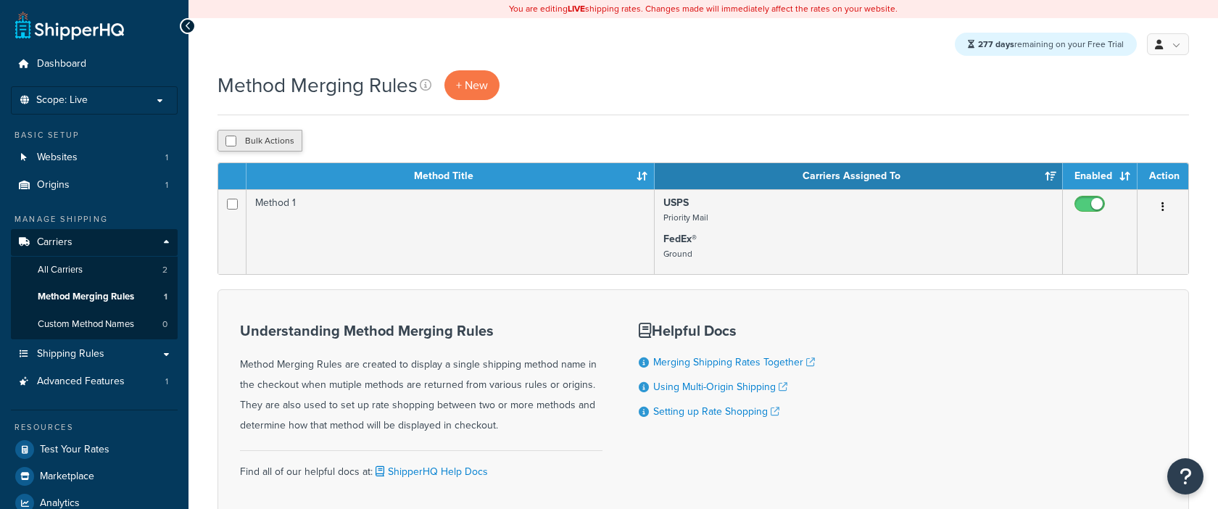
click at [278, 143] on button "Bulk Actions" at bounding box center [259, 141] width 85 height 22
checkbox input "true"
click at [381, 149] on button "Delete" at bounding box center [387, 141] width 50 height 22
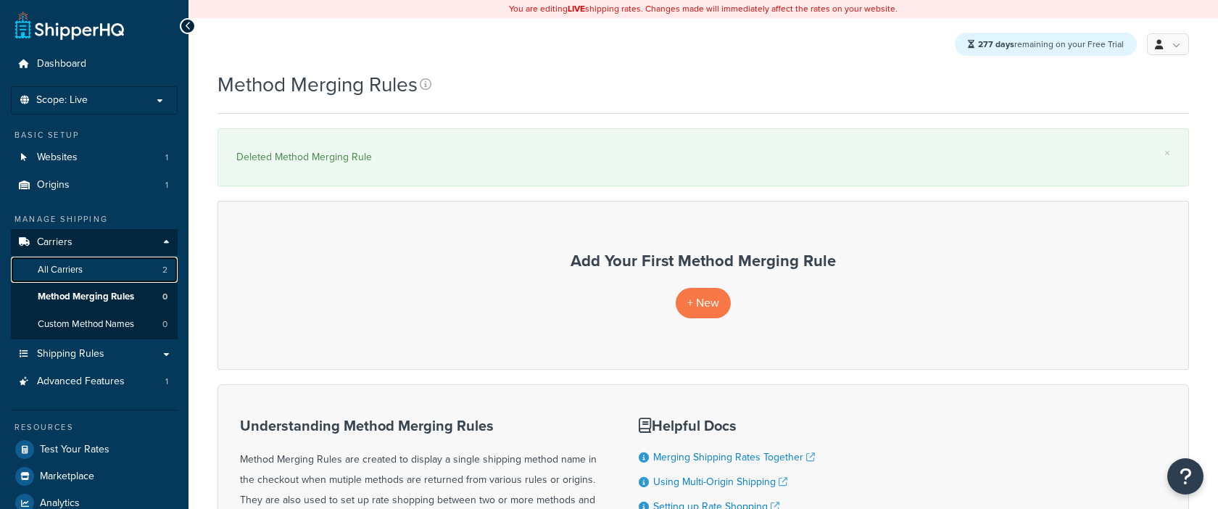
click at [119, 267] on link "All Carriers 2" at bounding box center [94, 270] width 167 height 27
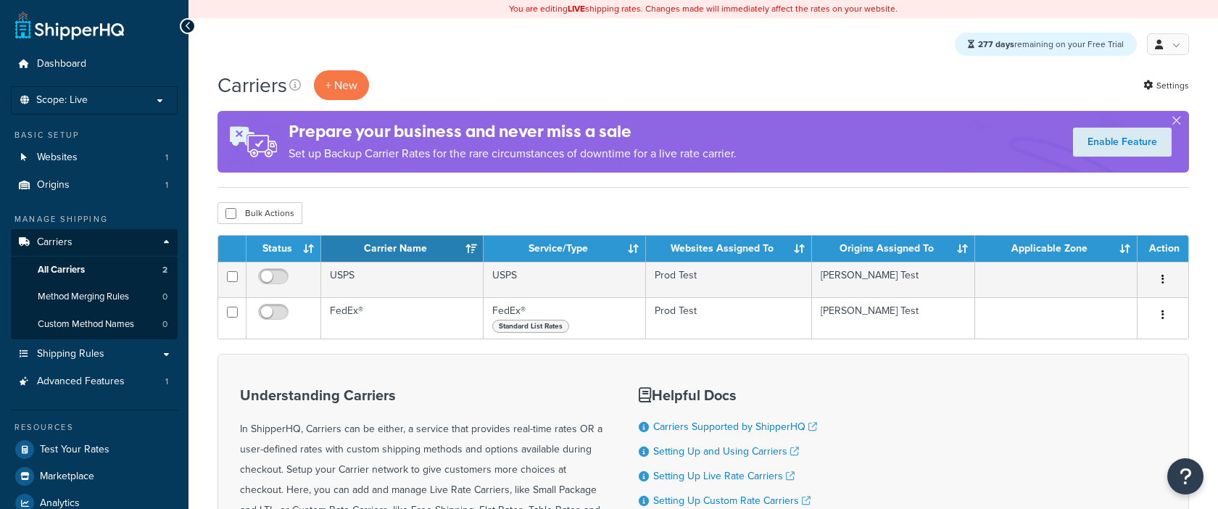
click at [243, 228] on div "Carriers + New Settings Prepare your business and never miss a sale Set up Back…" at bounding box center [702, 376] width 1029 height 612
click at [258, 214] on button "Bulk Actions" at bounding box center [259, 213] width 85 height 22
checkbox input "true"
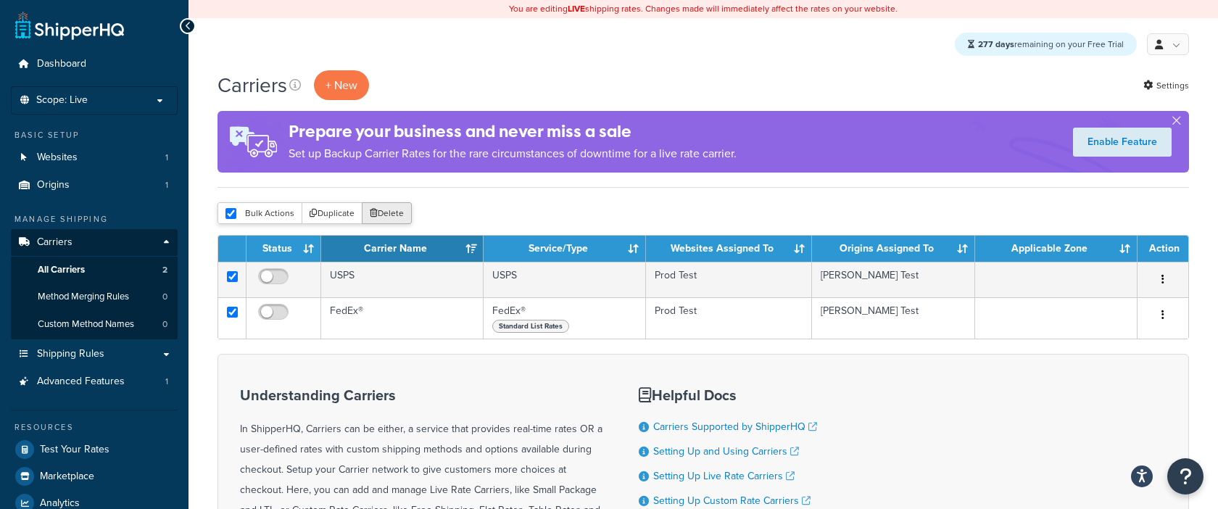
click at [389, 209] on button "Delete" at bounding box center [387, 213] width 50 height 22
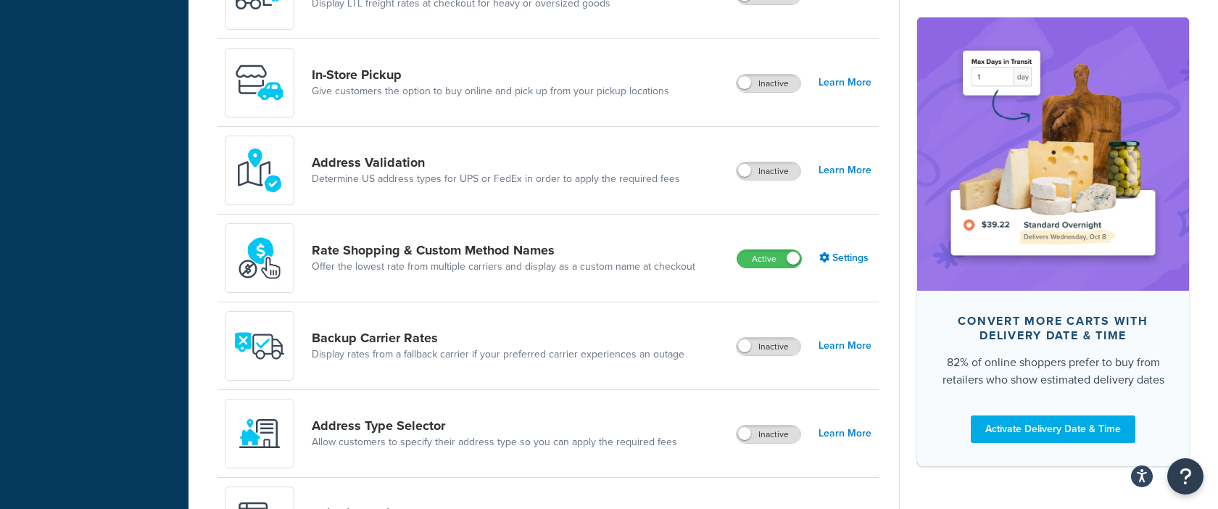
scroll to position [652, 0]
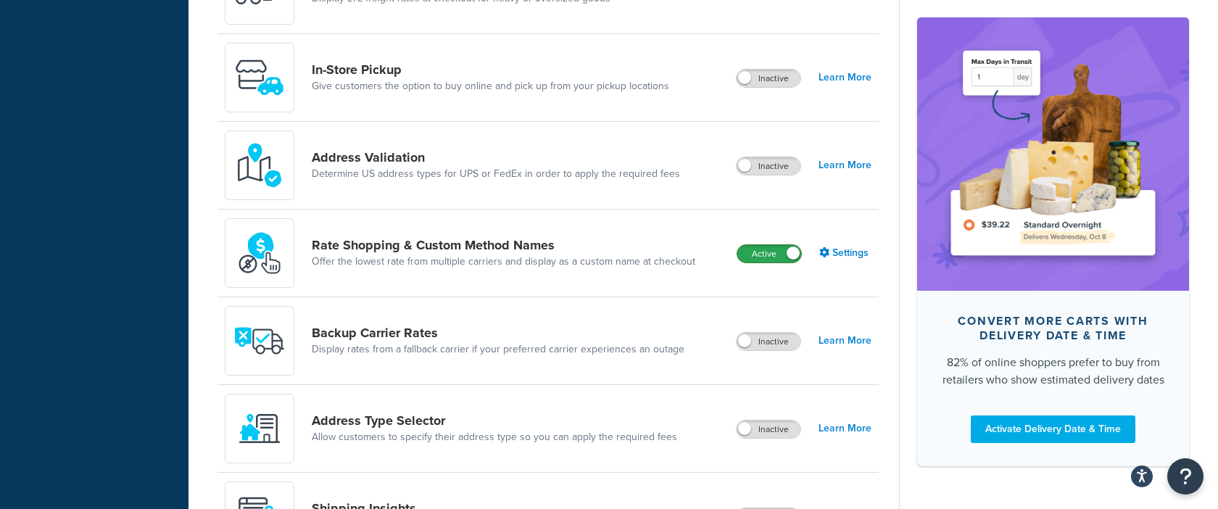
click at [780, 256] on label "Active" at bounding box center [769, 253] width 64 height 17
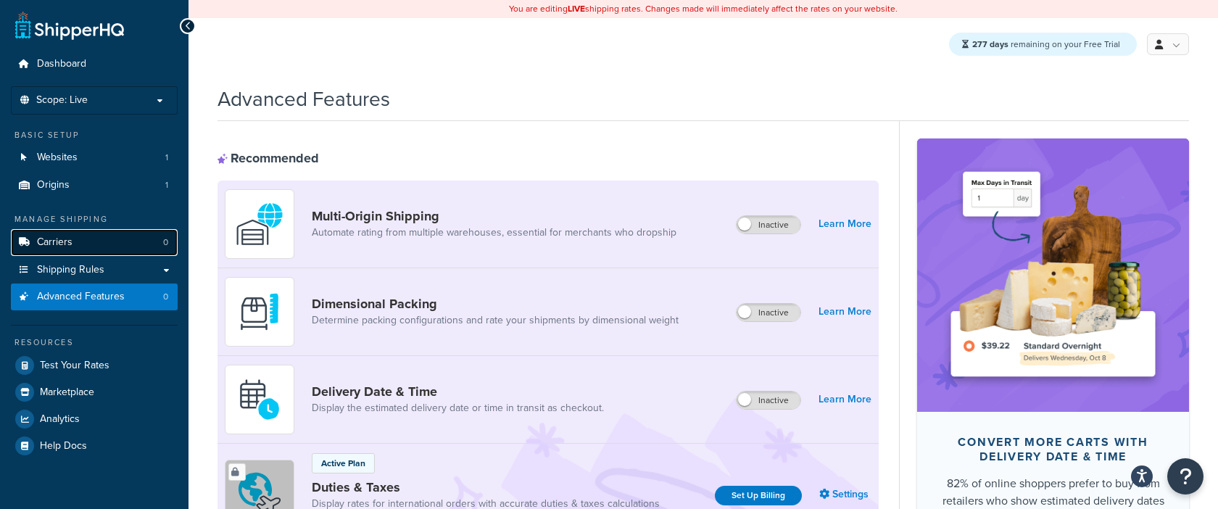
click at [112, 246] on link "Carriers 0" at bounding box center [94, 242] width 167 height 27
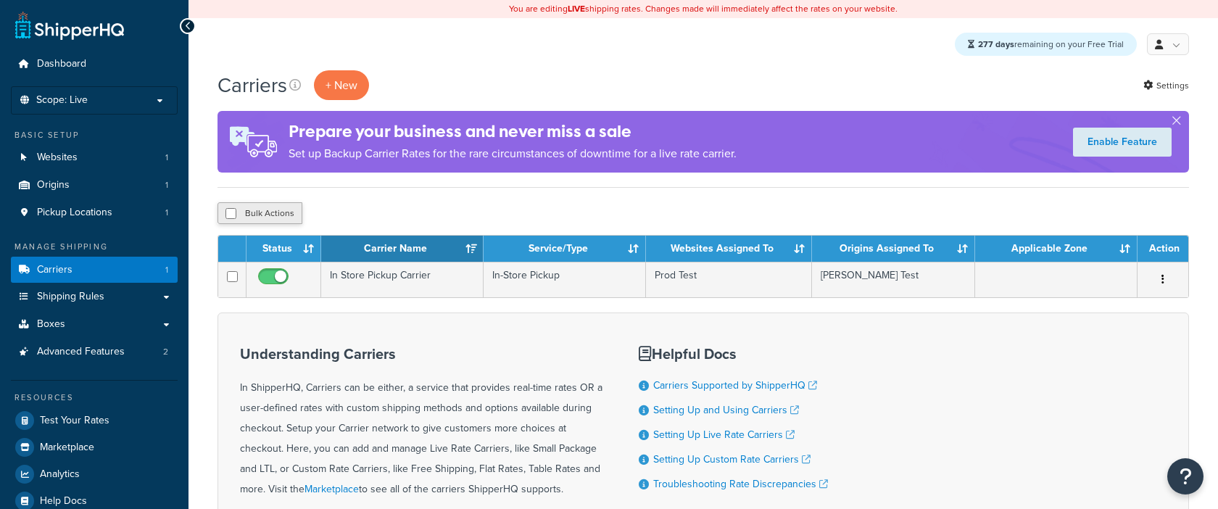
click at [273, 213] on button "Bulk Actions" at bounding box center [259, 213] width 85 height 22
checkbox input "true"
click at [385, 214] on button "Delete" at bounding box center [387, 213] width 50 height 22
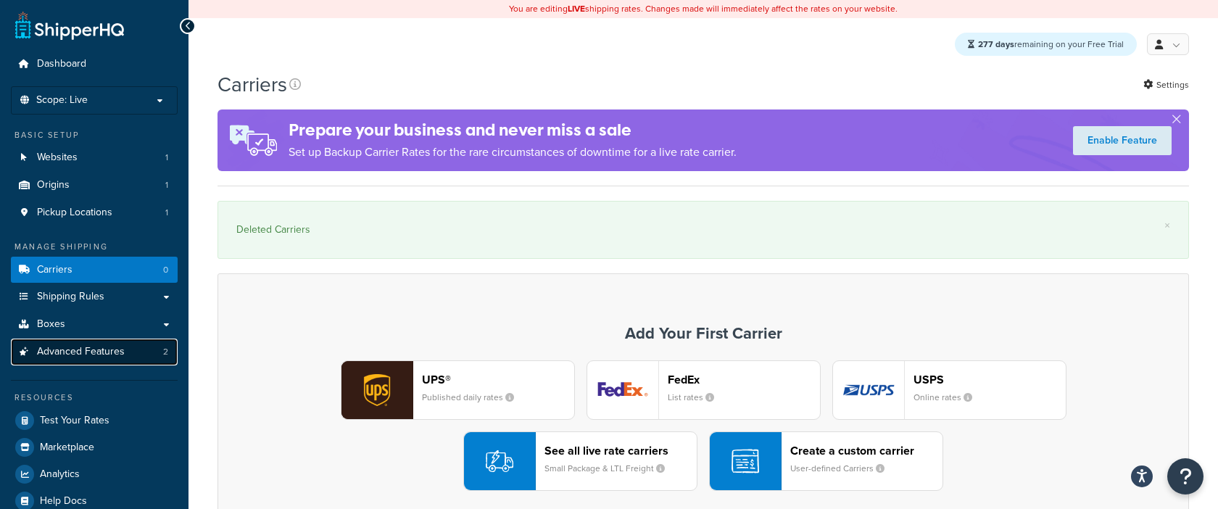
click at [109, 346] on span "Advanced Features" at bounding box center [81, 352] width 88 height 12
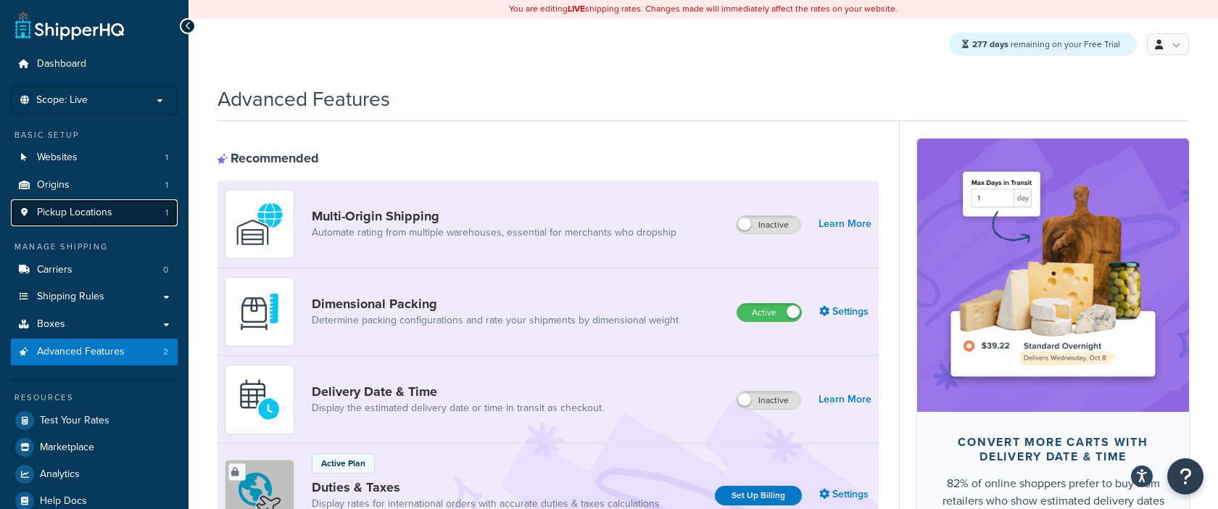
click at [124, 217] on link "Pickup Locations 1" at bounding box center [94, 212] width 167 height 27
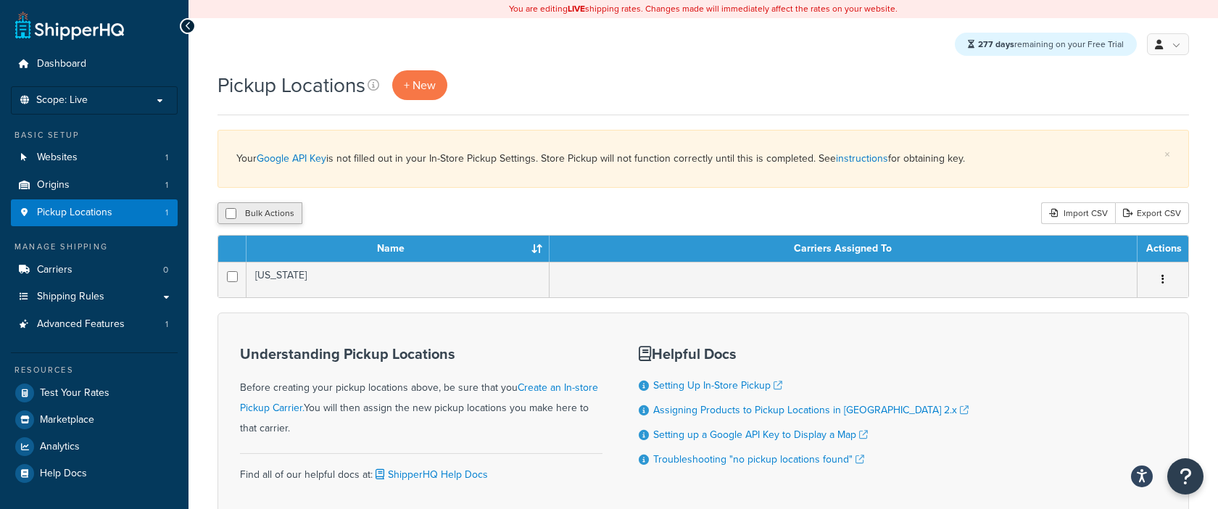
click at [277, 220] on button "Bulk Actions" at bounding box center [259, 213] width 85 height 22
checkbox input "true"
click at [392, 220] on button "Delete" at bounding box center [387, 213] width 50 height 22
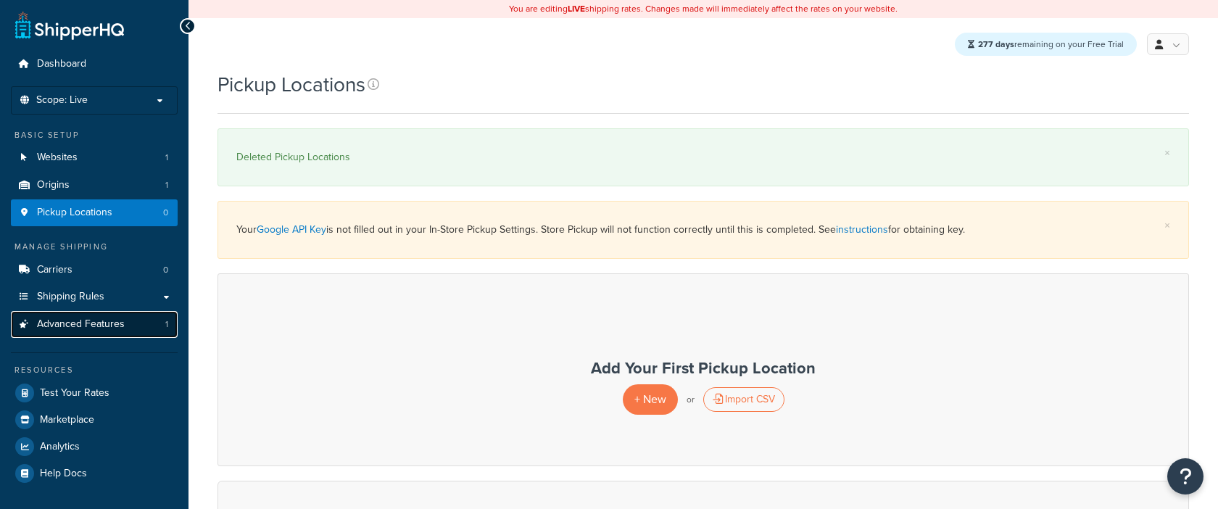
drag, startPoint x: 0, startPoint y: 0, endPoint x: 138, endPoint y: 331, distance: 358.1
click at [138, 331] on link "Advanced Features 1" at bounding box center [94, 324] width 167 height 27
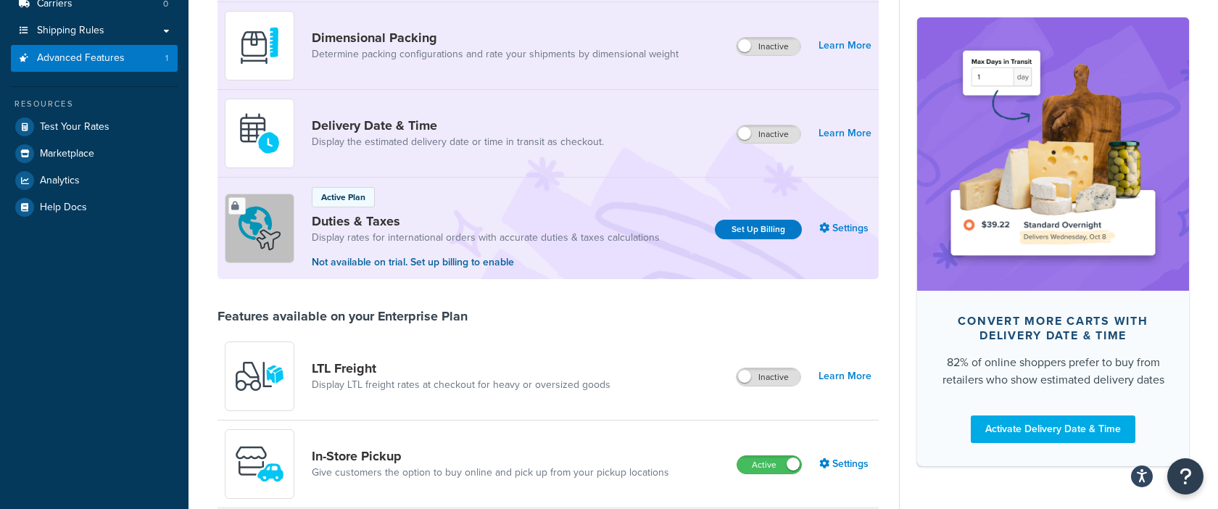
scroll to position [533, 0]
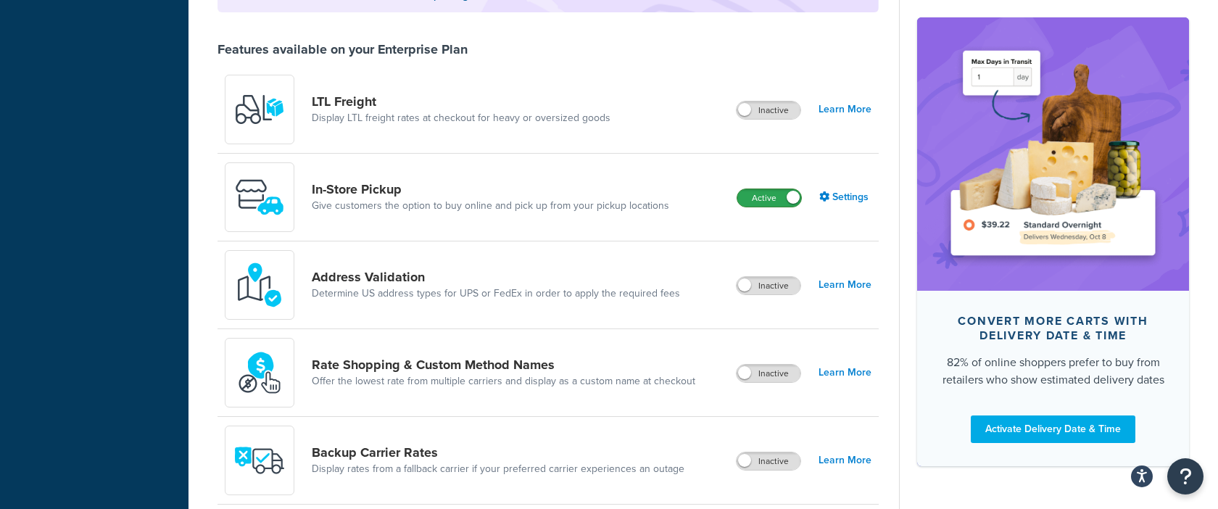
click at [774, 196] on label "Active" at bounding box center [769, 197] width 64 height 17
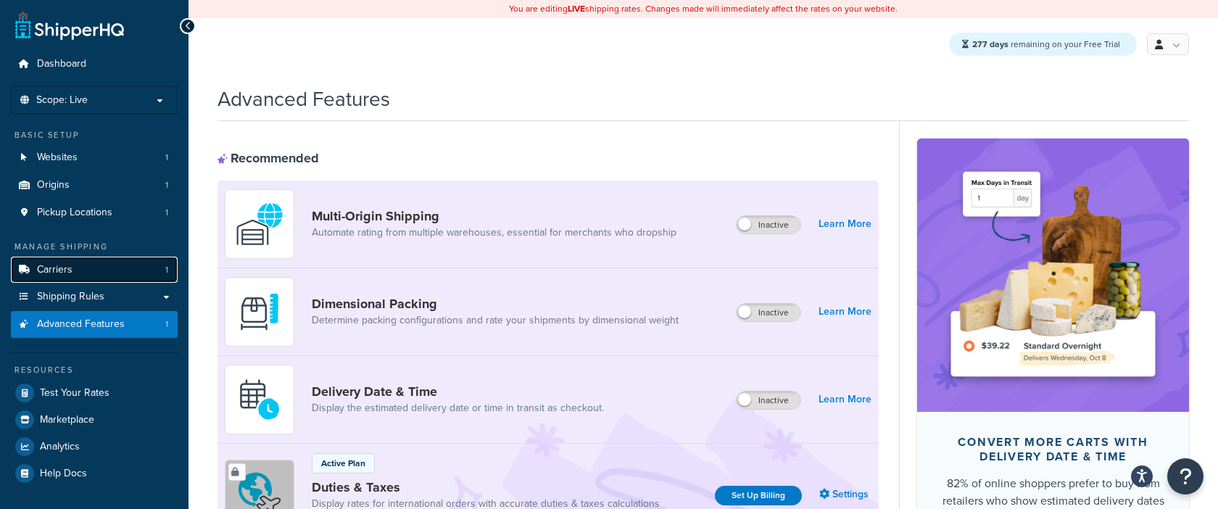
click at [83, 281] on link "Carriers 1" at bounding box center [94, 270] width 167 height 27
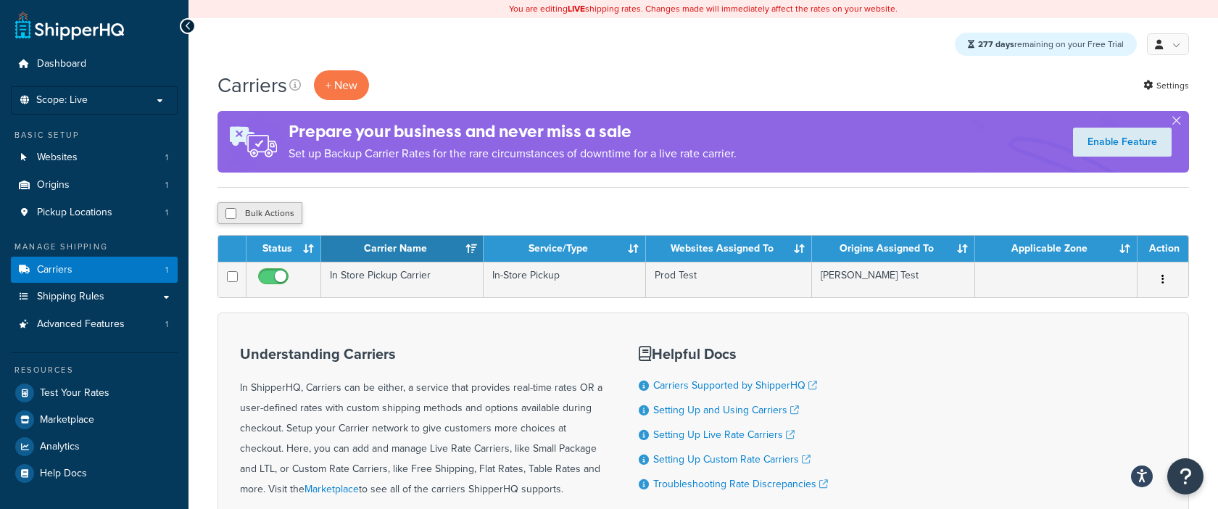
click at [272, 216] on button "Bulk Actions" at bounding box center [259, 213] width 85 height 22
checkbox input "true"
click at [389, 215] on button "Delete" at bounding box center [387, 213] width 50 height 22
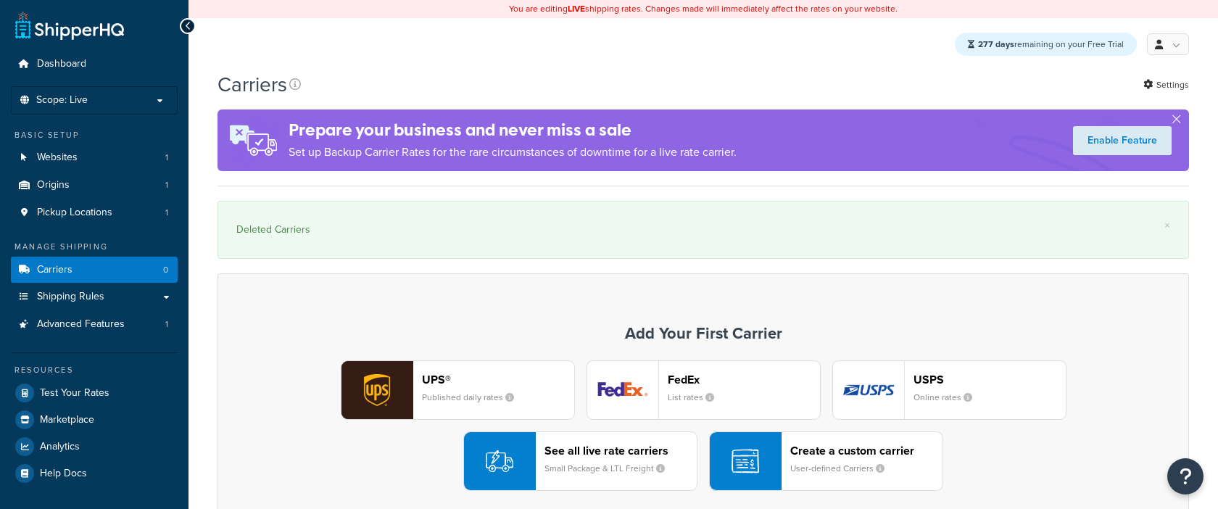
click at [138, 326] on link "Advanced Features 1" at bounding box center [94, 324] width 167 height 27
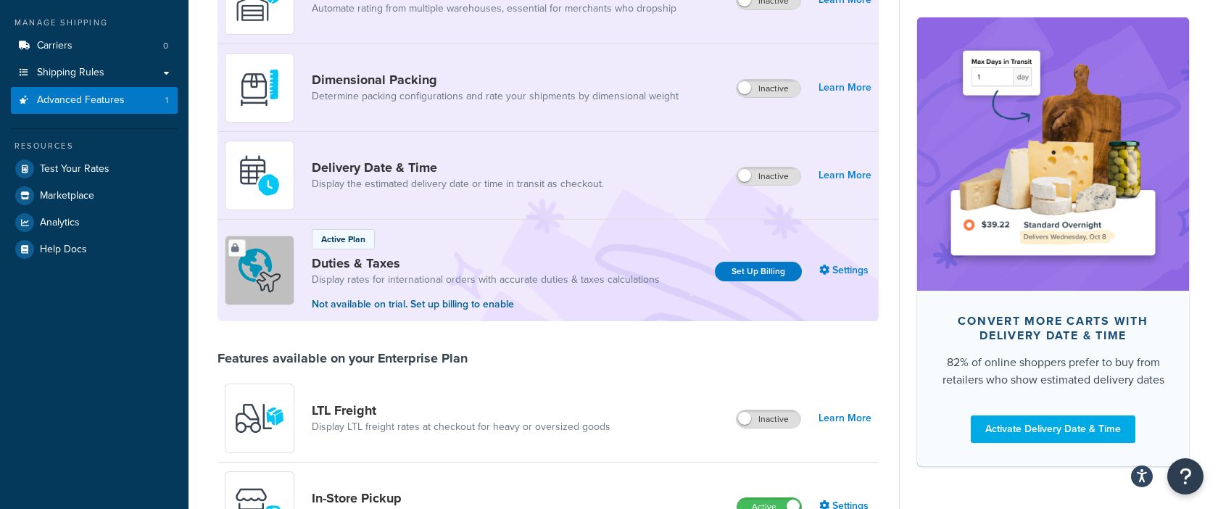
scroll to position [136, 0]
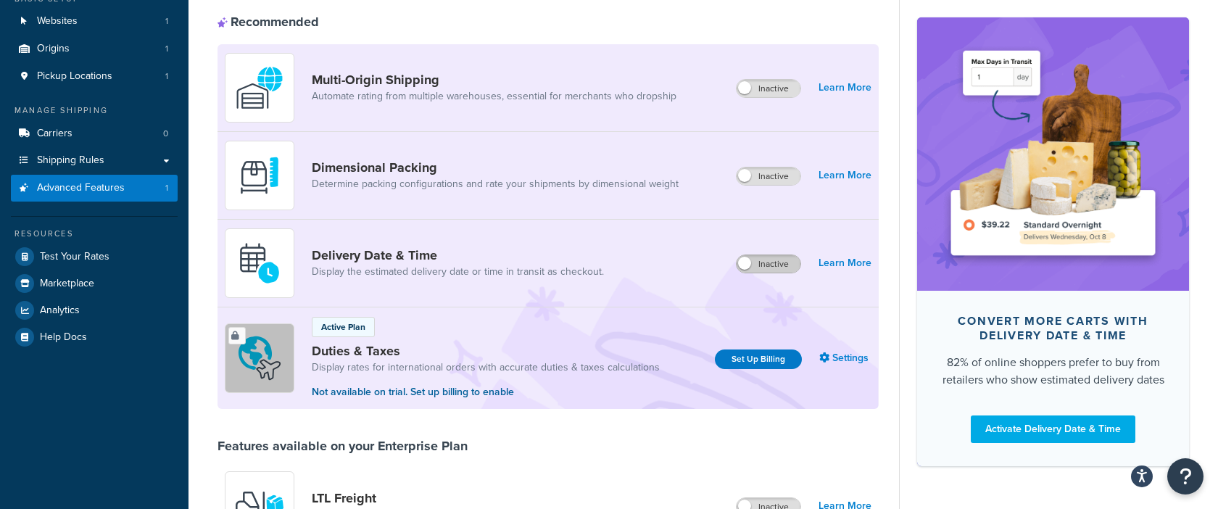
click at [775, 260] on label "Inactive" at bounding box center [768, 263] width 64 height 17
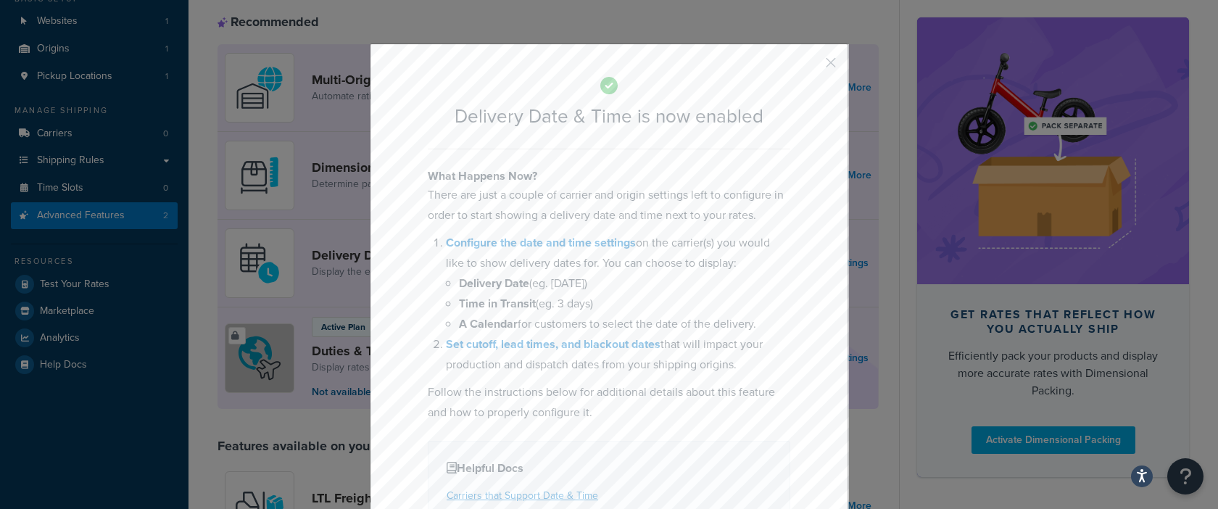
scroll to position [115, 0]
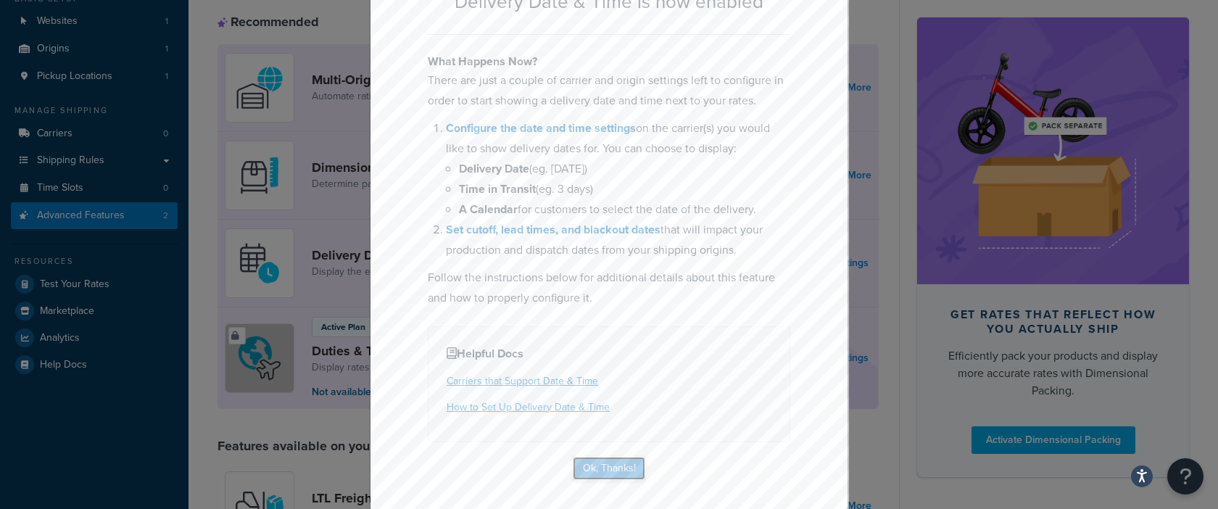
click at [601, 462] on button "Ok, Thanks!" at bounding box center [609, 468] width 72 height 23
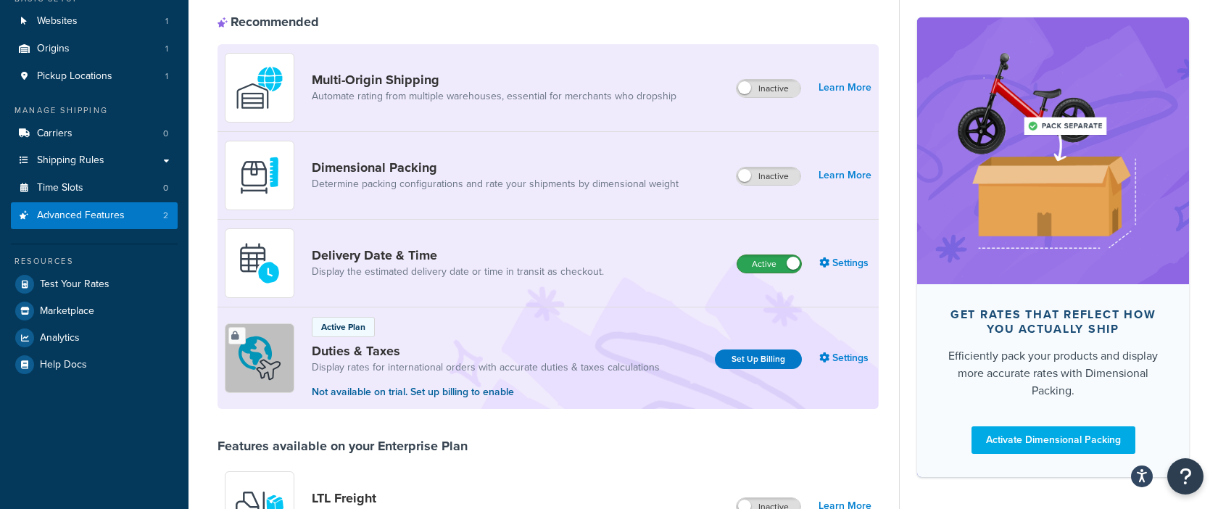
click at [759, 265] on label "Active" at bounding box center [769, 263] width 64 height 17
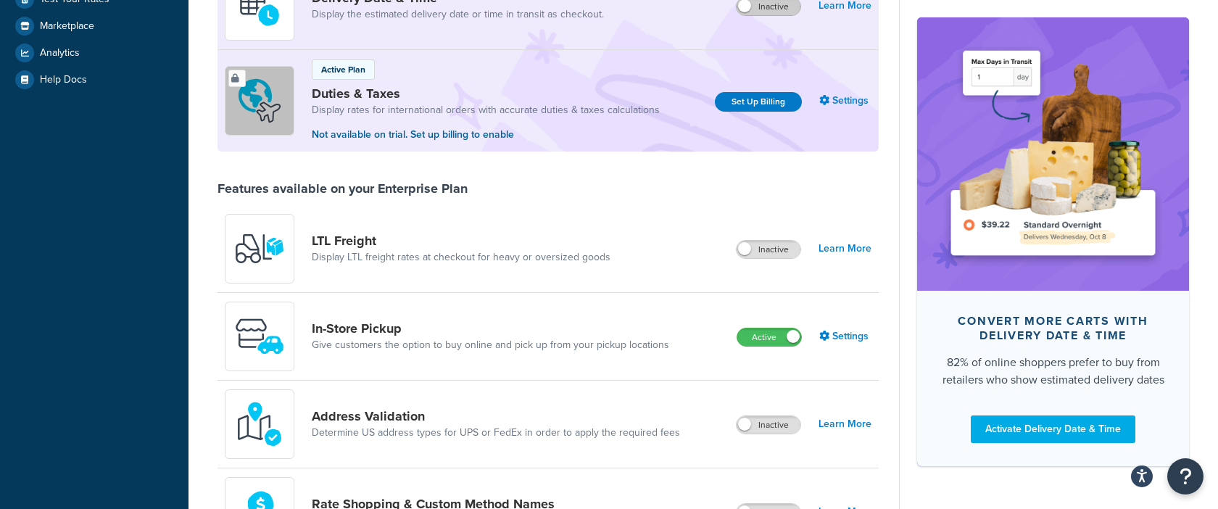
scroll to position [500, 0]
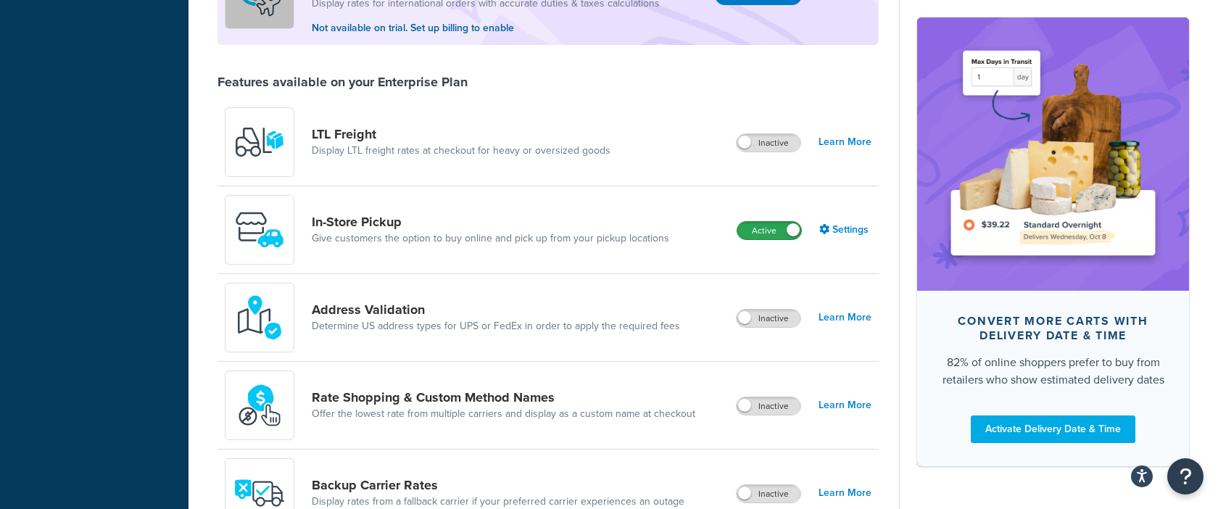
click at [762, 233] on label "Active" at bounding box center [769, 230] width 64 height 17
